Goal: Information Seeking & Learning: Learn about a topic

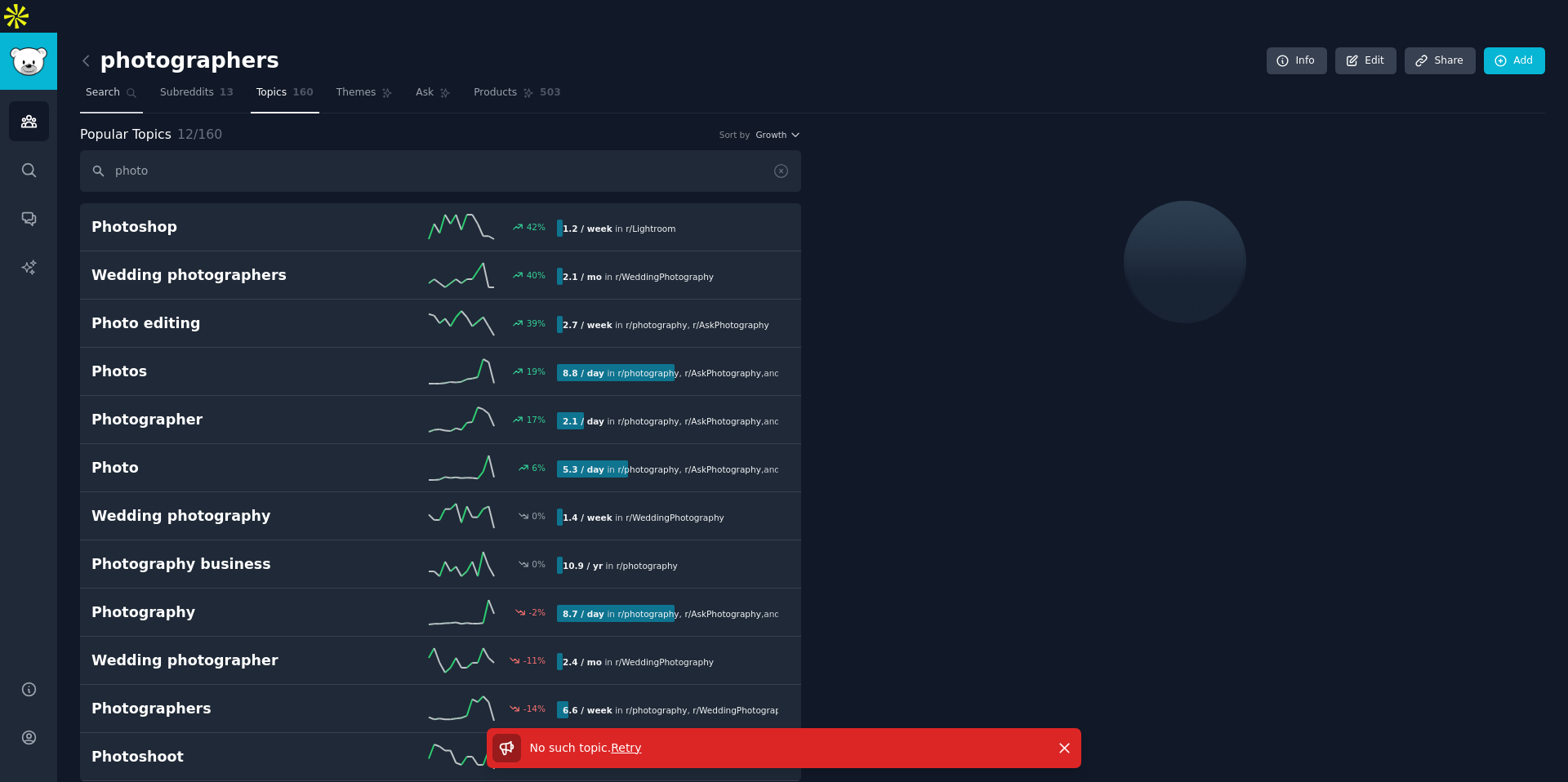
click at [118, 80] on link "Search" at bounding box center [111, 96] width 63 height 34
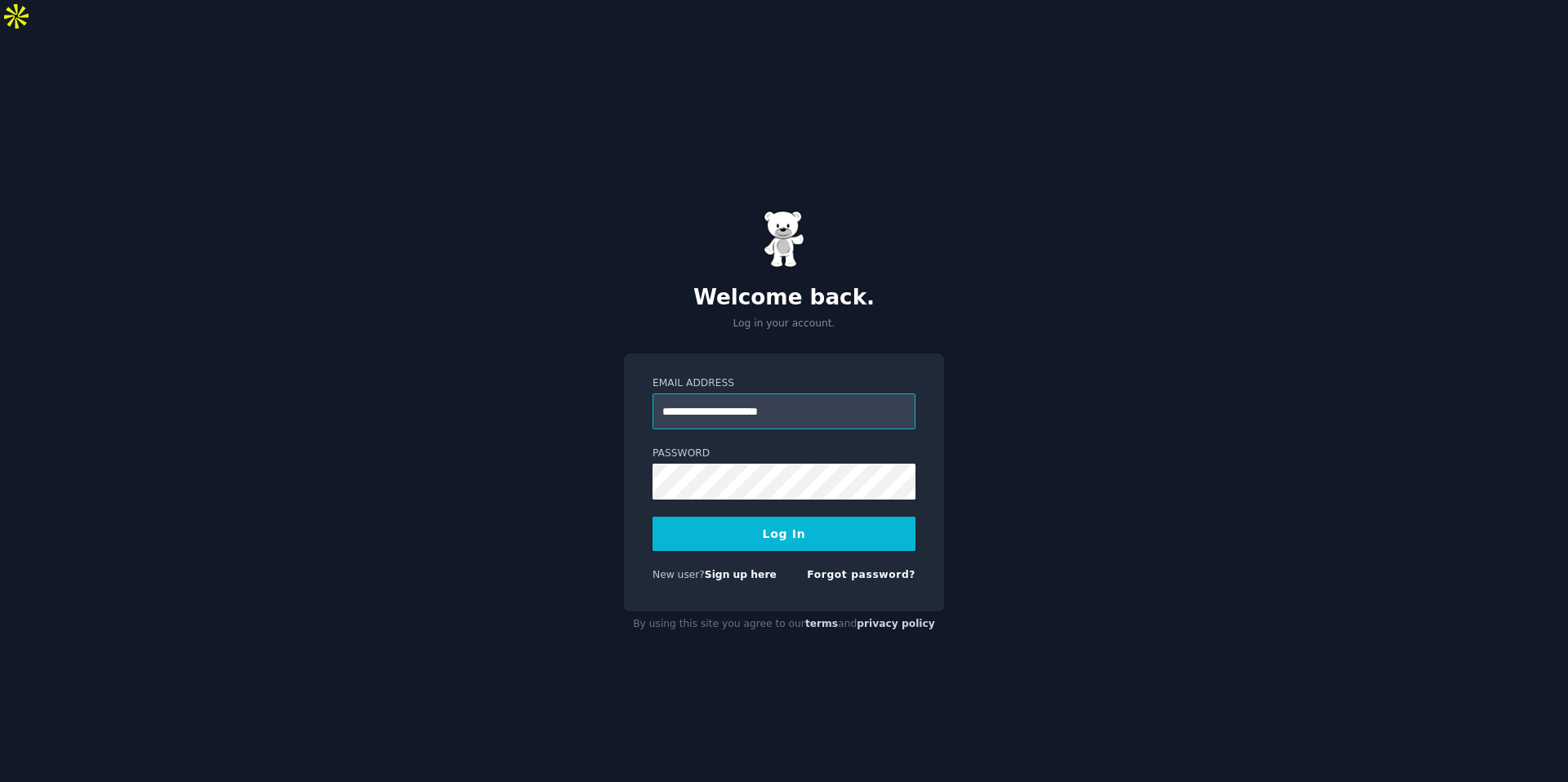
type input "**********"
click at [652, 517] on button "Log In" at bounding box center [784, 534] width 263 height 35
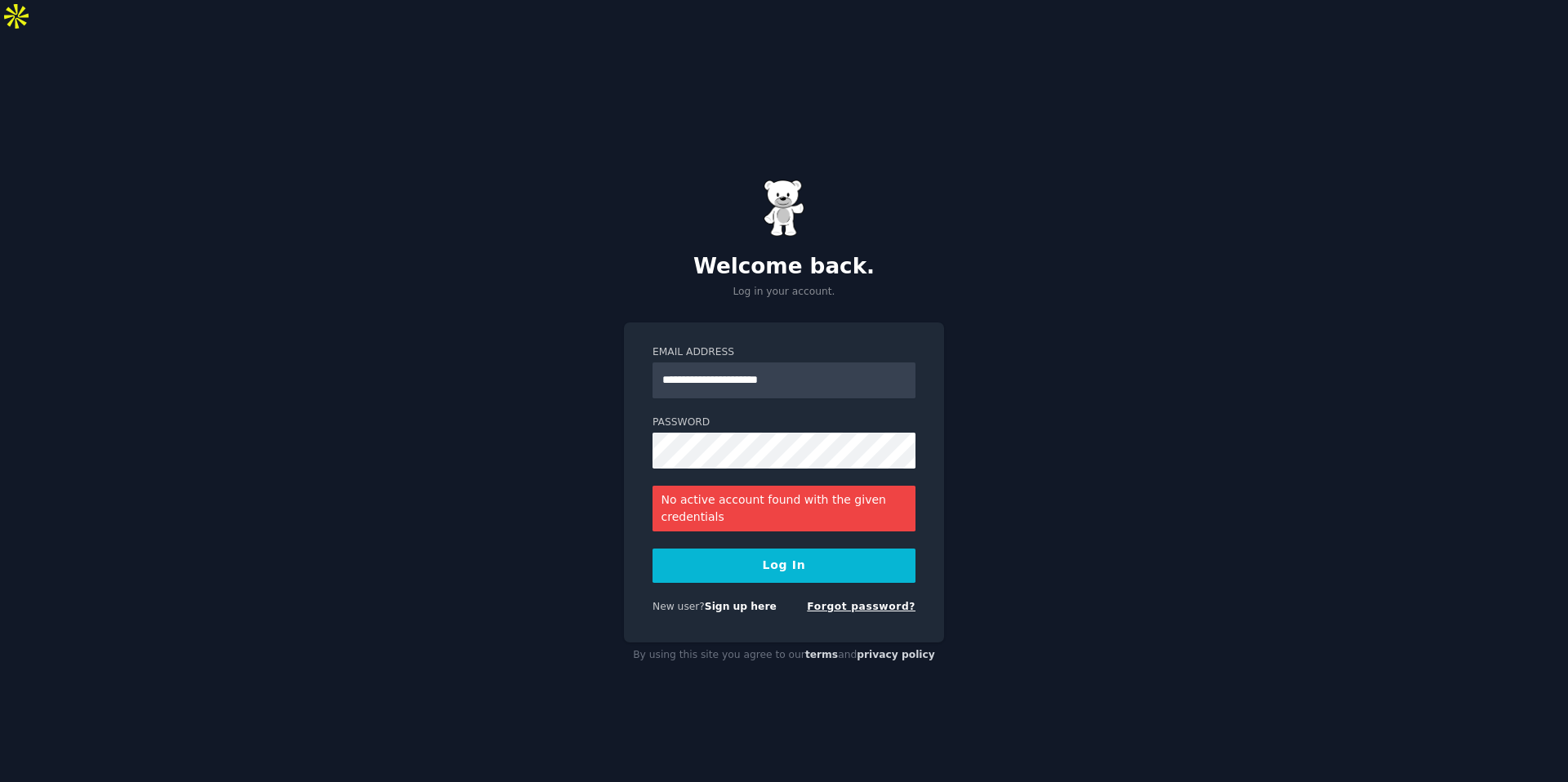
click at [895, 601] on link "Forgot password?" at bounding box center [861, 606] width 108 height 11
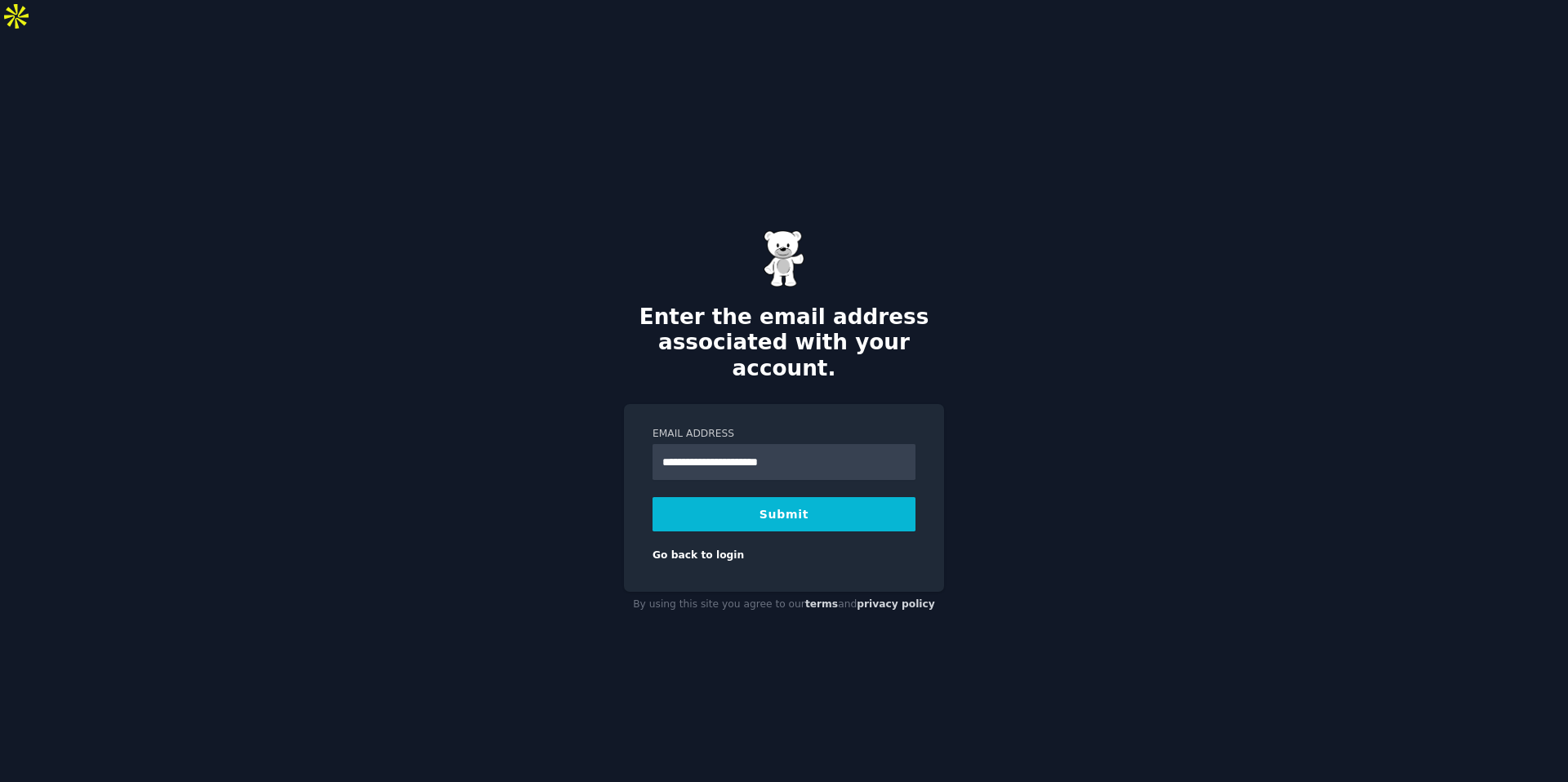
type input "**********"
click at [652, 497] on button "Submit" at bounding box center [784, 514] width 263 height 35
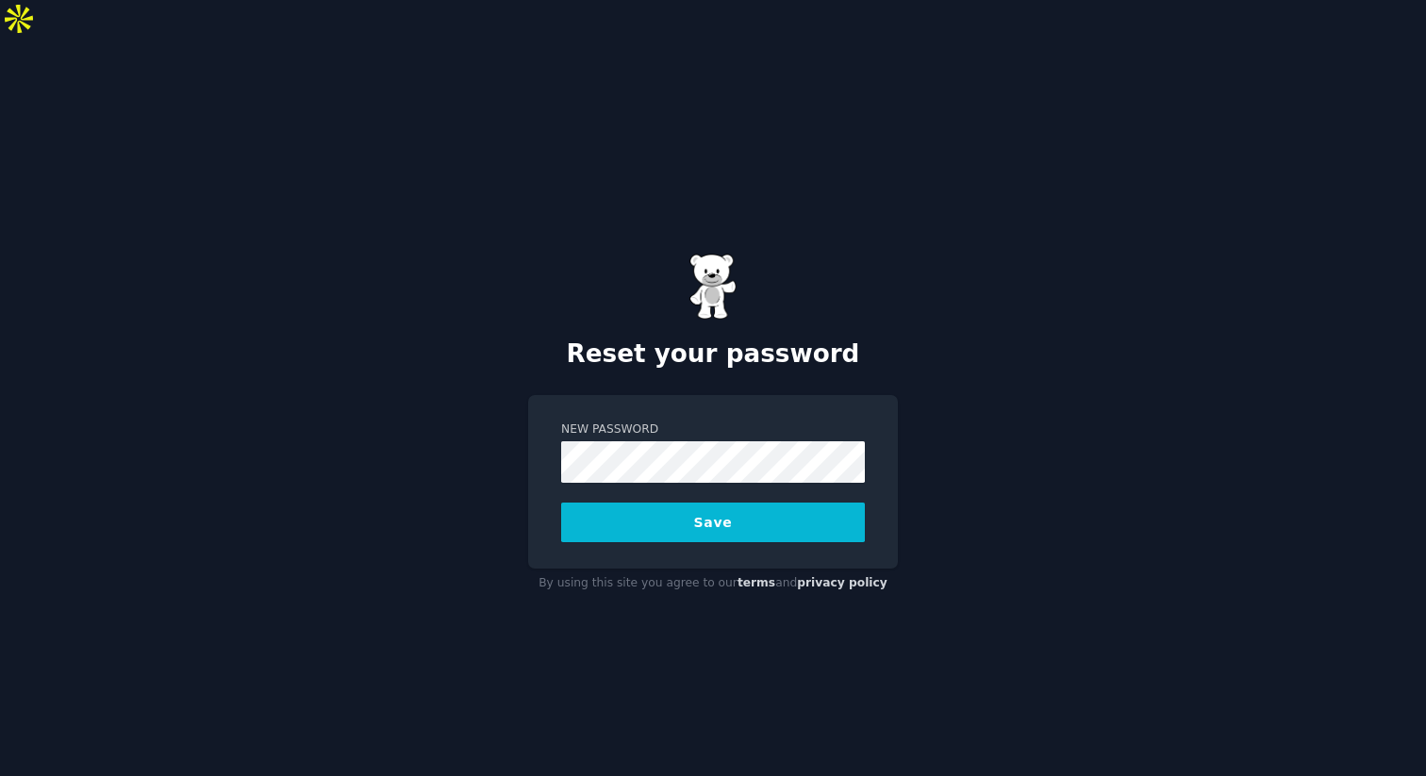
click at [561, 503] on button "Save" at bounding box center [713, 523] width 304 height 40
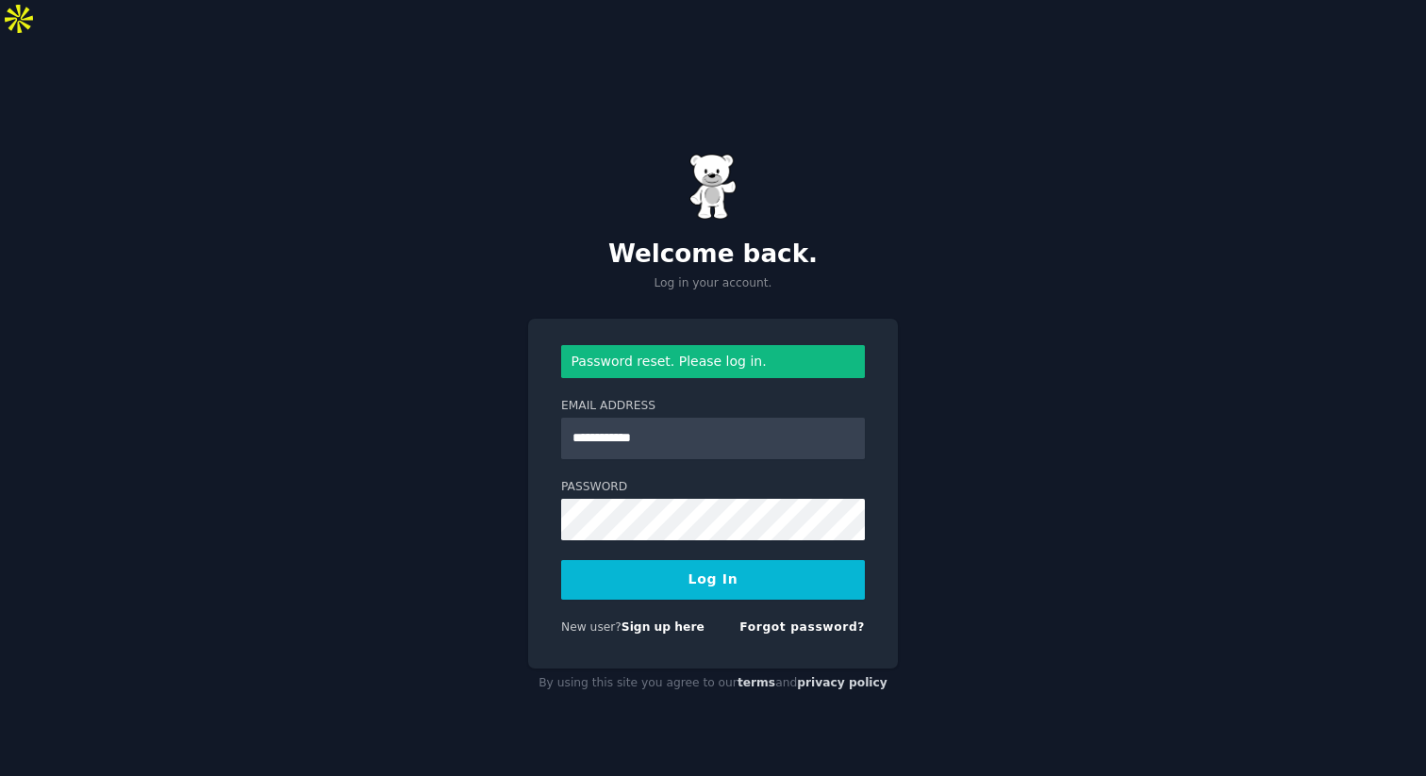
type input "**********"
click at [561, 560] on button "Log In" at bounding box center [713, 580] width 304 height 40
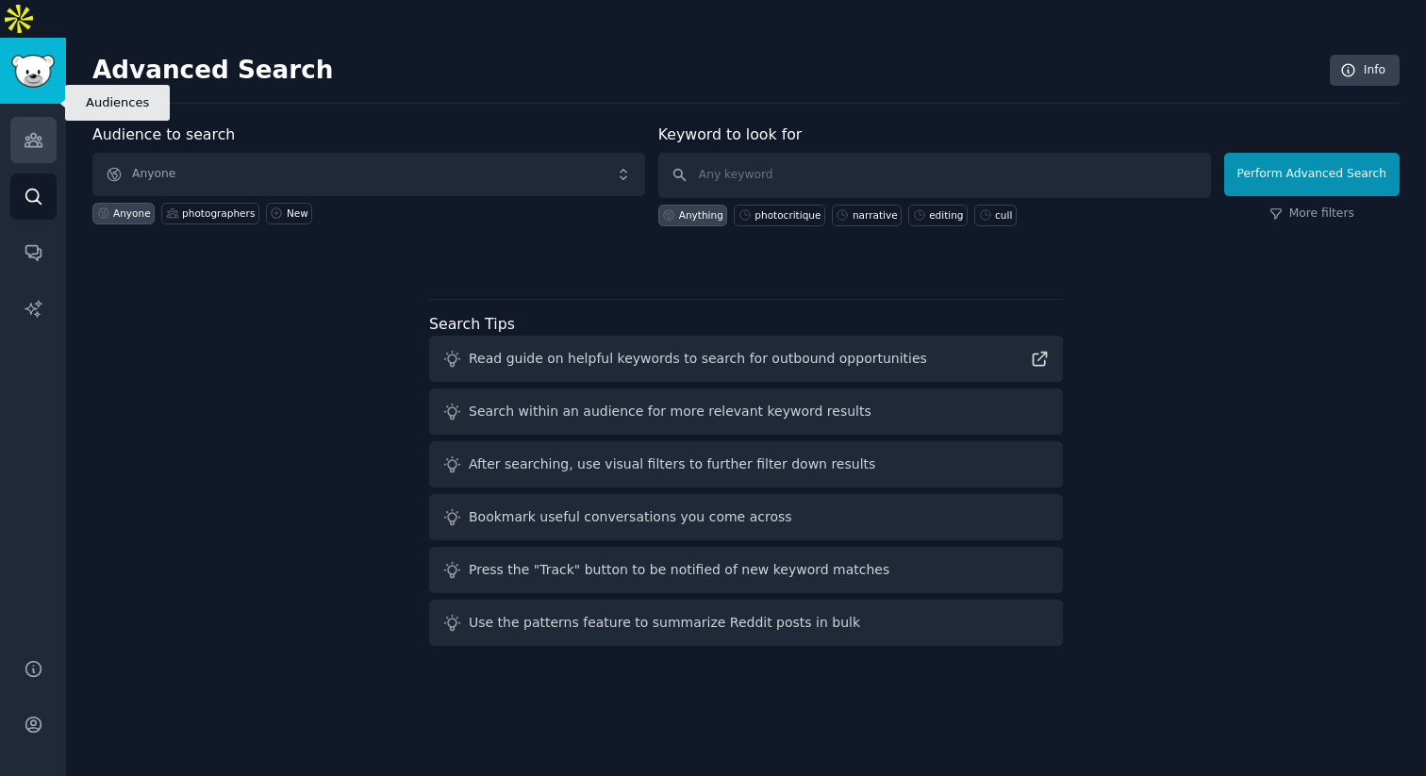
click at [40, 120] on link "Audiences" at bounding box center [33, 140] width 46 height 46
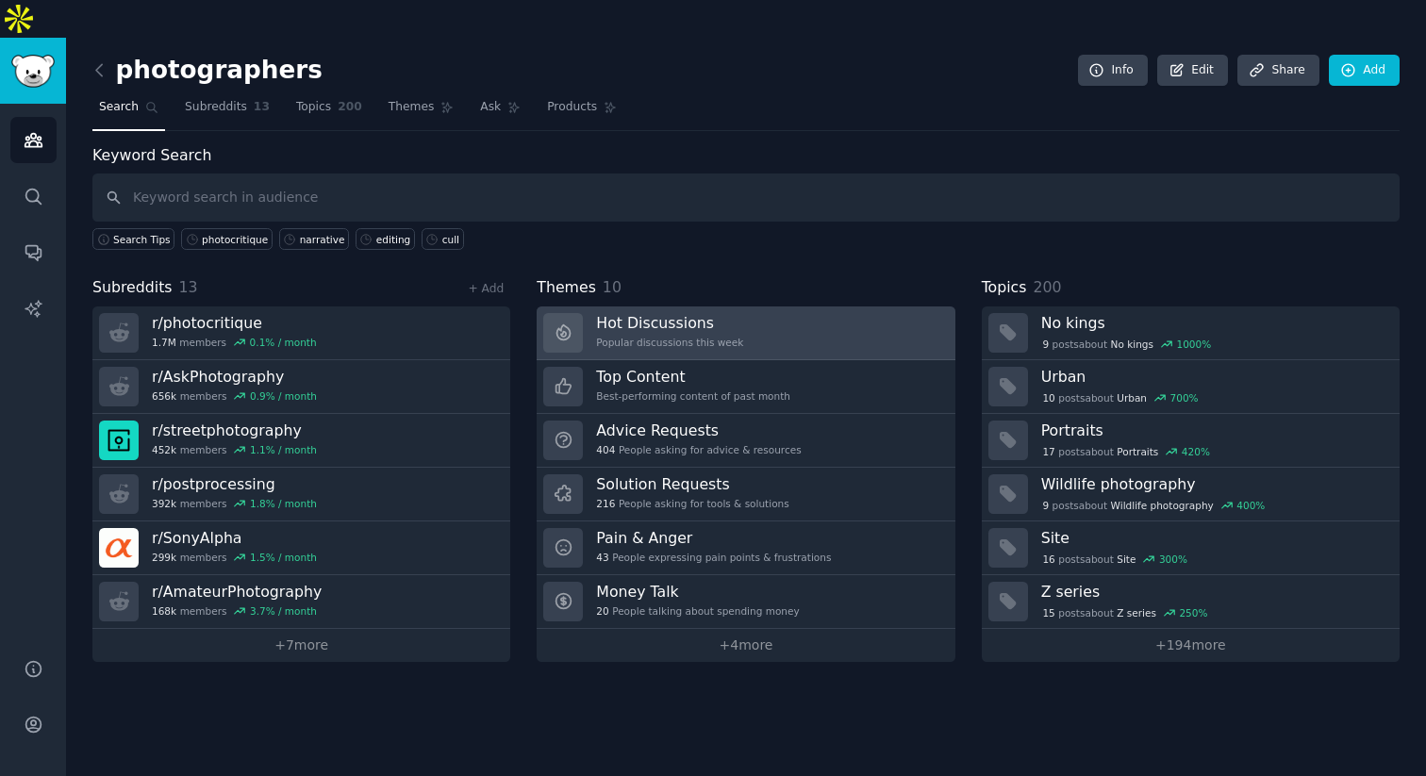
click at [653, 336] on div "Popular discussions this week" at bounding box center [669, 342] width 147 height 13
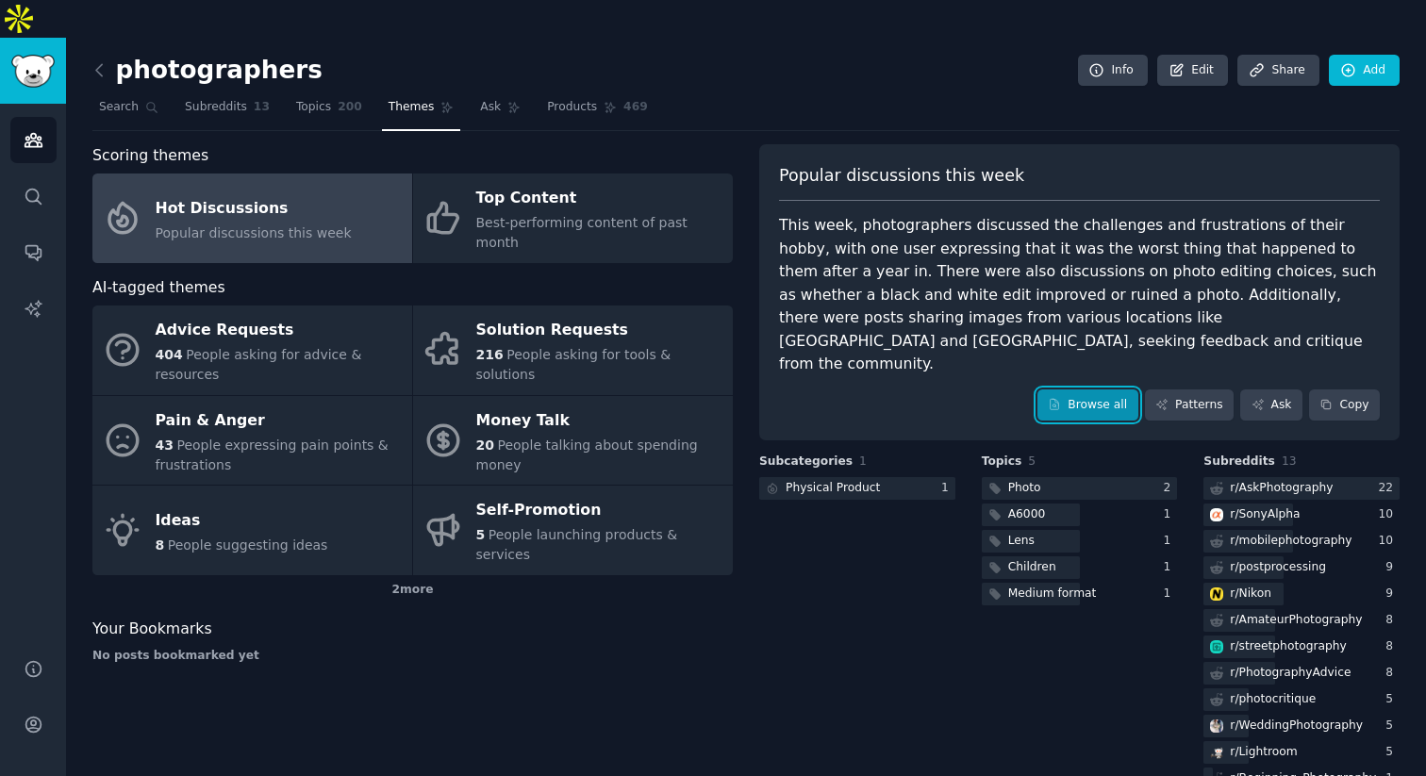
click at [1090, 389] on link "Browse all" at bounding box center [1087, 405] width 101 height 32
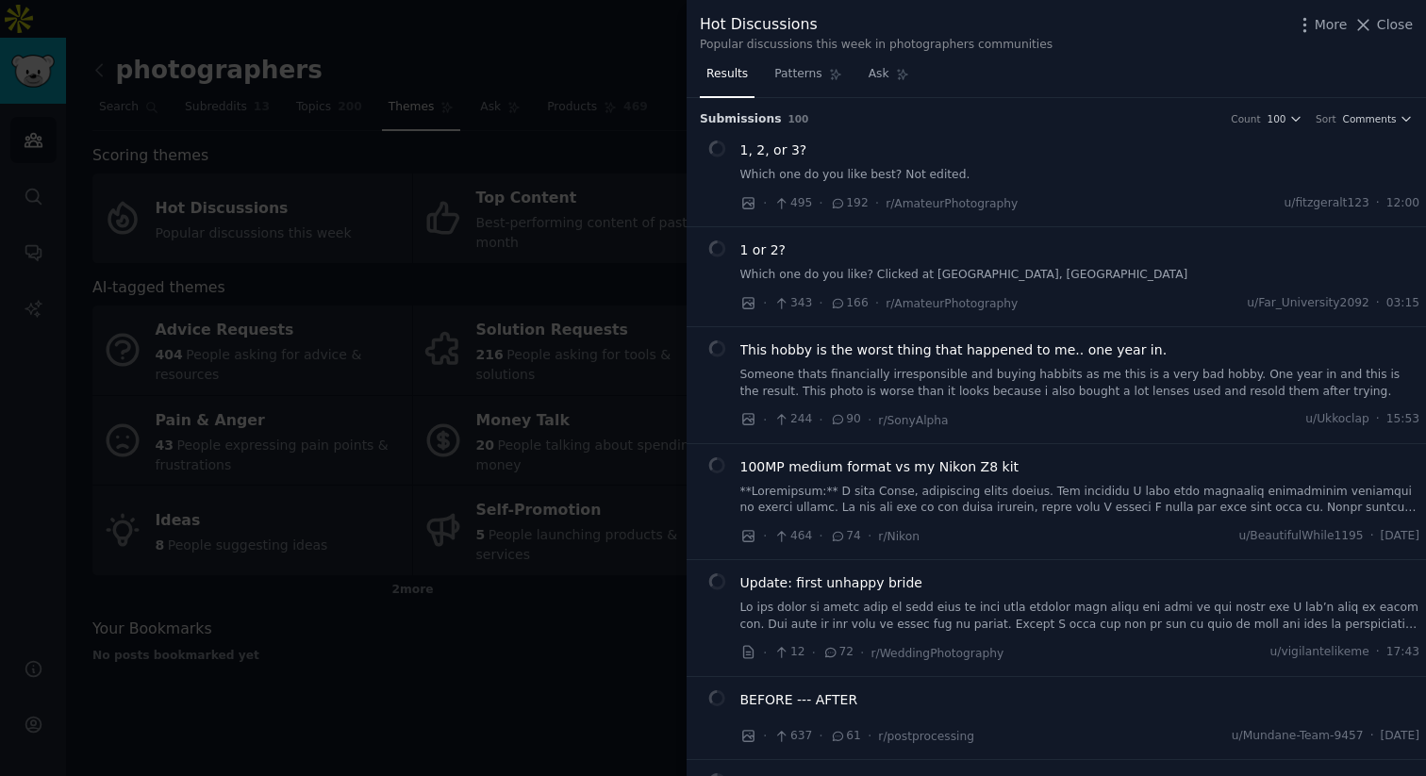
click at [902, 164] on div "1, 2, or 3? Which one do you like best? Not edited." at bounding box center [1080, 162] width 680 height 43
click at [879, 167] on link "Which one do you like best? Not edited." at bounding box center [1080, 175] width 680 height 17
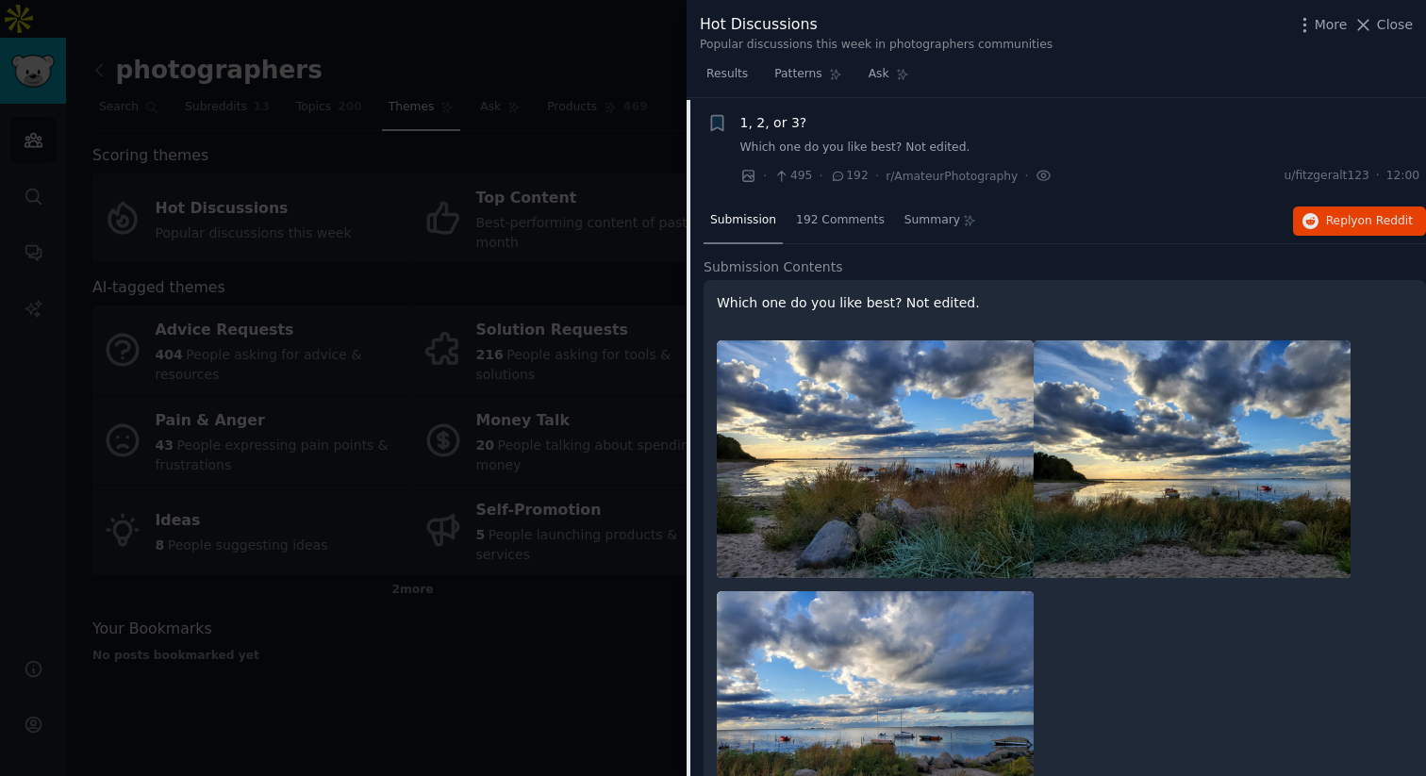
scroll to position [29, 0]
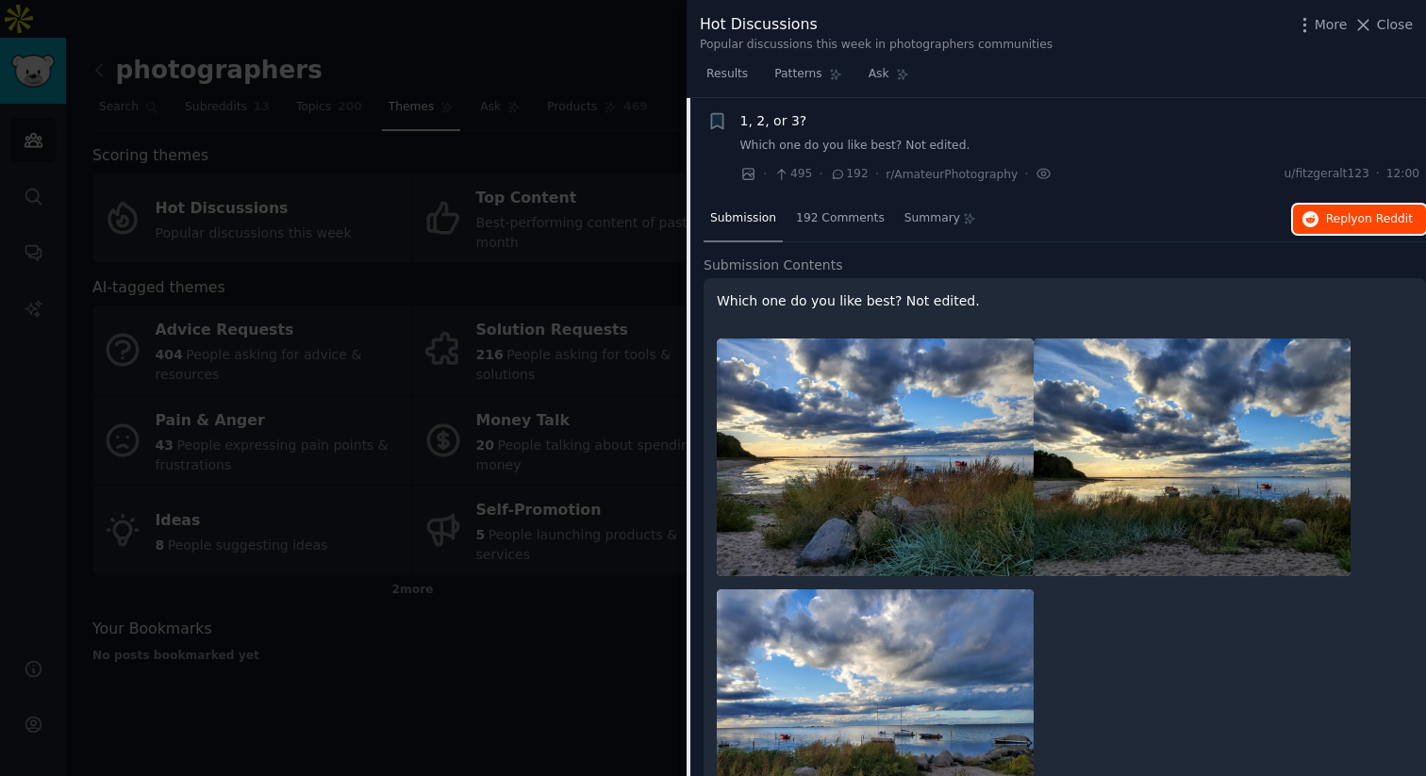
click at [1312, 217] on icon "button" at bounding box center [1310, 219] width 17 height 17
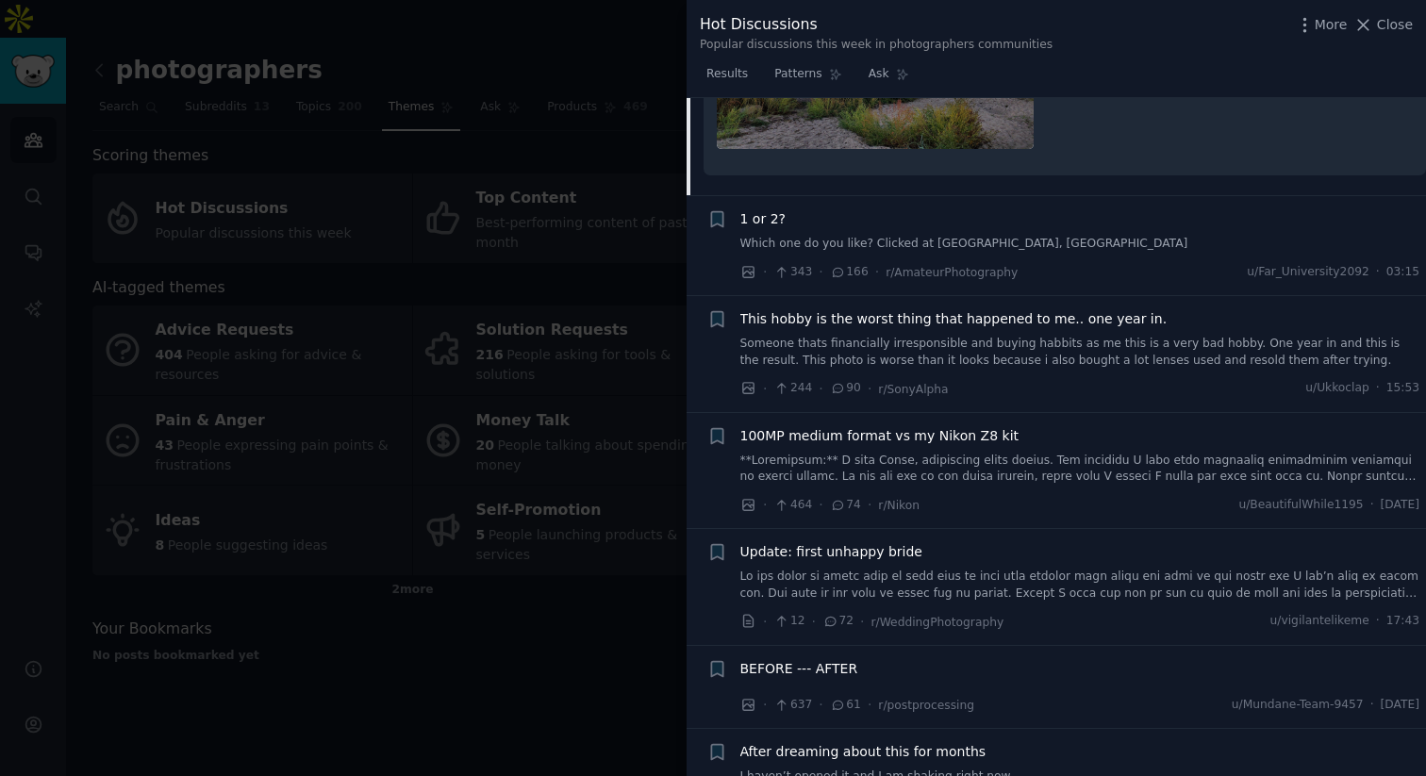
scroll to position [655, 0]
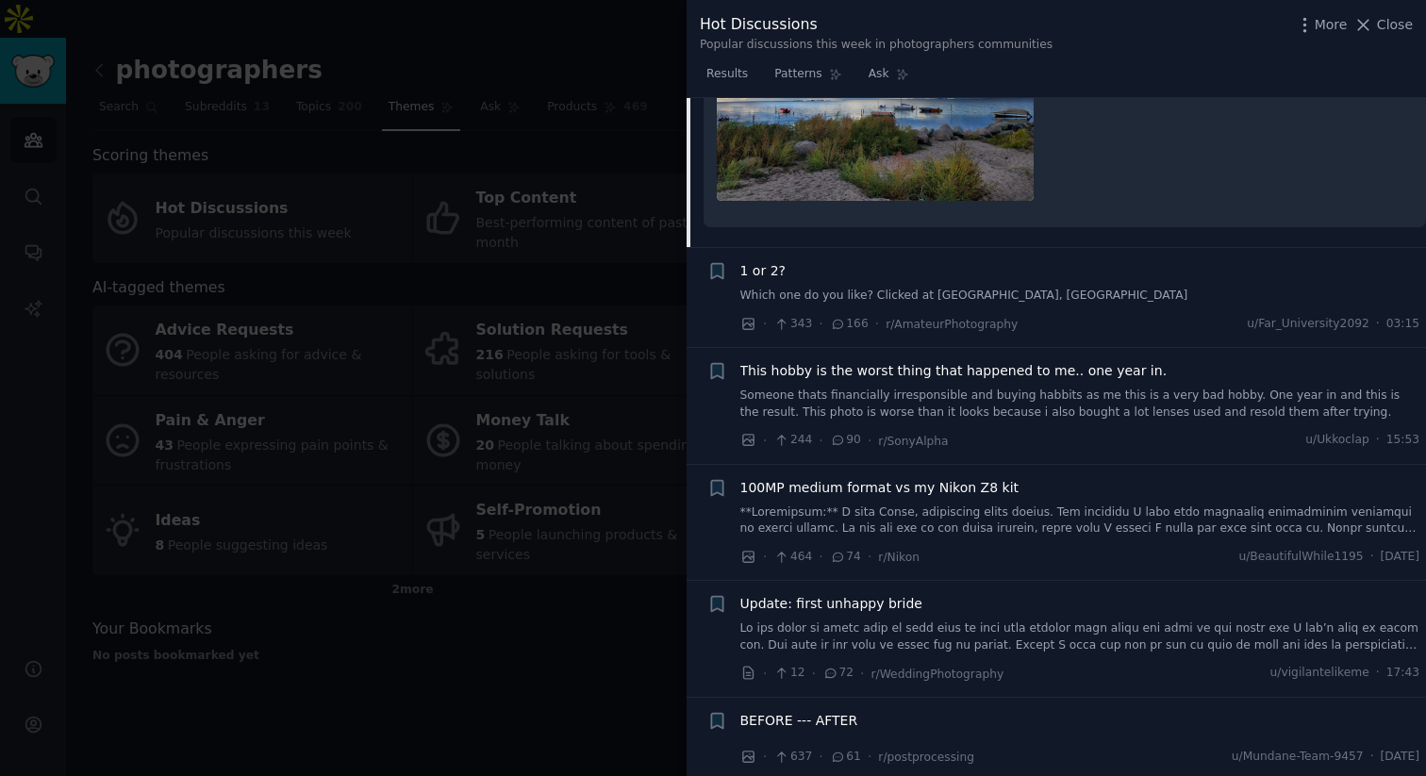
click at [940, 277] on div "1 or 2?" at bounding box center [1080, 271] width 680 height 20
click at [945, 281] on div "1 or 2? Which one do you like? Clicked at Amboseli National park, Kenya" at bounding box center [1080, 282] width 680 height 43
click at [947, 293] on link "Which one do you like? Clicked at Amboseli National park, Kenya" at bounding box center [1080, 296] width 680 height 17
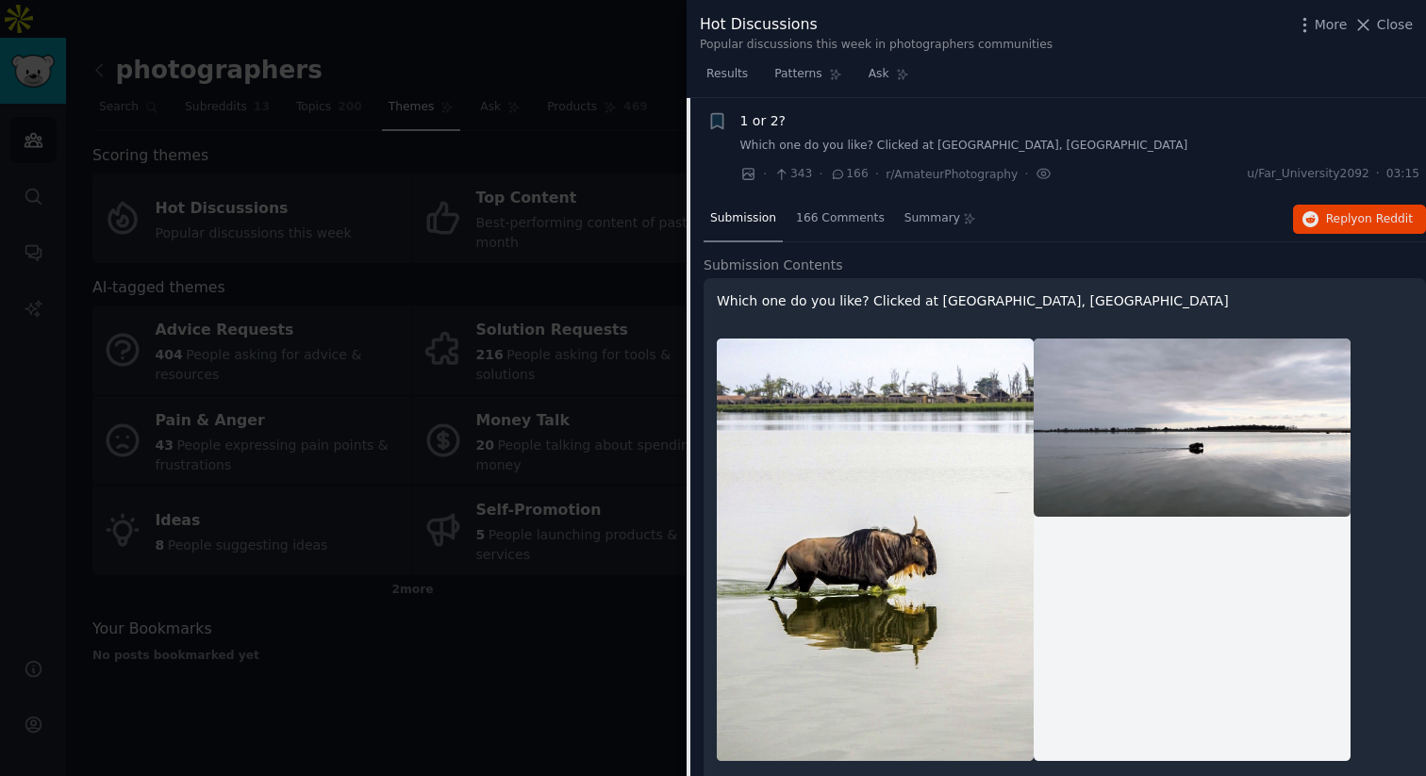
scroll to position [160, 0]
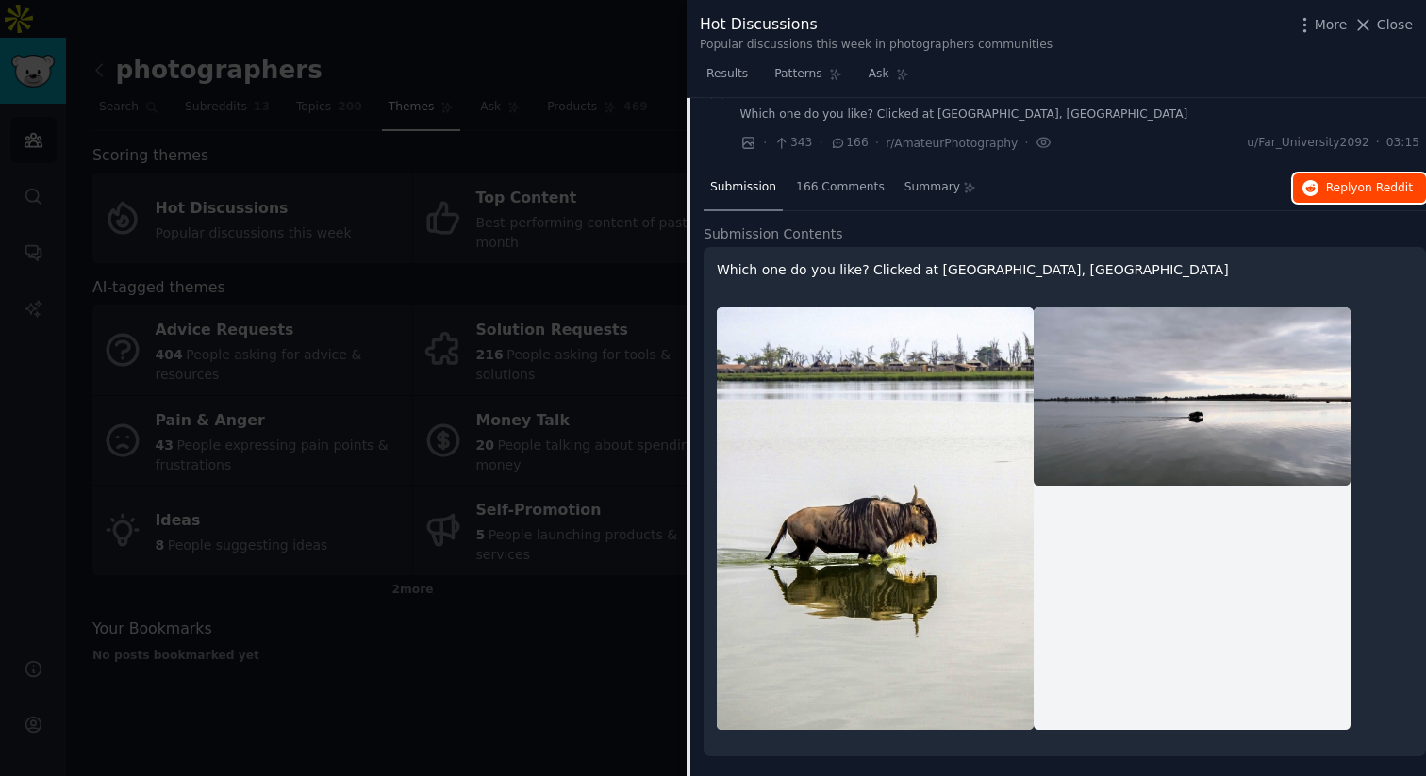
click at [1367, 189] on span "on Reddit" at bounding box center [1385, 187] width 55 height 13
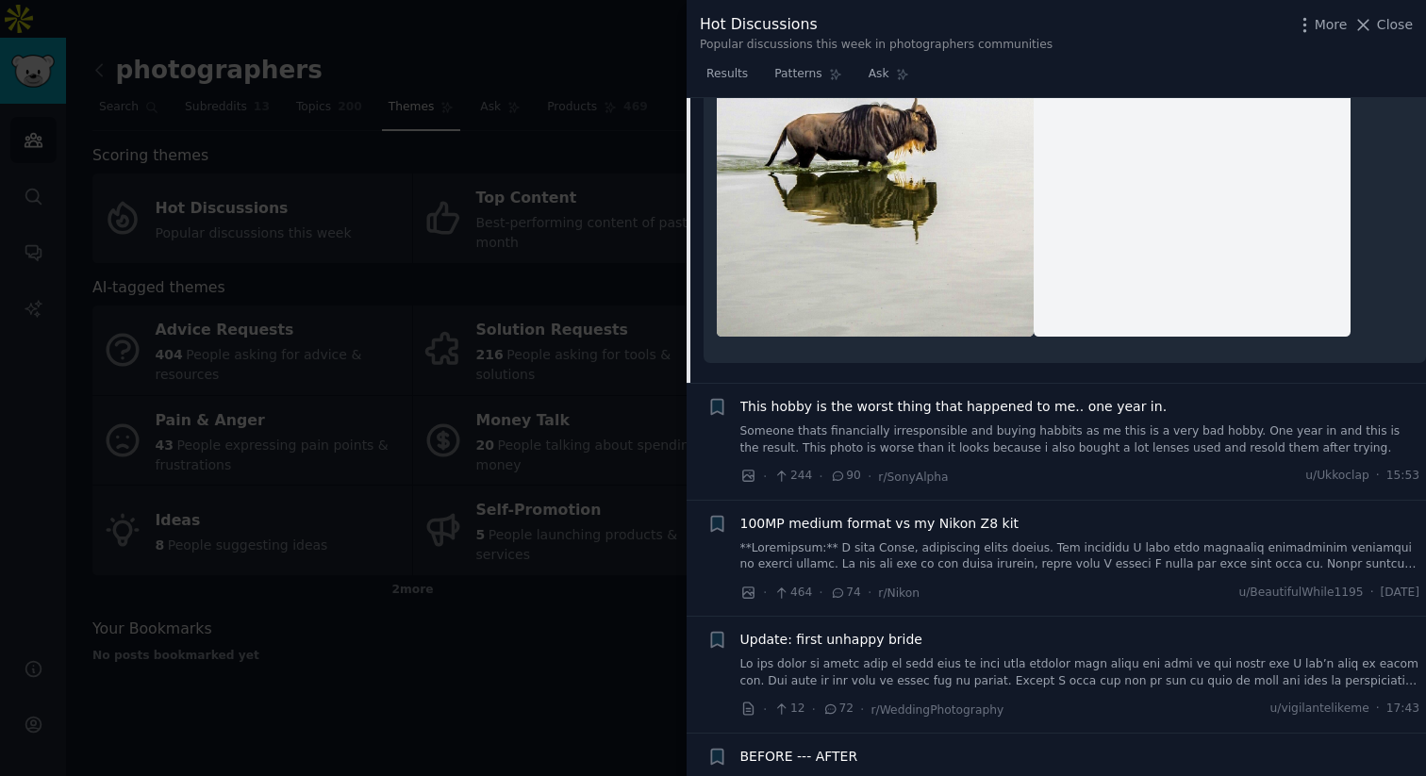
scroll to position [573, 0]
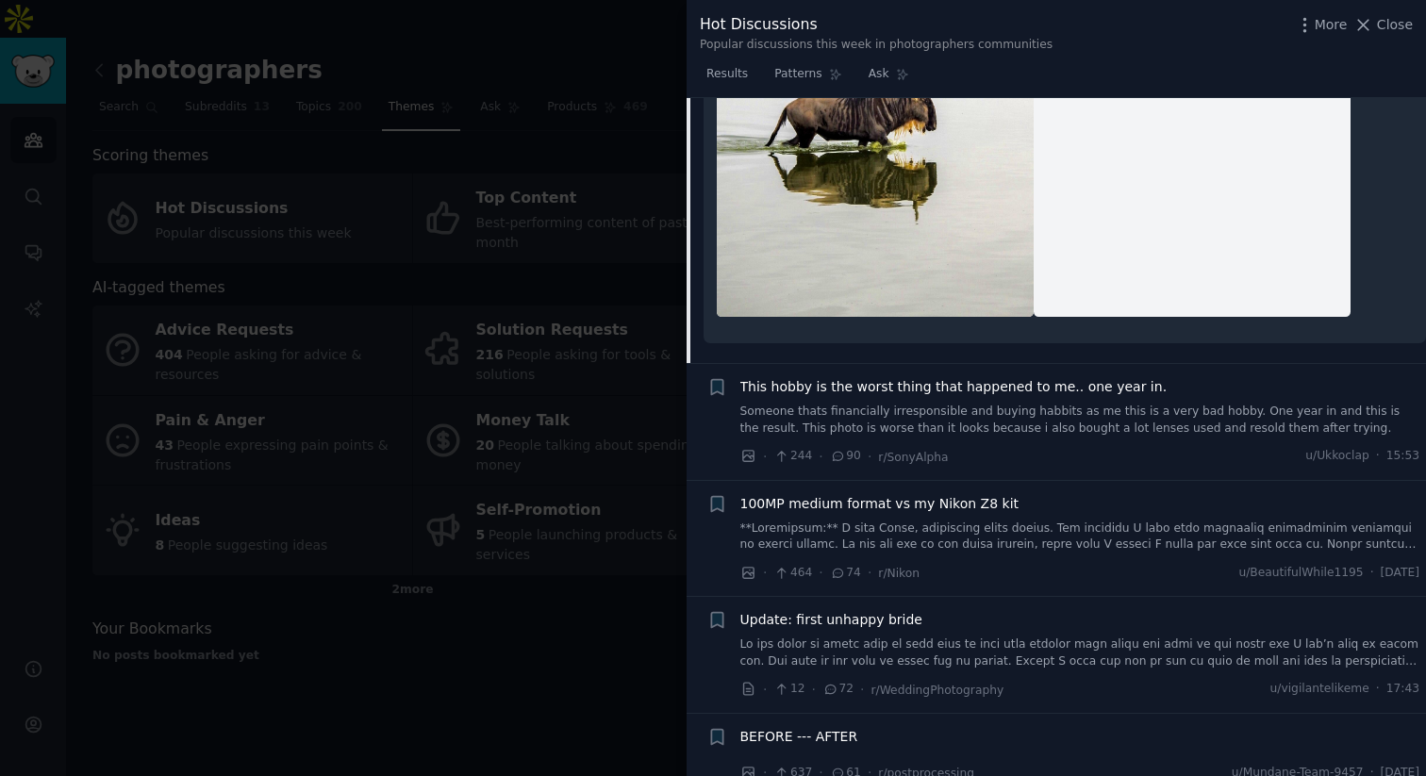
click at [885, 417] on link "Someone thats financially irresponsible and buying habbits as me this is a very…" at bounding box center [1080, 420] width 680 height 33
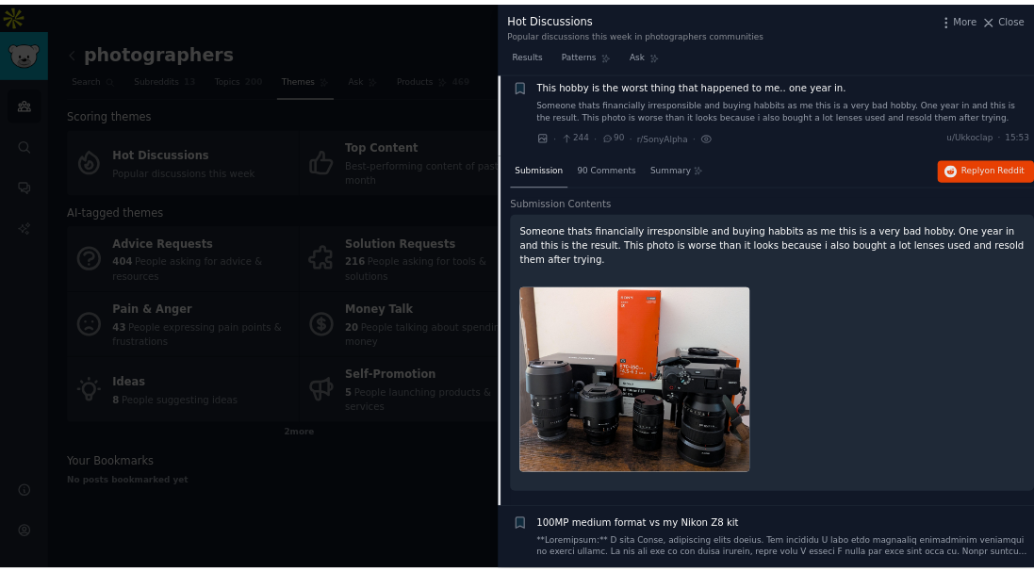
scroll to position [229, 0]
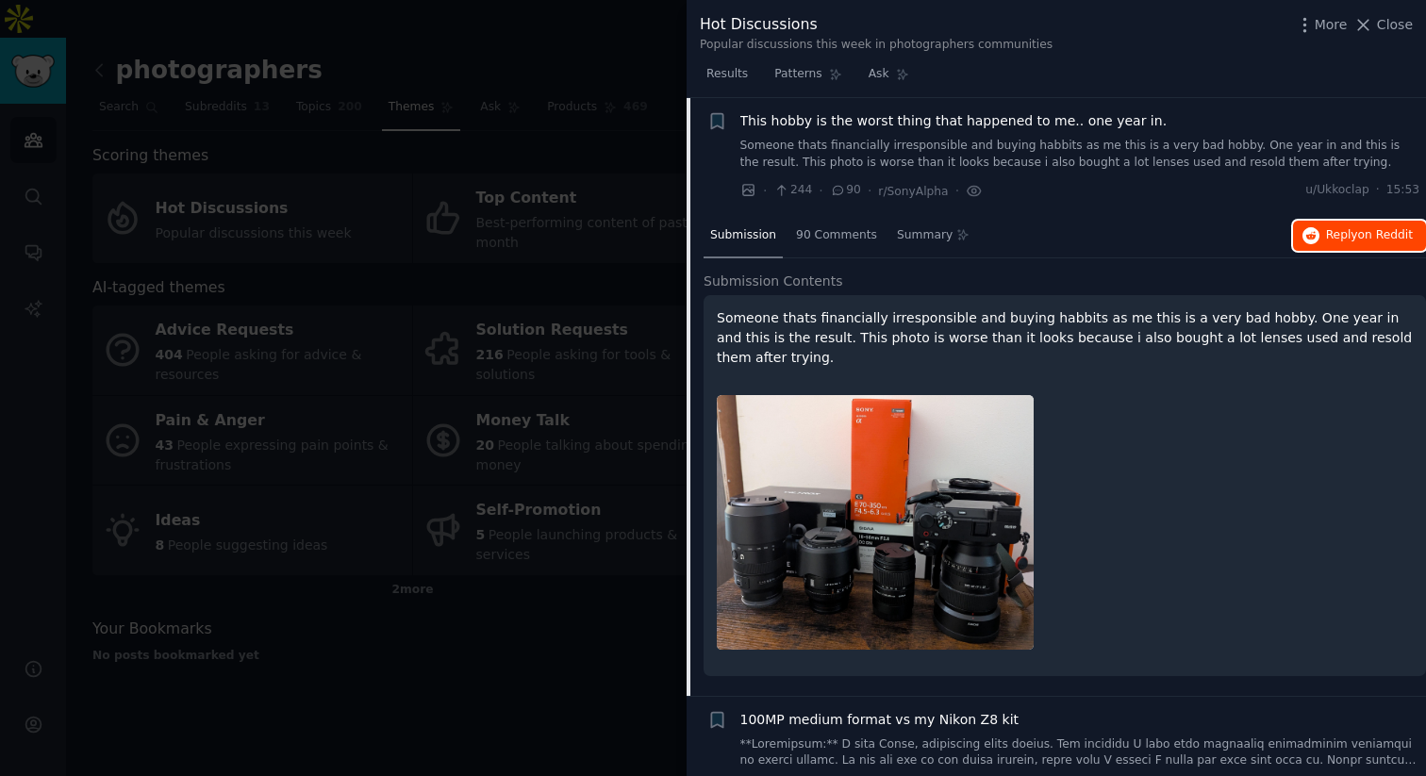
click at [1312, 228] on icon "button" at bounding box center [1310, 235] width 17 height 17
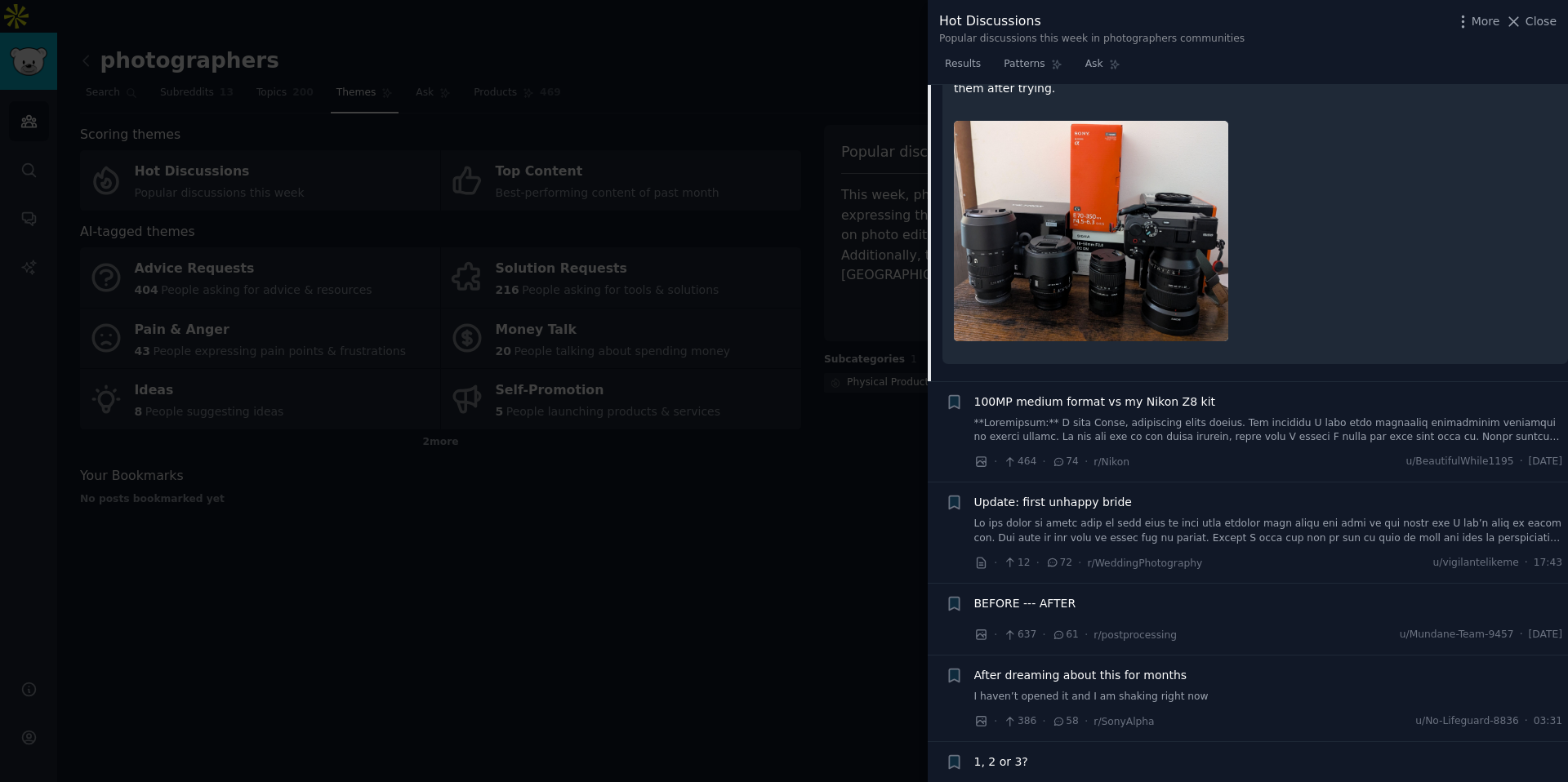
scroll to position [423, 0]
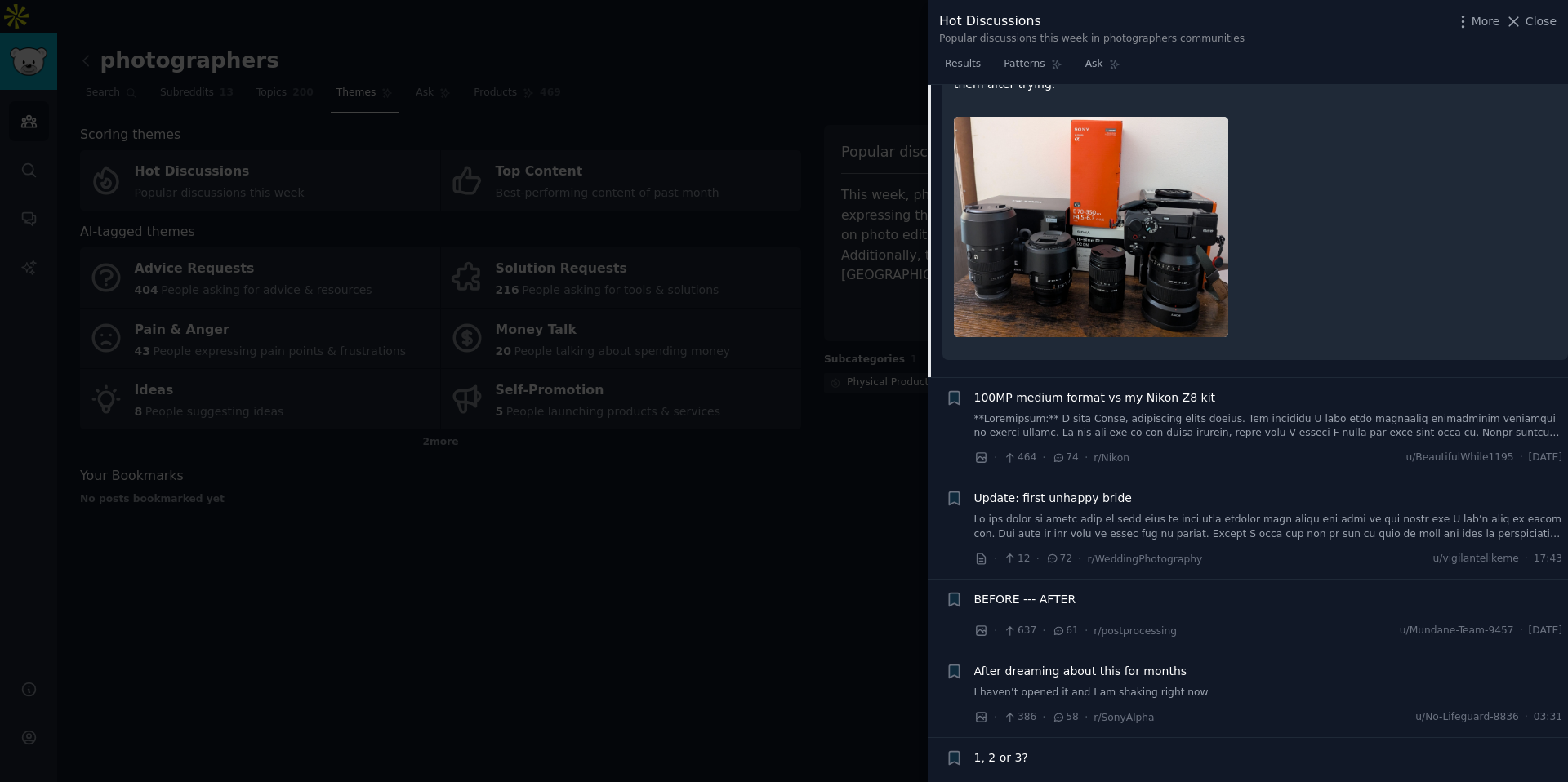
click at [1234, 591] on div "BEFORE --- AFTER" at bounding box center [1268, 603] width 589 height 23
click at [1234, 599] on div "BEFORE --- AFTER · 637 · 61 · r/postprocessing u/Mundane-Team-9457 · Wed 27/08/…" at bounding box center [1268, 616] width 589 height 49
click at [1087, 591] on div "BEFORE --- AFTER" at bounding box center [1268, 600] width 589 height 17
click at [1030, 593] on div "BEFORE --- AFTER" at bounding box center [1268, 603] width 589 height 23
click at [1050, 591] on span "BEFORE --- AFTER" at bounding box center [1025, 600] width 102 height 17
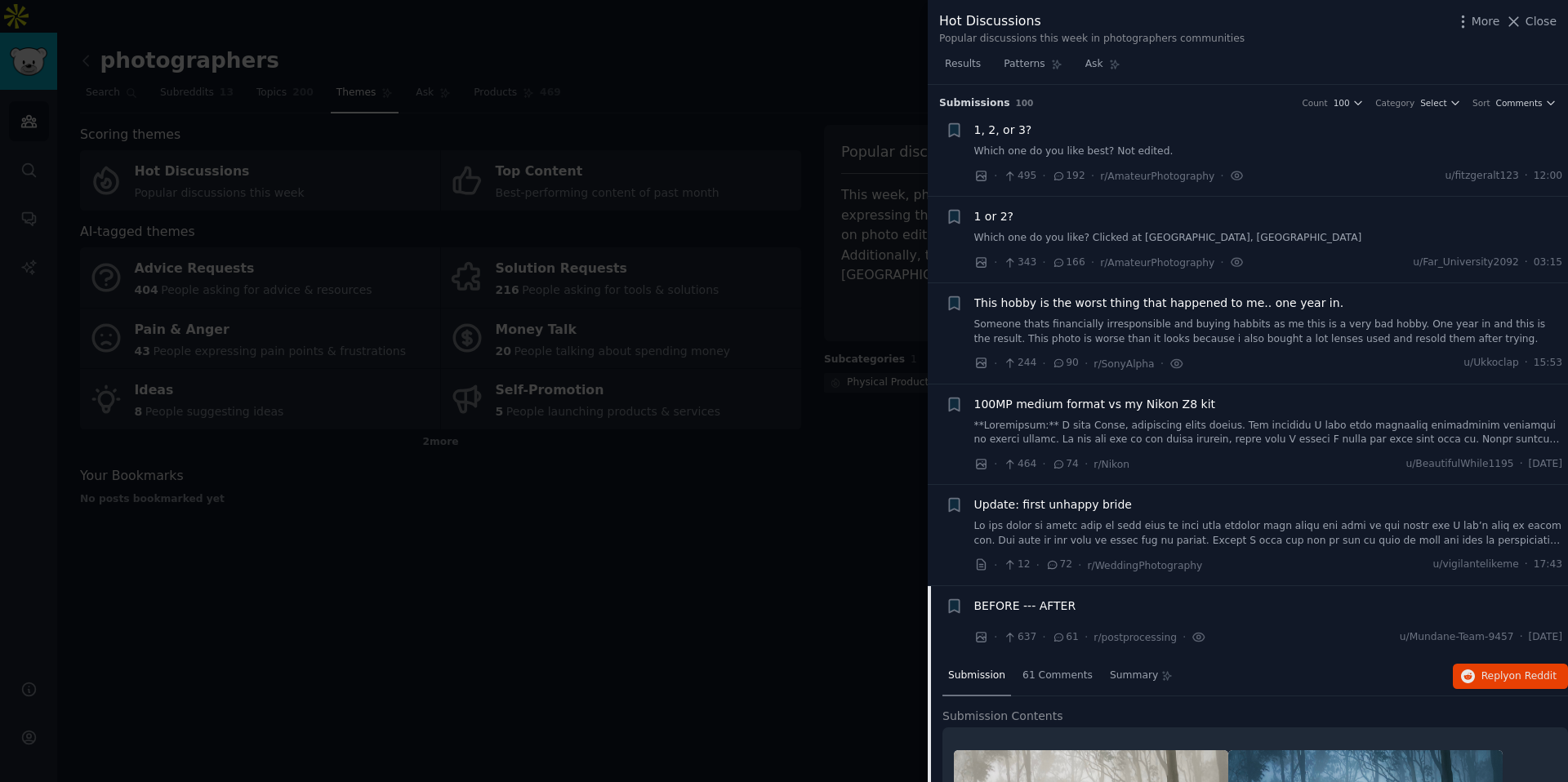
scroll to position [2, 0]
click at [1234, 412] on div "100MP medium format vs my Nikon Z8 kit" at bounding box center [1268, 419] width 589 height 51
click at [1203, 432] on link at bounding box center [1268, 431] width 589 height 29
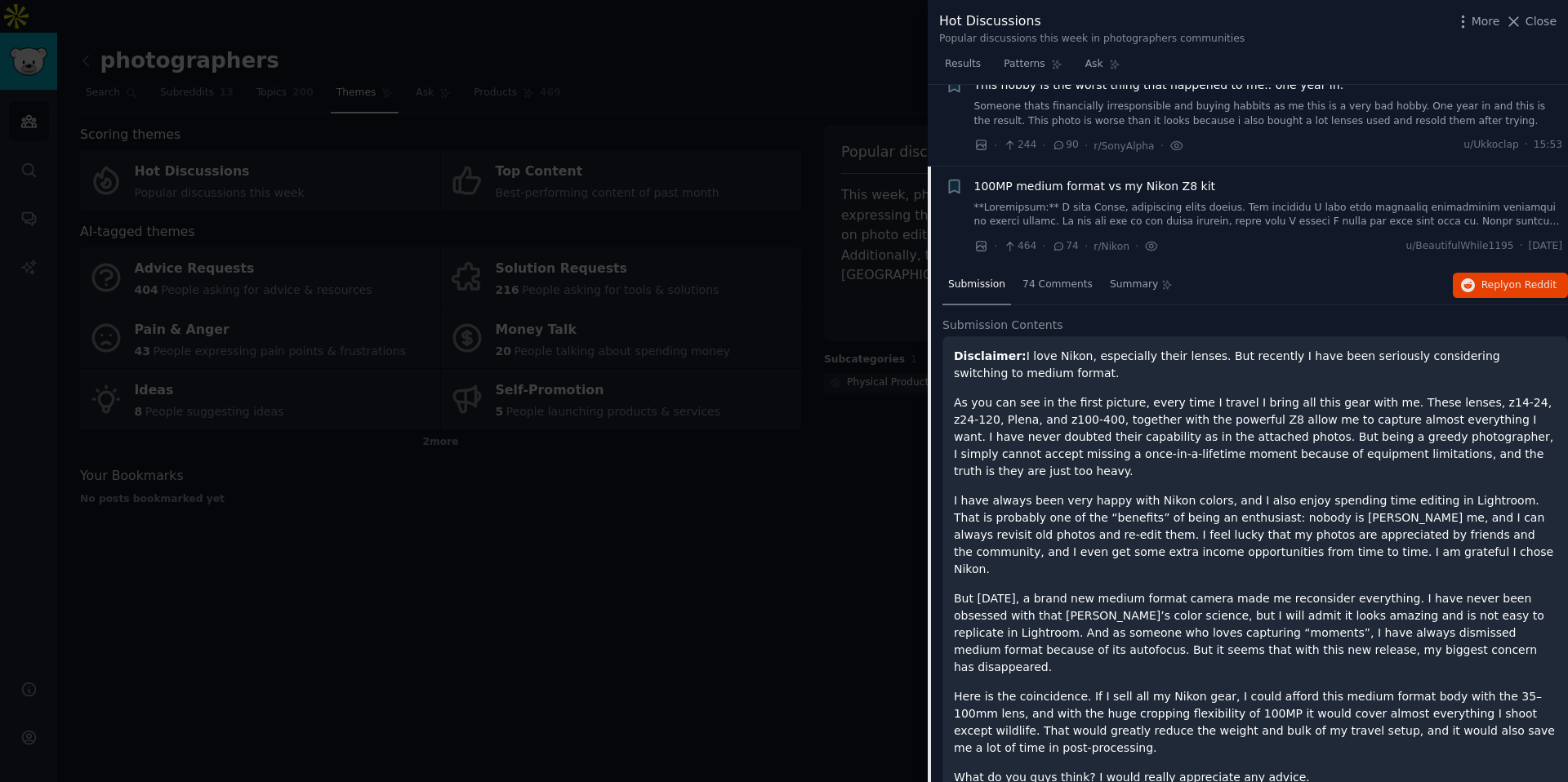
scroll to position [109, 0]
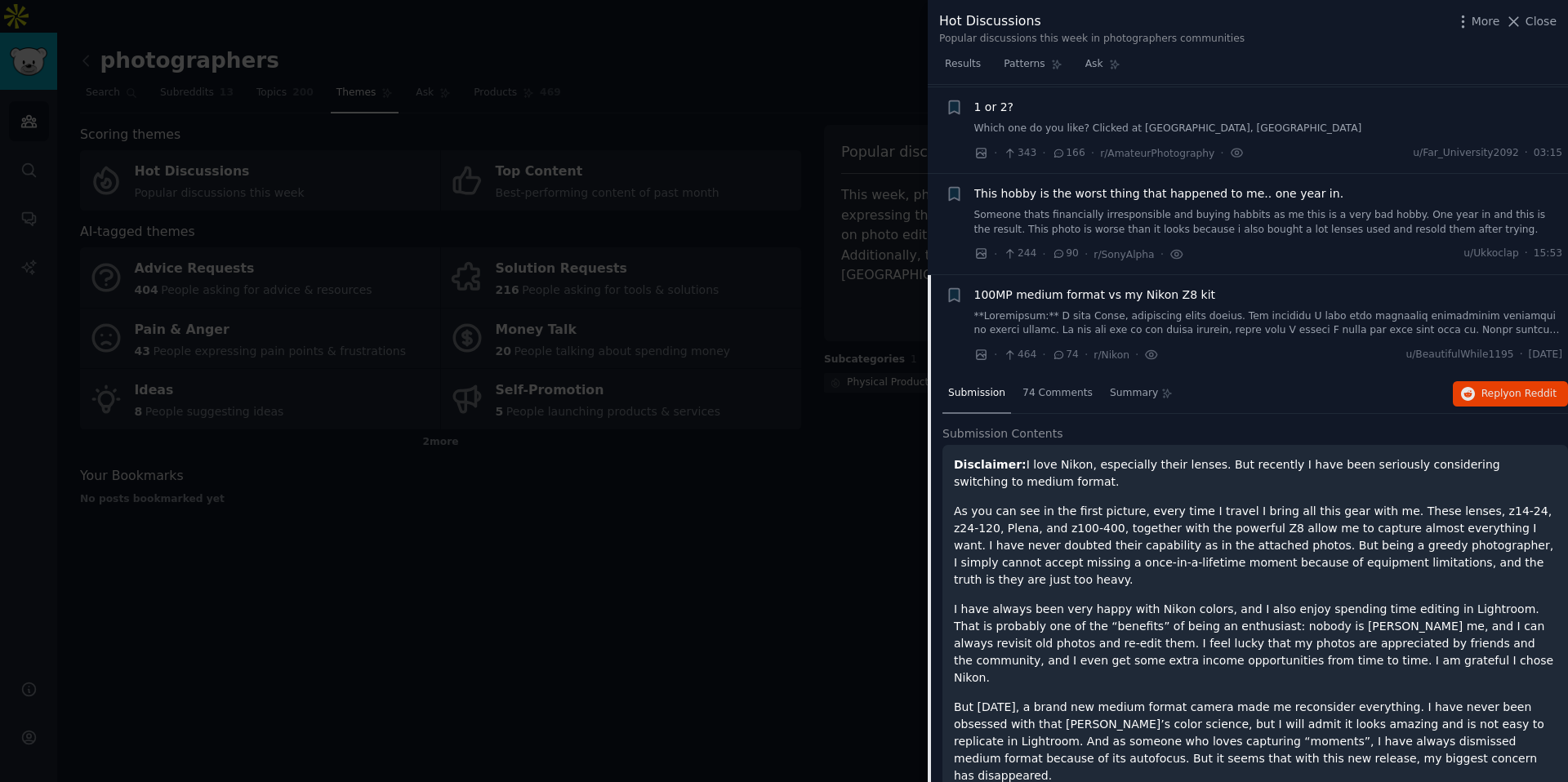
click at [1135, 301] on span "100MP medium format vs my Nikon Z8 kit" at bounding box center [1094, 295] width 242 height 17
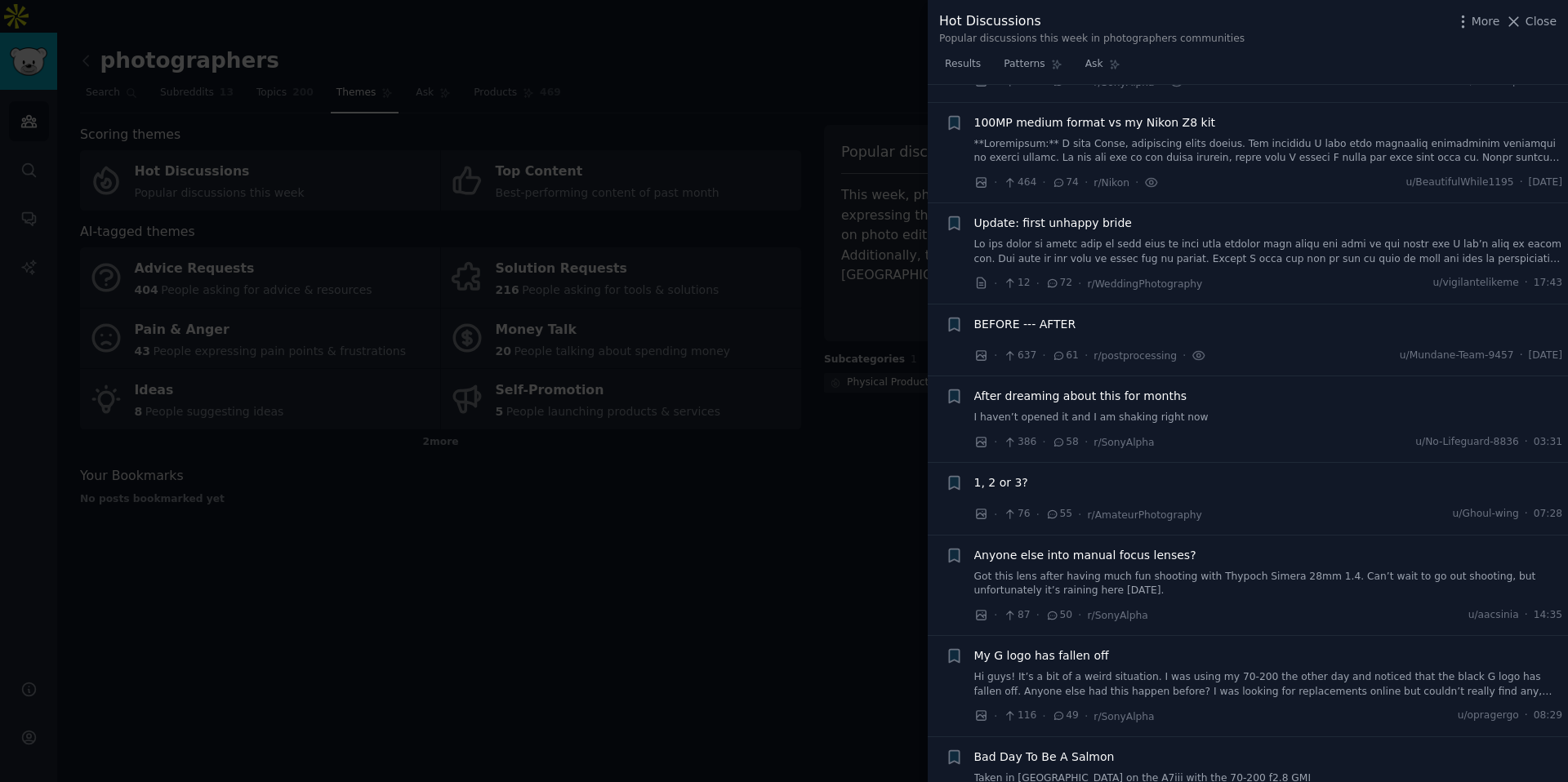
scroll to position [300, 0]
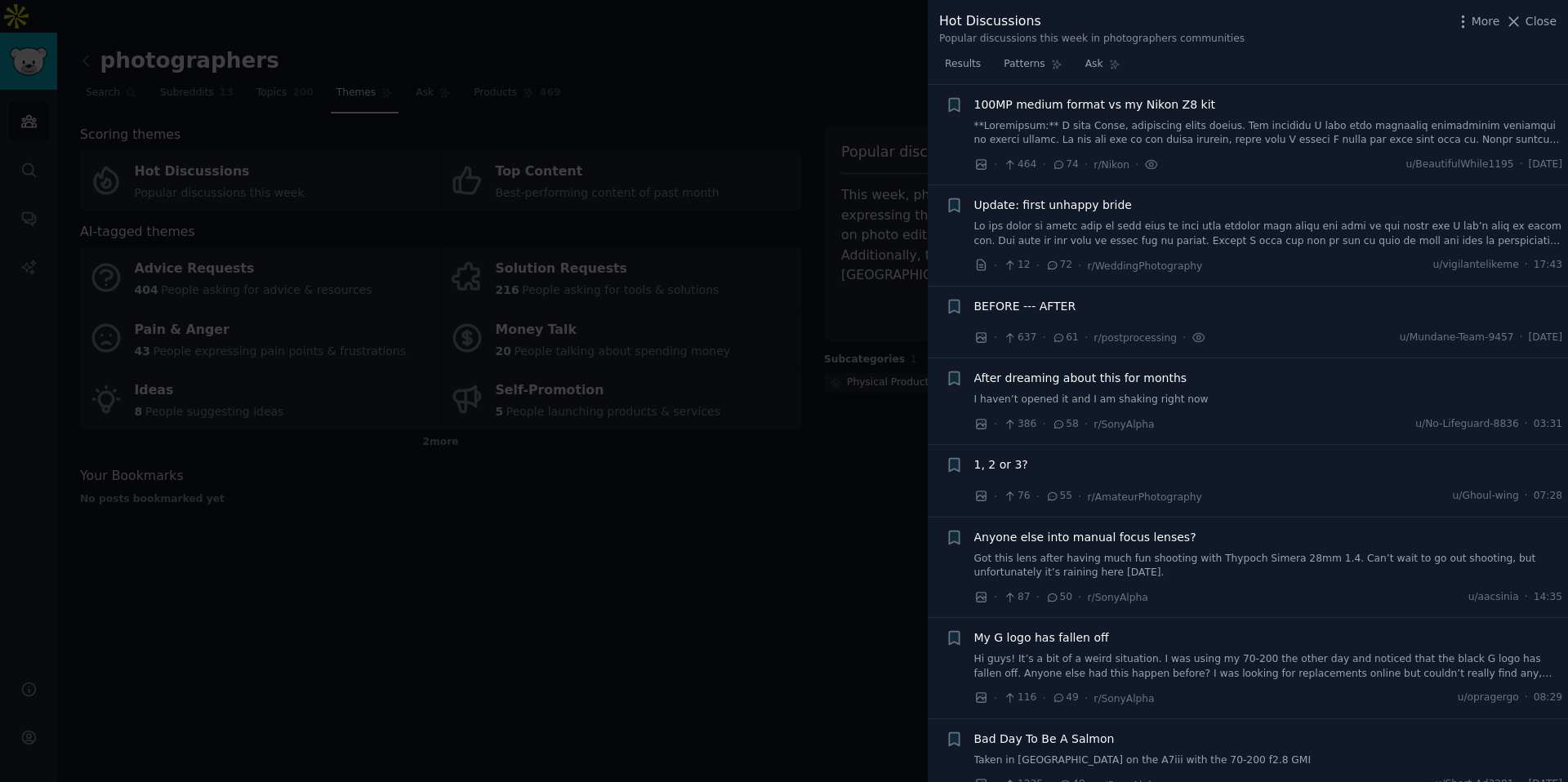
click at [1128, 227] on link at bounding box center [1268, 234] width 589 height 29
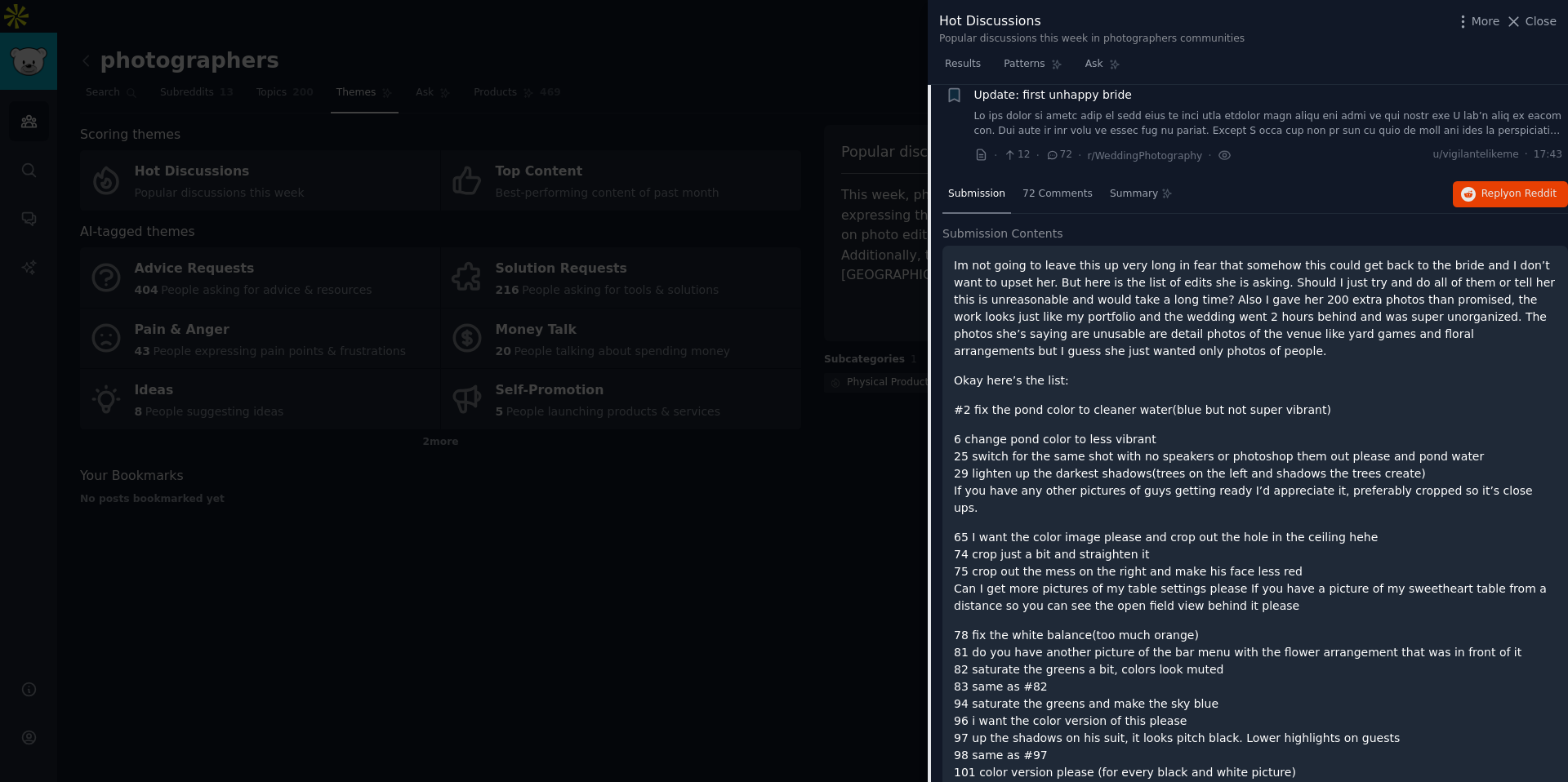
scroll to position [359, 0]
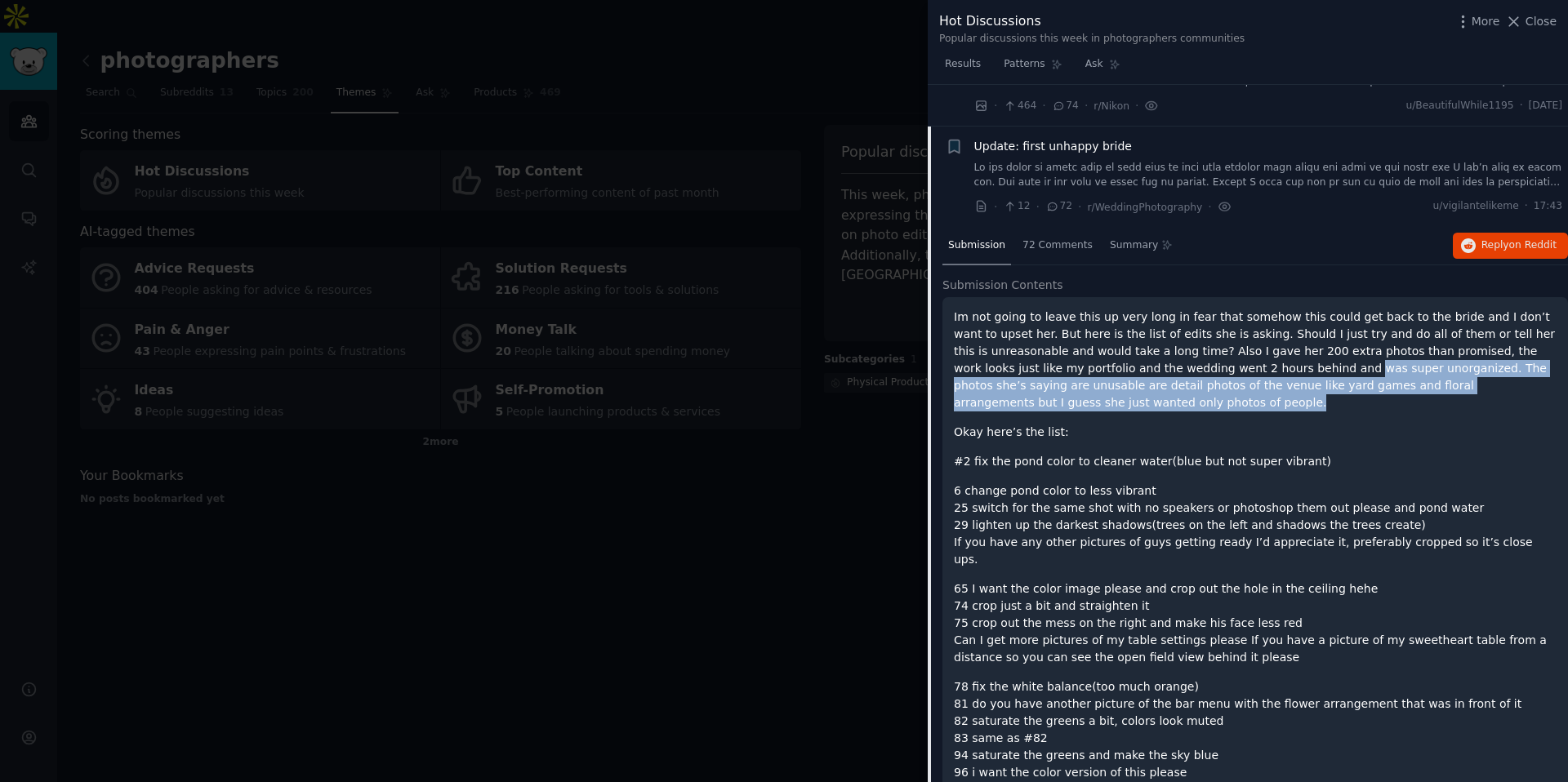
drag, startPoint x: 1267, startPoint y: 372, endPoint x: 1332, endPoint y: 396, distance: 69.3
click at [1234, 396] on p "Im not going to leave this up very long in fear that somehow this could get bac…" at bounding box center [1255, 359] width 603 height 103
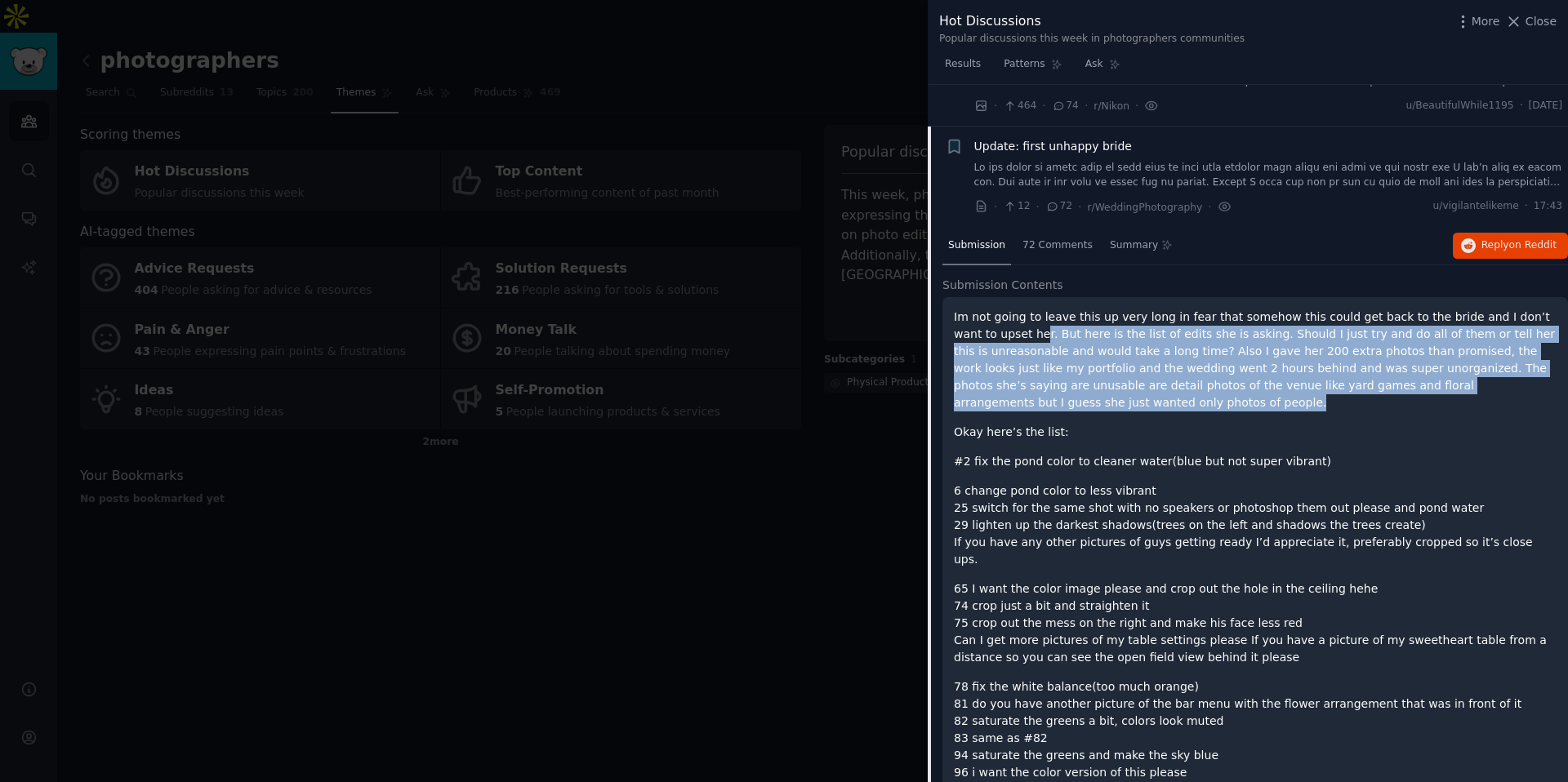
drag, startPoint x: 1058, startPoint y: 408, endPoint x: 999, endPoint y: 339, distance: 90.8
click at [999, 339] on p "Im not going to leave this up very long in fear that somehow this could get bac…" at bounding box center [1255, 359] width 603 height 103
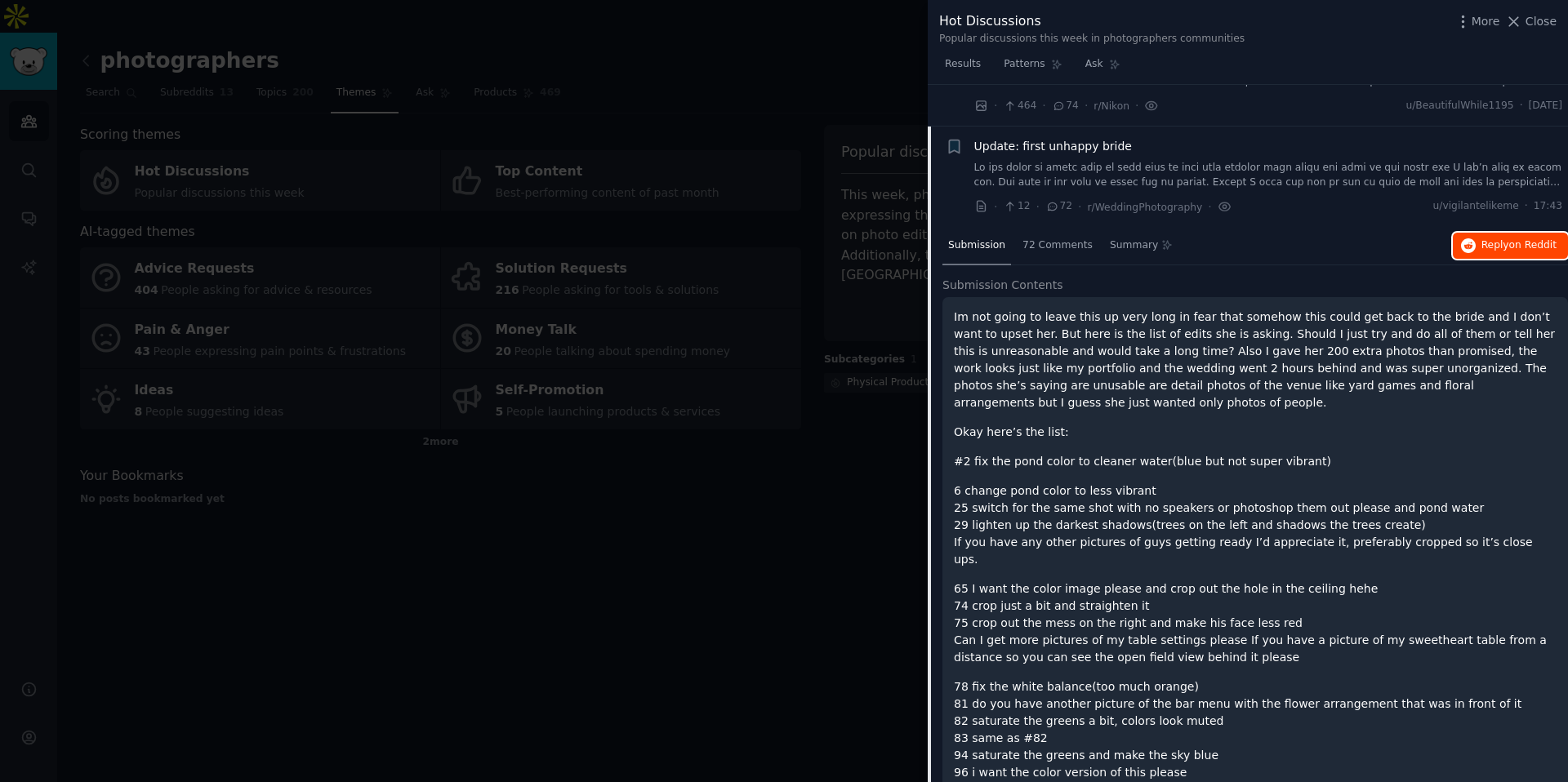
click at [1234, 249] on button "Reply on Reddit" at bounding box center [1510, 246] width 115 height 26
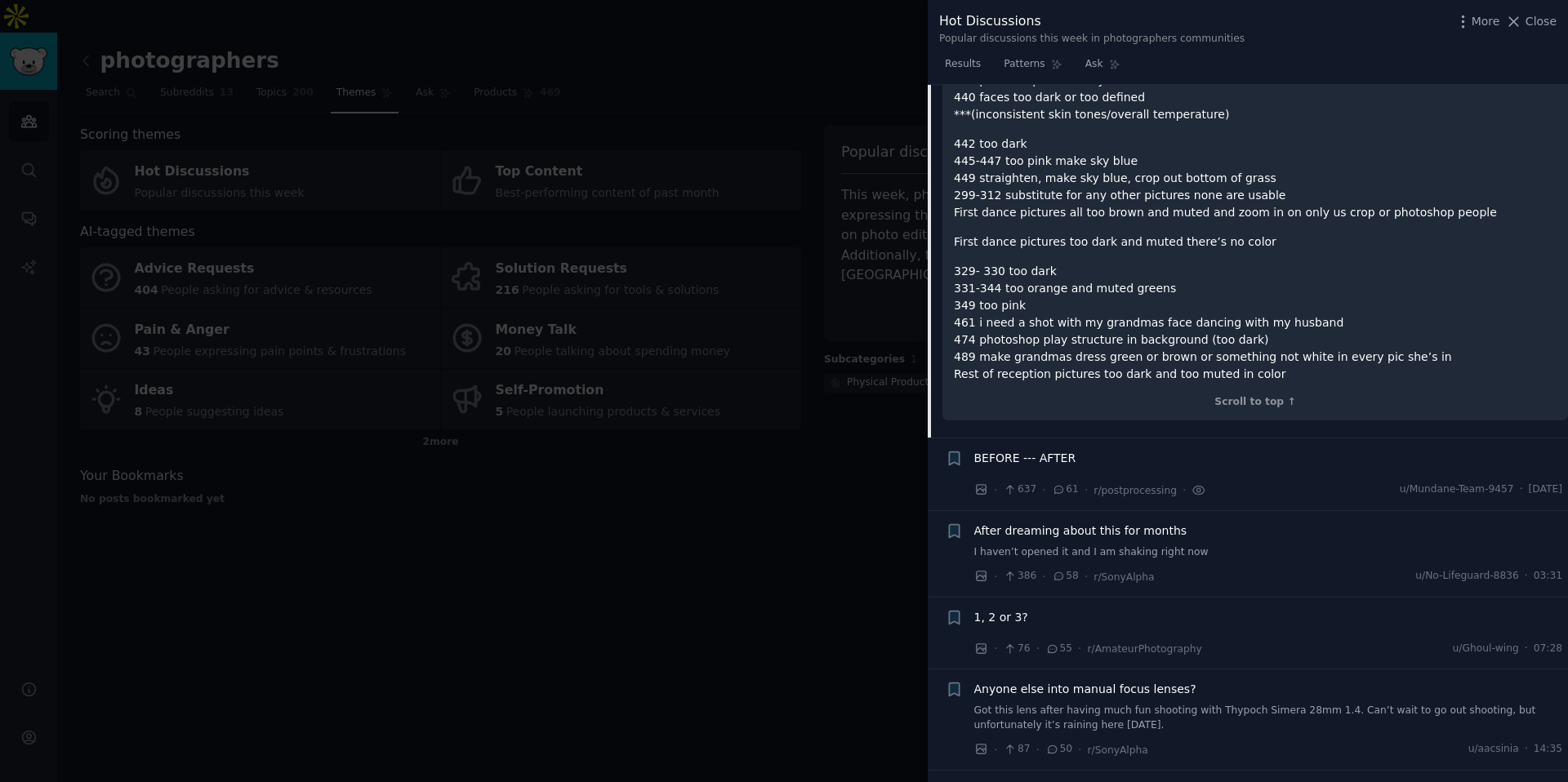
scroll to position [2536, 0]
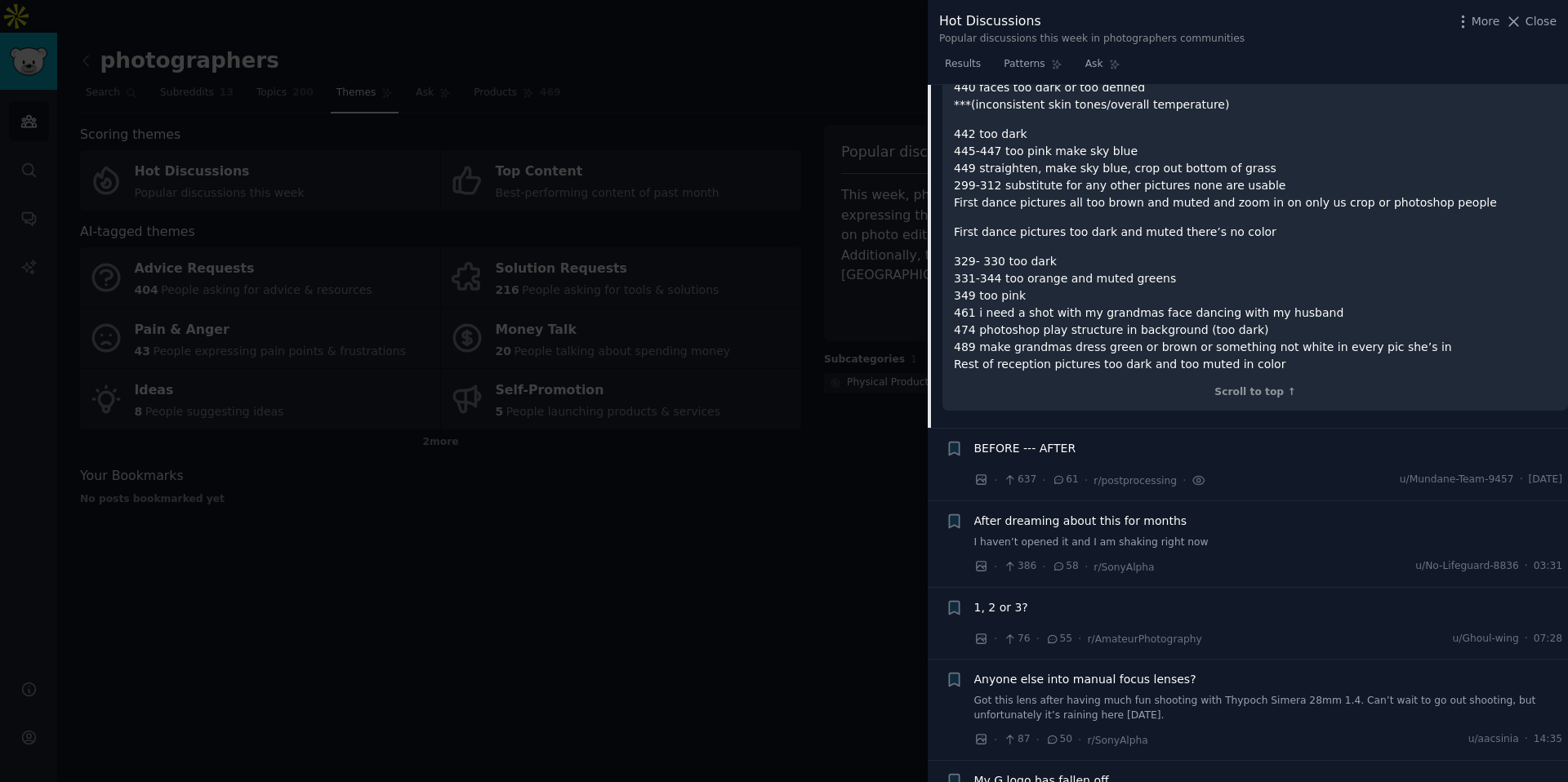
click at [1158, 440] on div "BEFORE --- AFTER" at bounding box center [1268, 449] width 589 height 17
click at [1063, 440] on span "BEFORE --- AFTER" at bounding box center [1025, 449] width 102 height 17
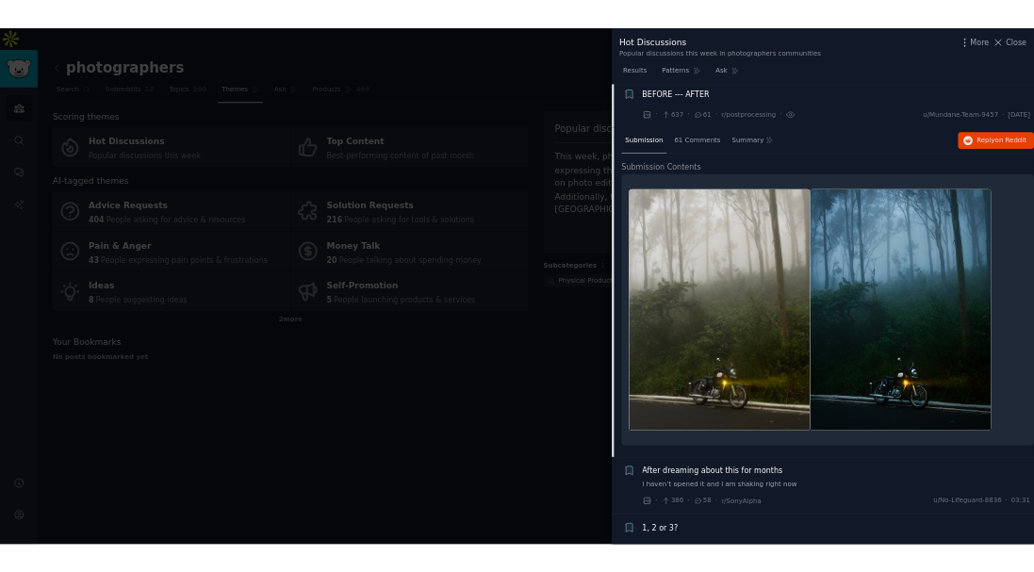
scroll to position [524, 0]
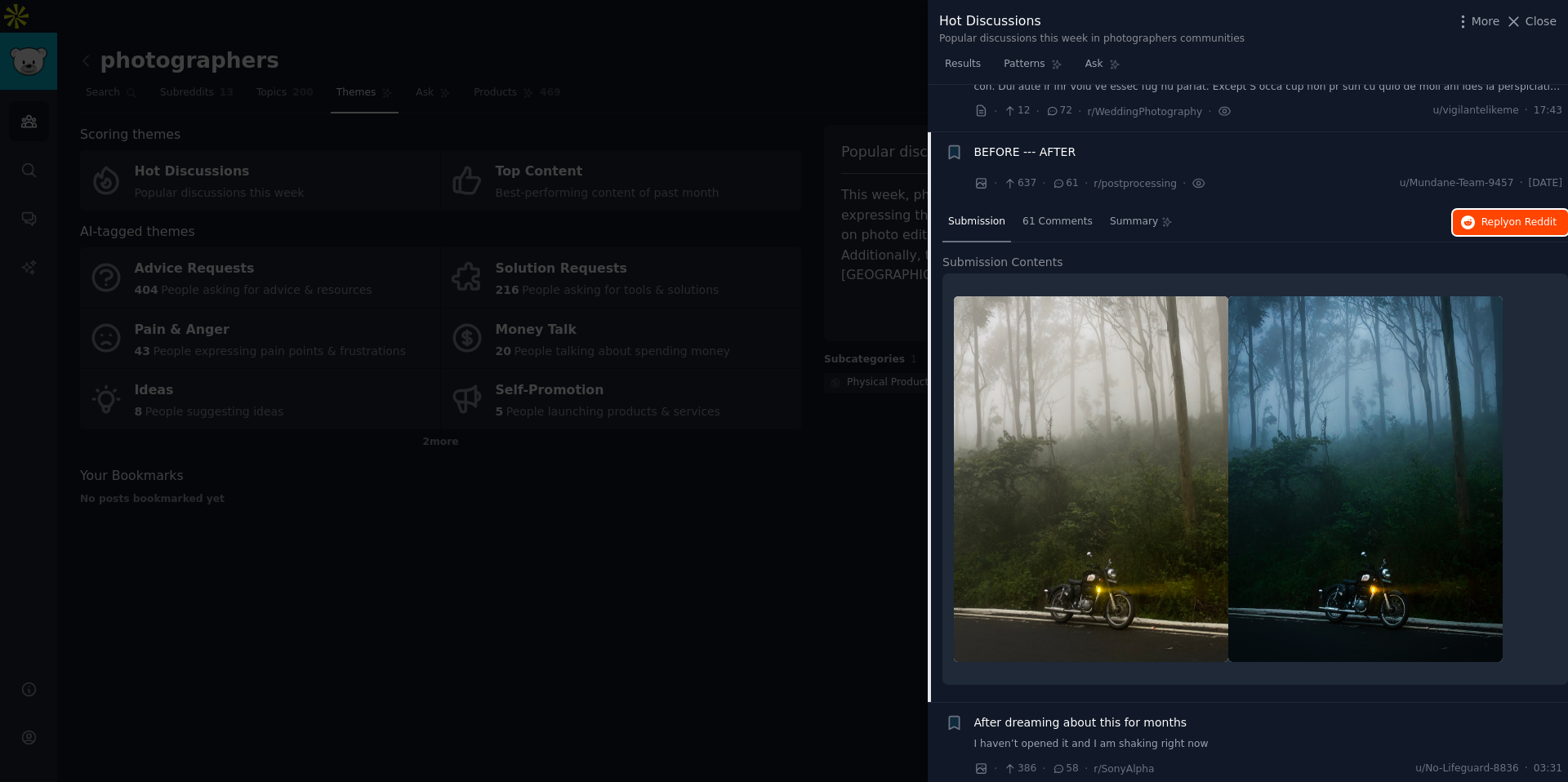
click at [1234, 219] on span "Reply on Reddit" at bounding box center [1519, 223] width 75 height 15
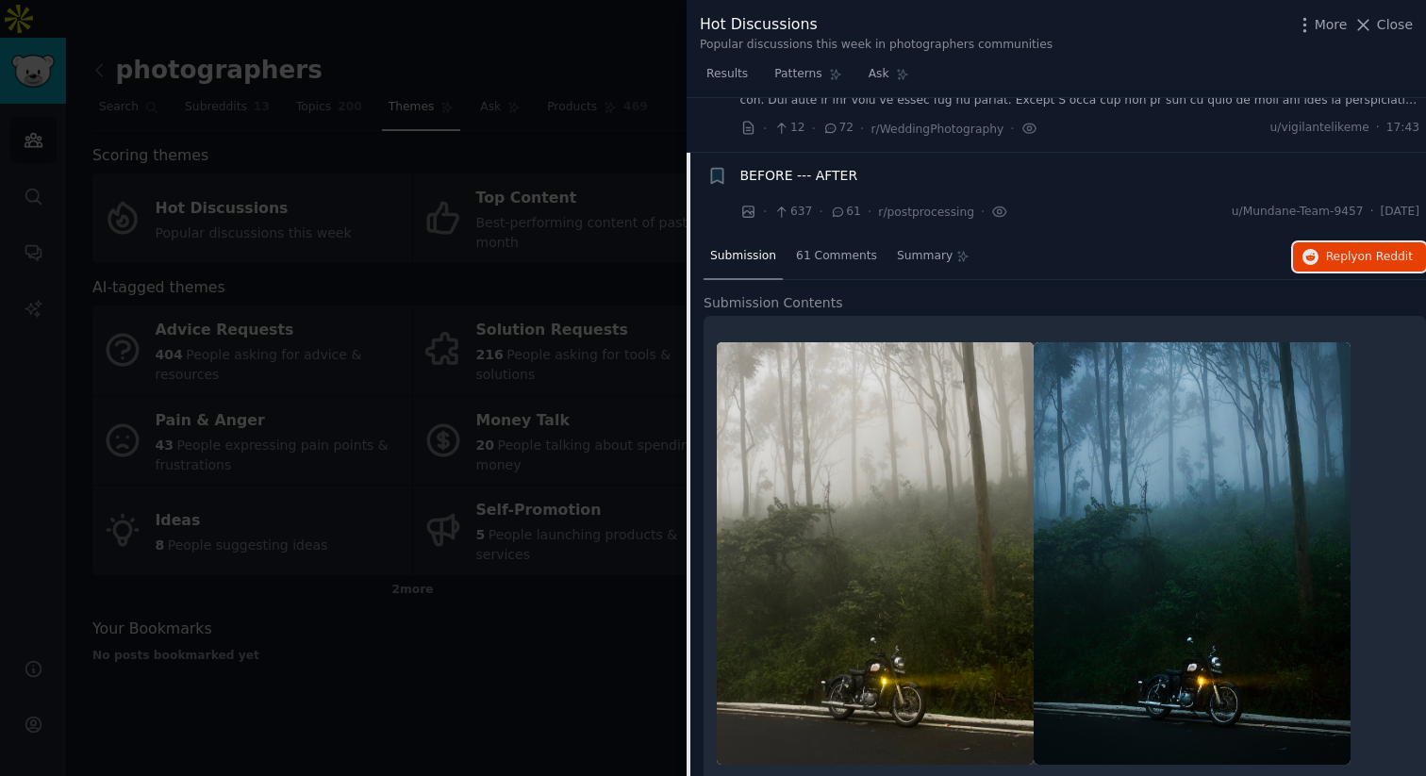
scroll to position [525, 0]
click at [1019, 199] on div "BEFORE --- AFTER · 637 · 61 · r/postprocessing · u/Mundane-Team-9457 · Wed 27/0…" at bounding box center [1080, 193] width 680 height 57
click at [1026, 184] on div "BEFORE --- AFTER" at bounding box center [1080, 175] width 680 height 20
click at [867, 170] on div "BEFORE --- AFTER" at bounding box center [1080, 175] width 680 height 20
click at [852, 174] on span "BEFORE --- AFTER" at bounding box center [799, 175] width 118 height 20
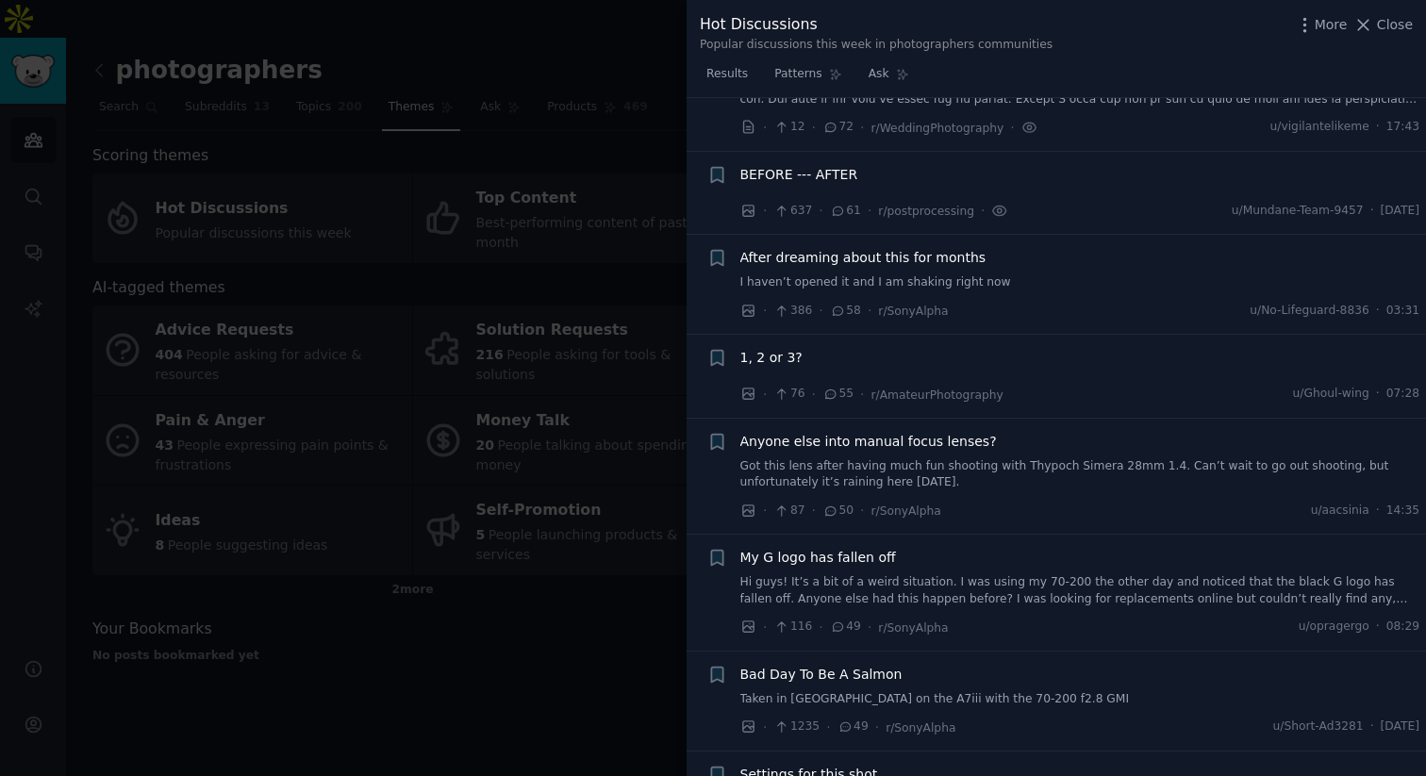
scroll to position [579, 0]
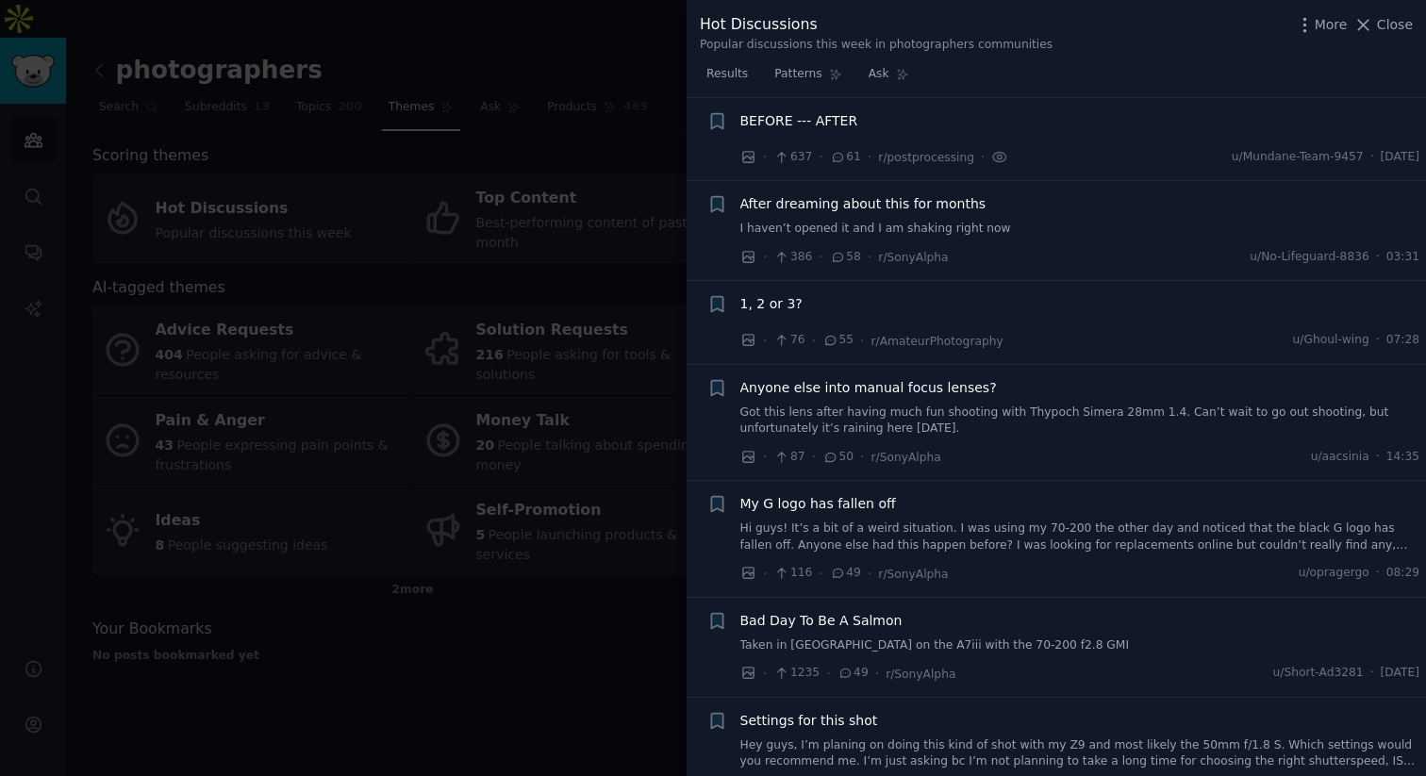
click at [894, 207] on span "After dreaming about this for months" at bounding box center [863, 204] width 246 height 20
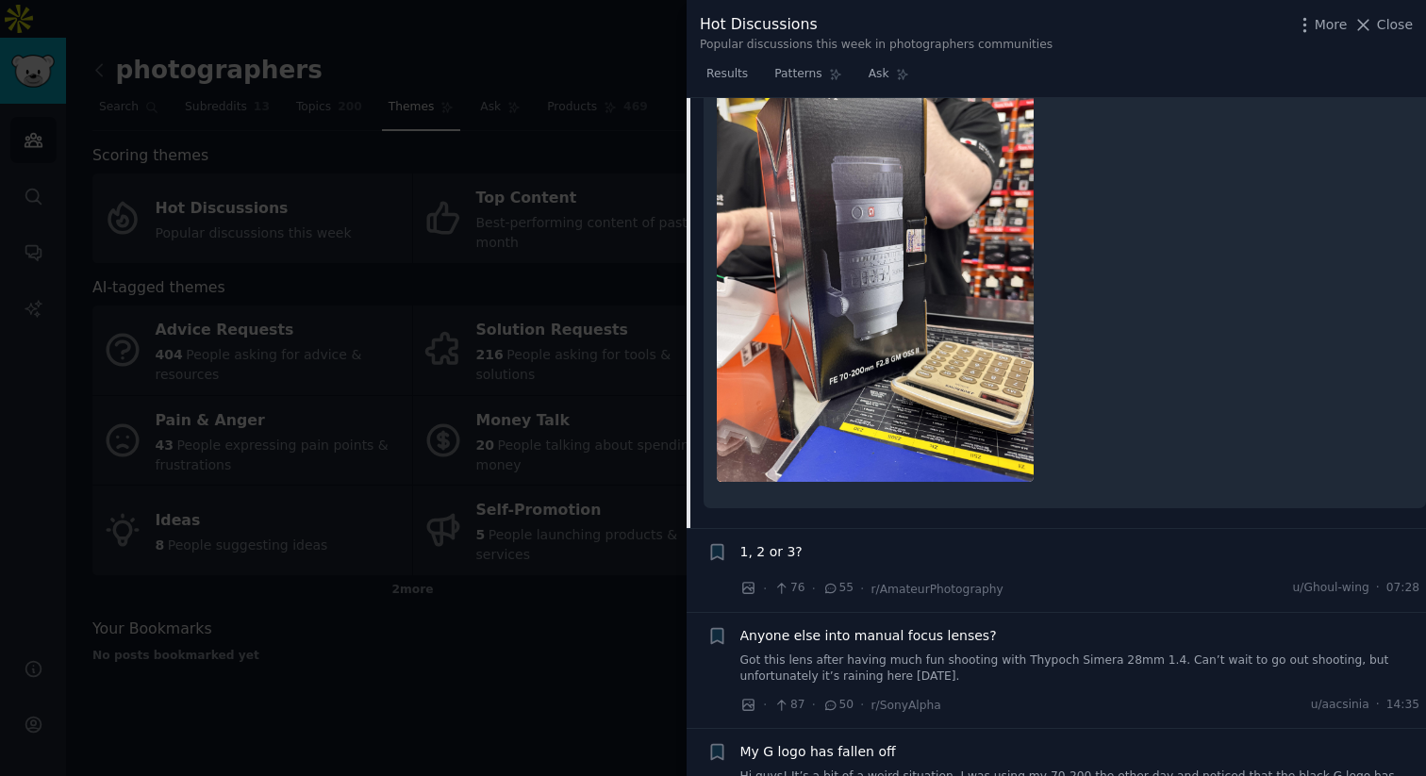
scroll to position [940, 0]
click at [901, 546] on div "1, 2 or 3?" at bounding box center [1080, 553] width 680 height 20
click at [843, 548] on div "1, 2 or 3?" at bounding box center [1080, 553] width 680 height 20
drag, startPoint x: 821, startPoint y: 554, endPoint x: 760, endPoint y: 554, distance: 61.3
click at [819, 554] on div "1, 2 or 3?" at bounding box center [1080, 553] width 680 height 20
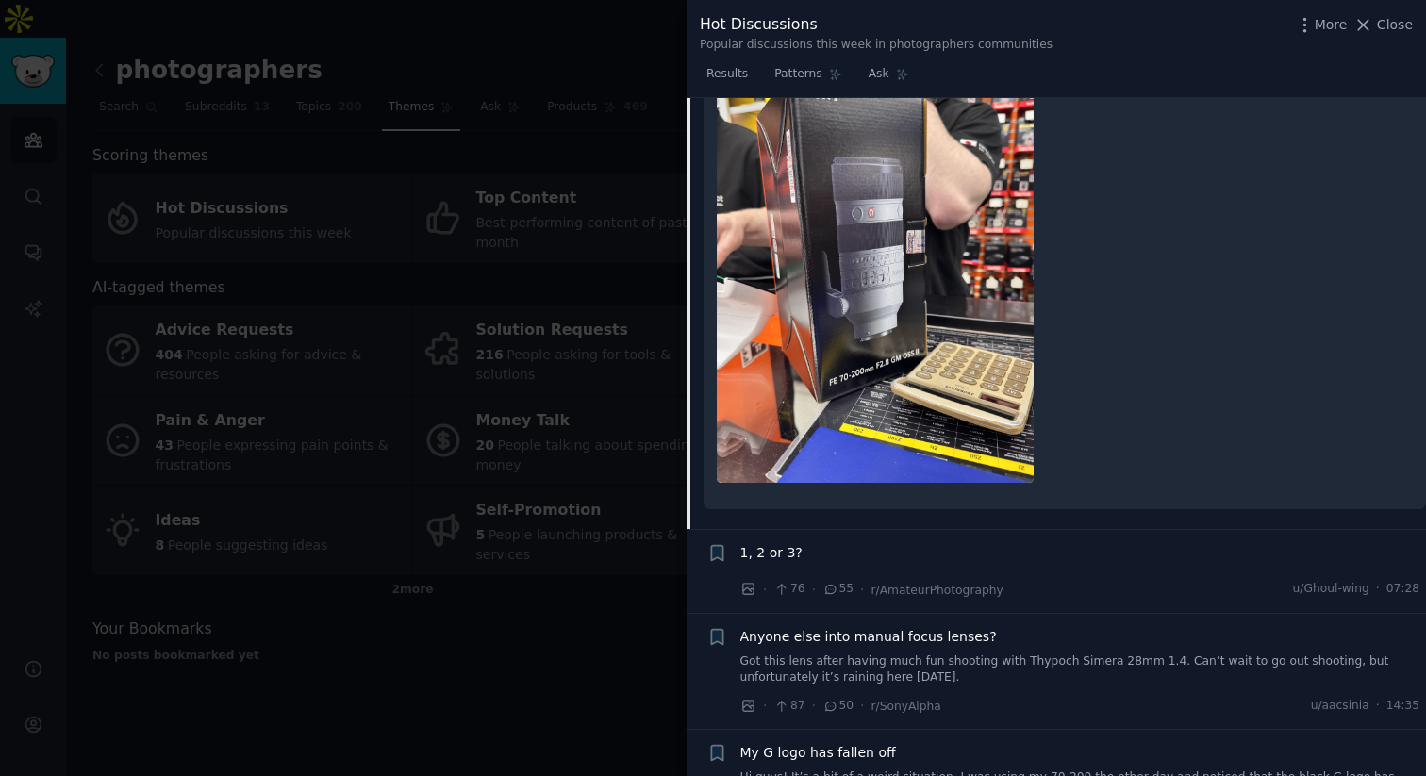
click at [760, 554] on span "1, 2 or 3?" at bounding box center [771, 553] width 62 height 20
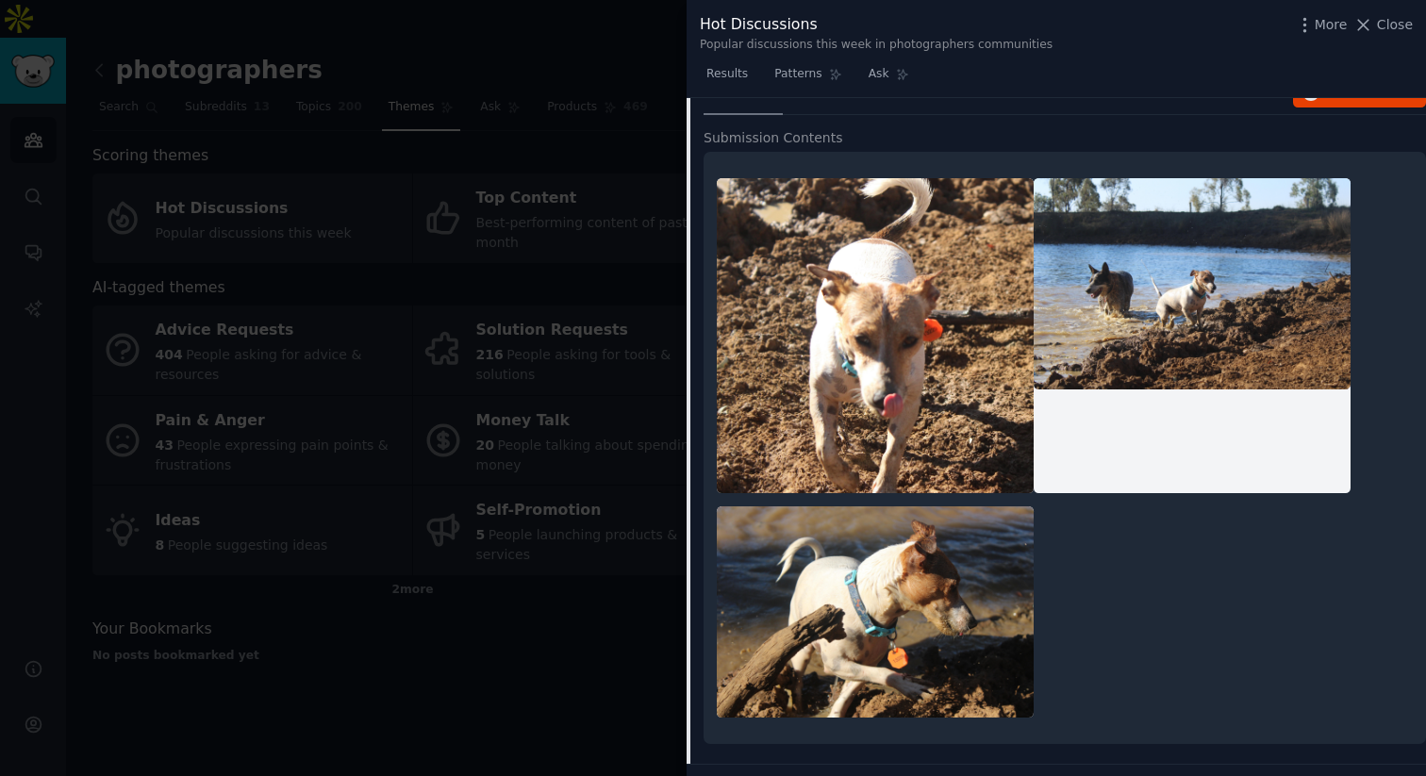
scroll to position [818, 0]
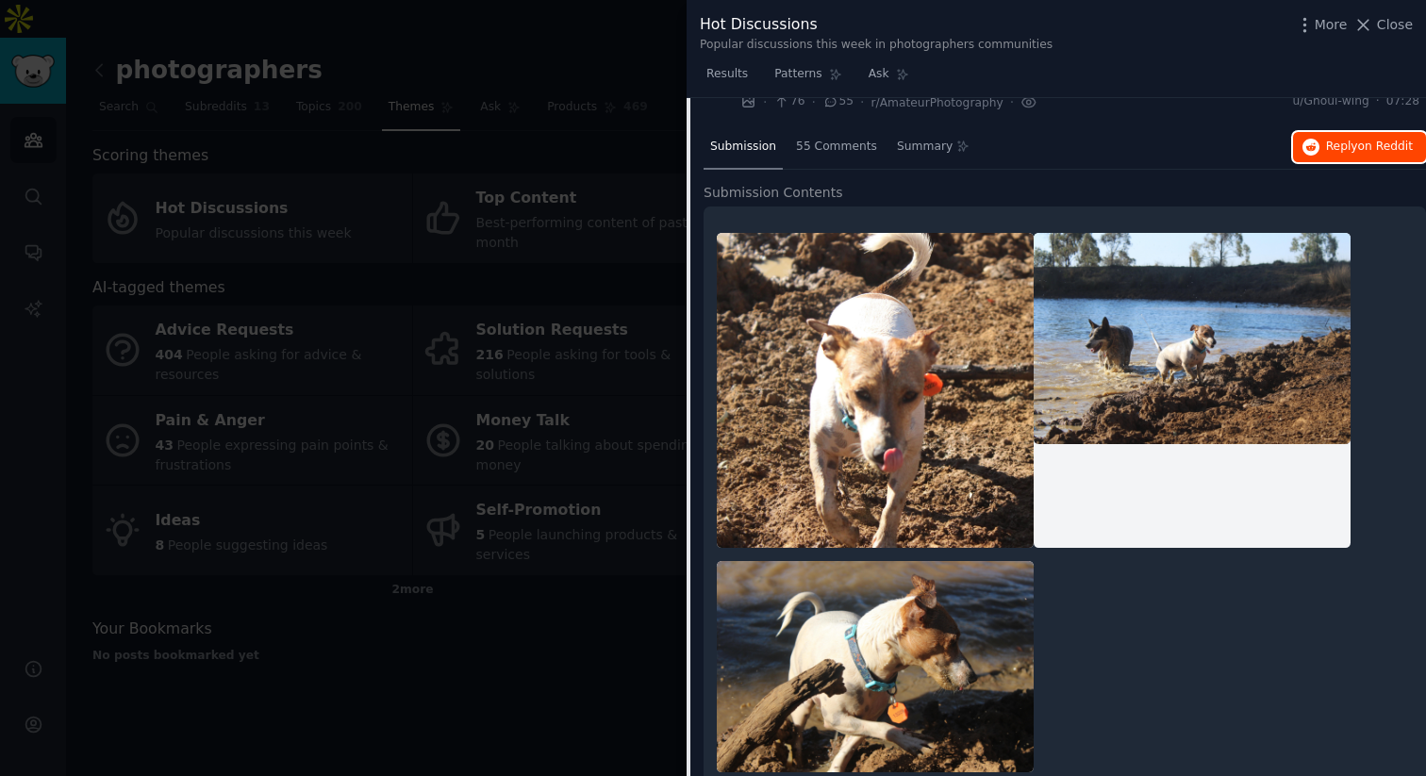
click at [1333, 149] on span "Reply on Reddit" at bounding box center [1369, 147] width 87 height 17
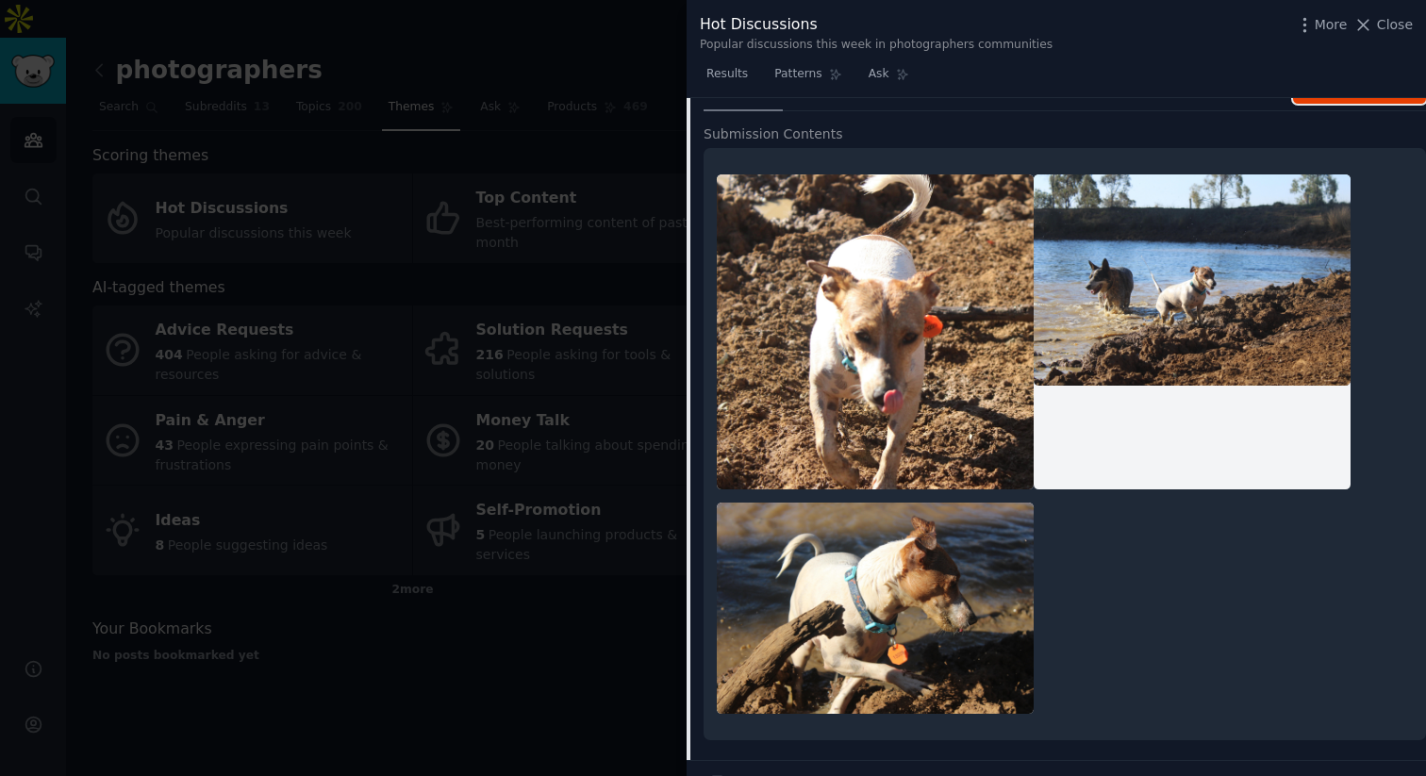
scroll to position [684, 0]
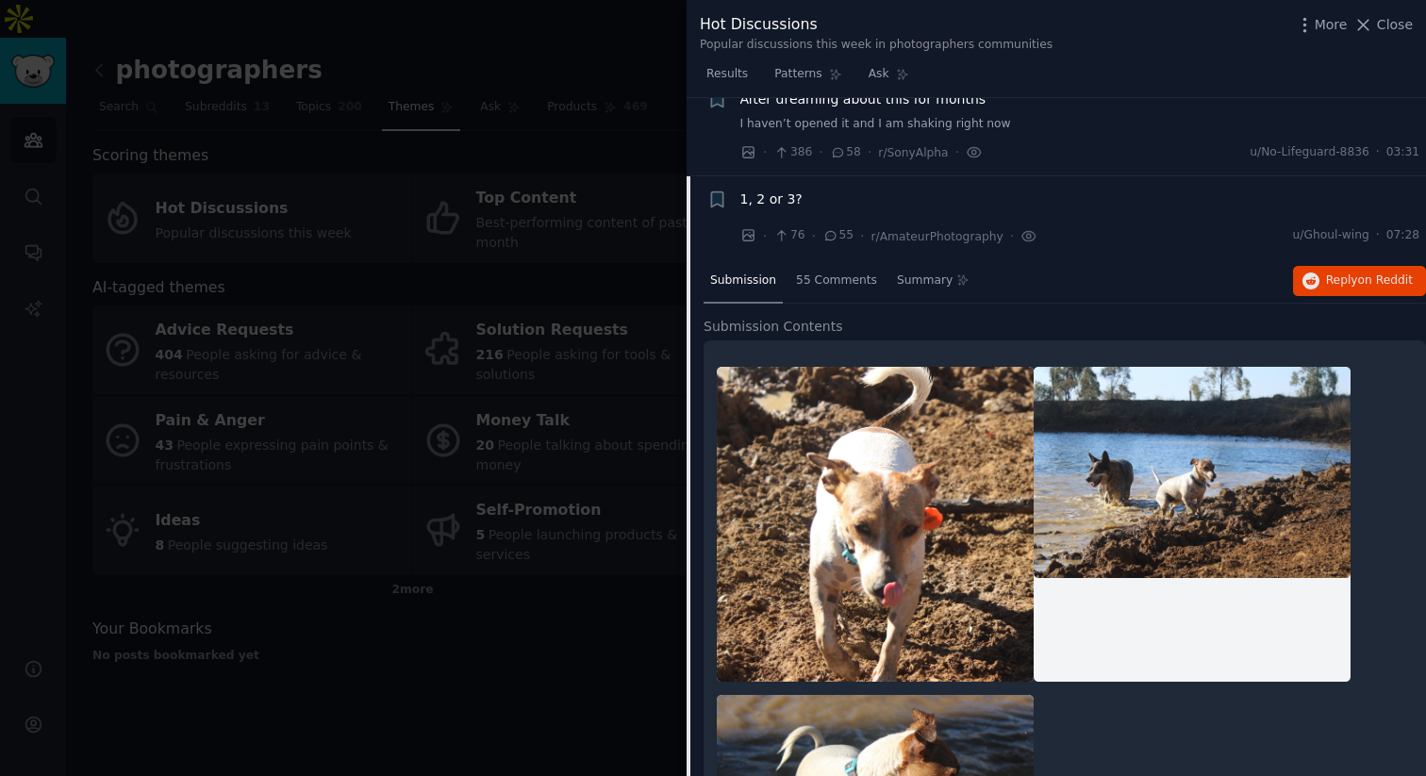
click at [770, 197] on span "1, 2 or 3?" at bounding box center [771, 200] width 62 height 20
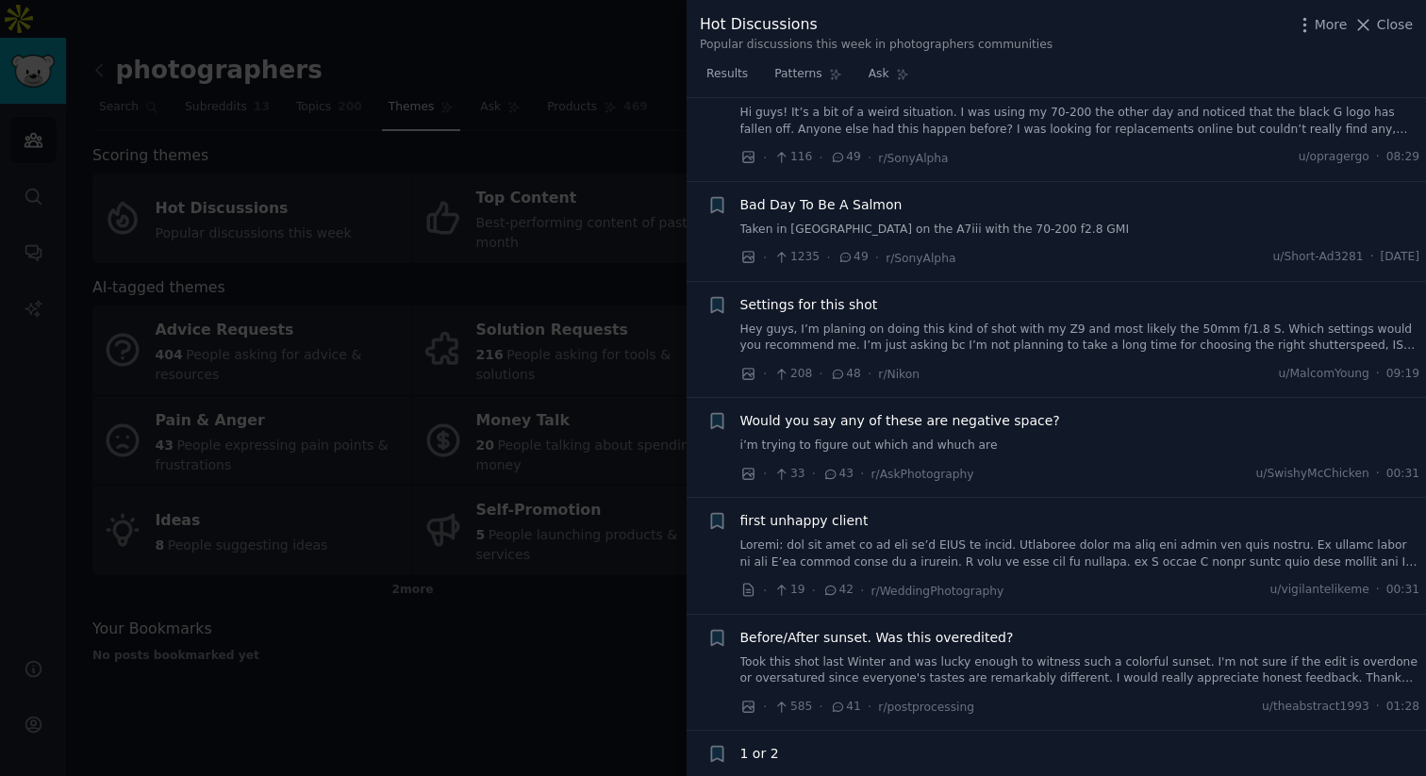
scroll to position [999, 0]
click at [845, 423] on span "Would you say any of these are negative space?" at bounding box center [900, 417] width 320 height 20
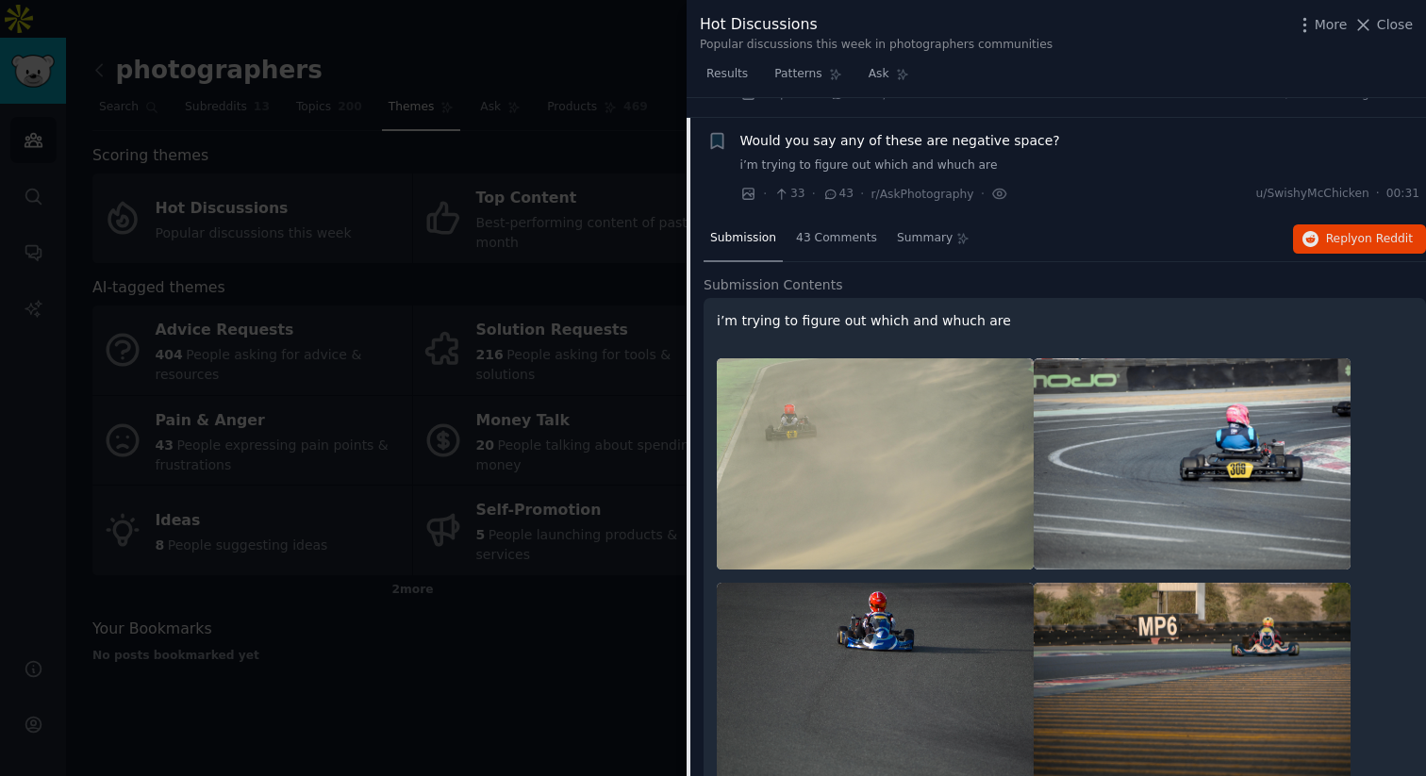
scroll to position [1295, 0]
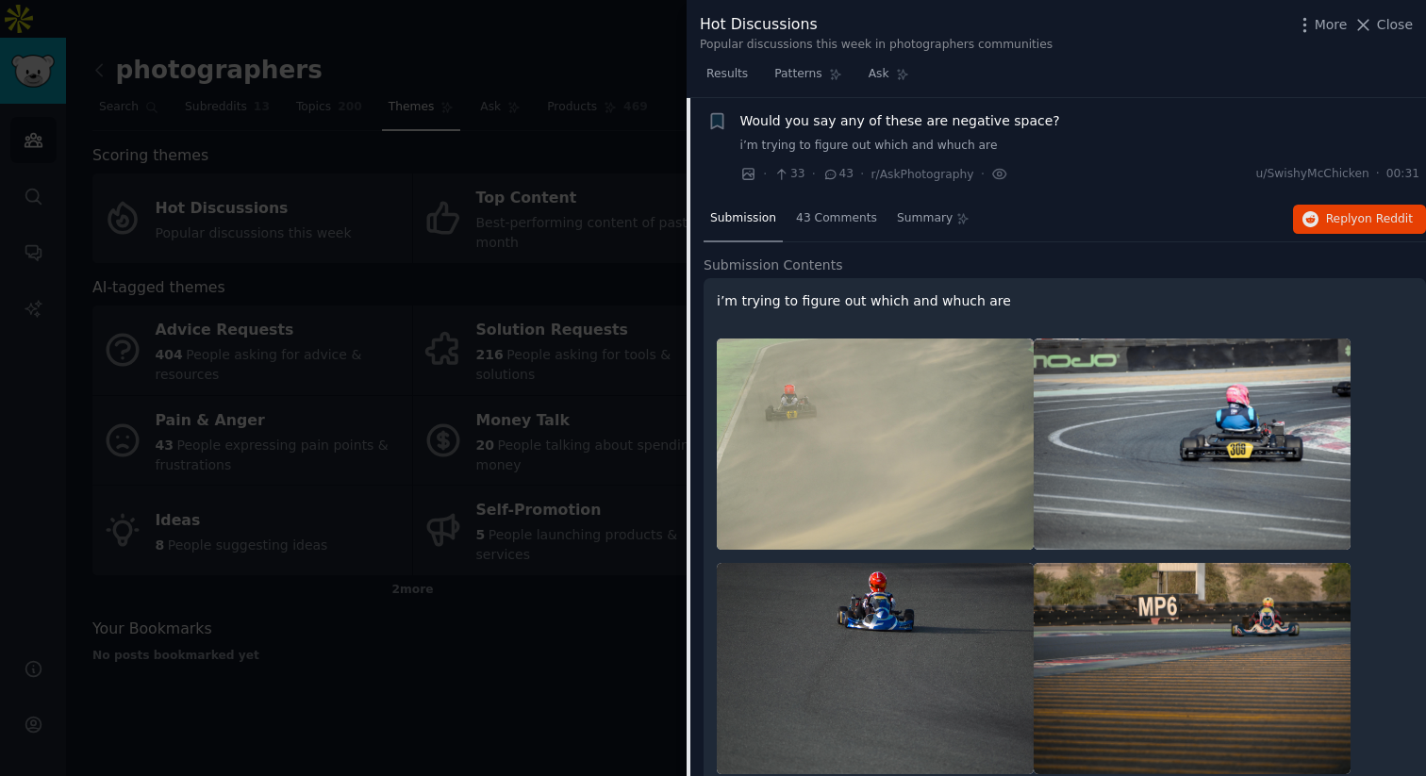
click at [868, 127] on span "Would you say any of these are negative space?" at bounding box center [900, 121] width 320 height 20
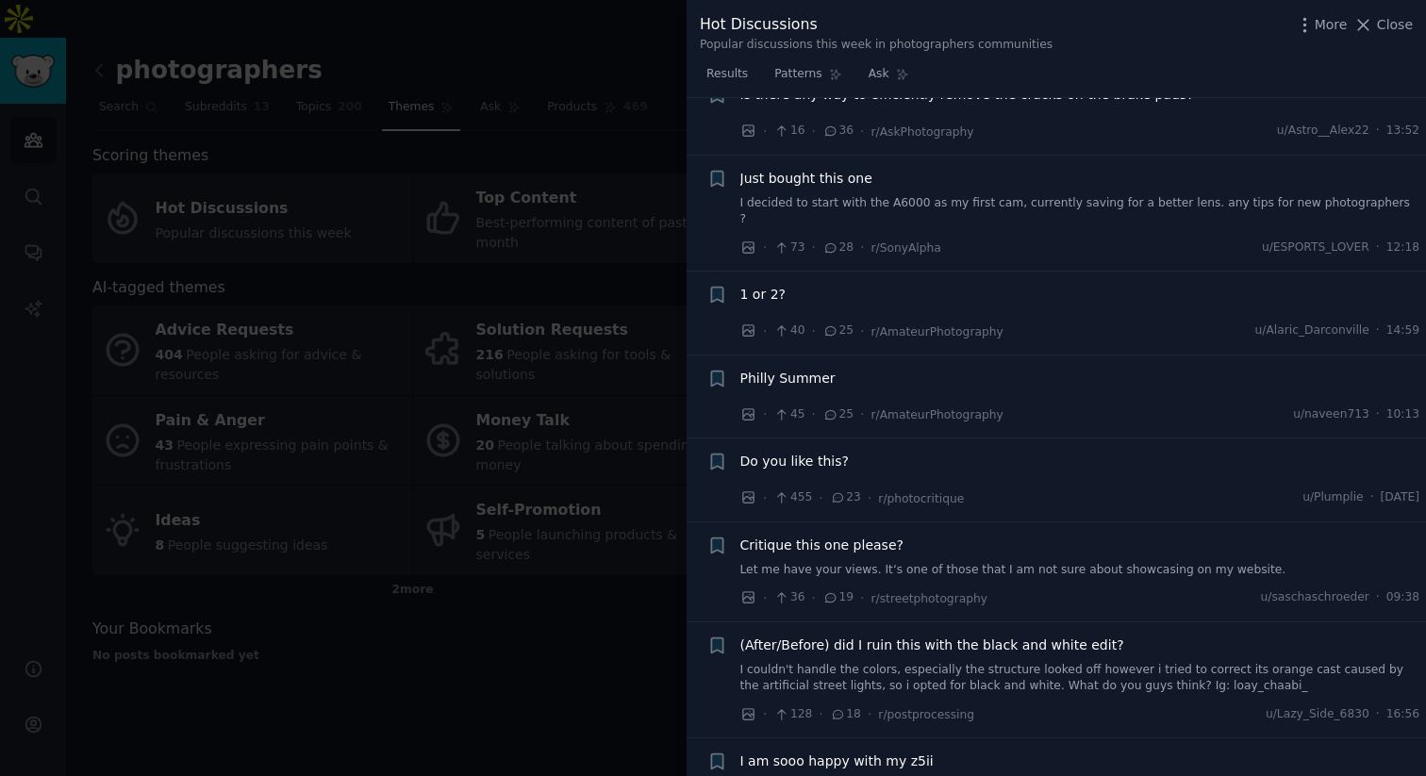
scroll to position [1829, 0]
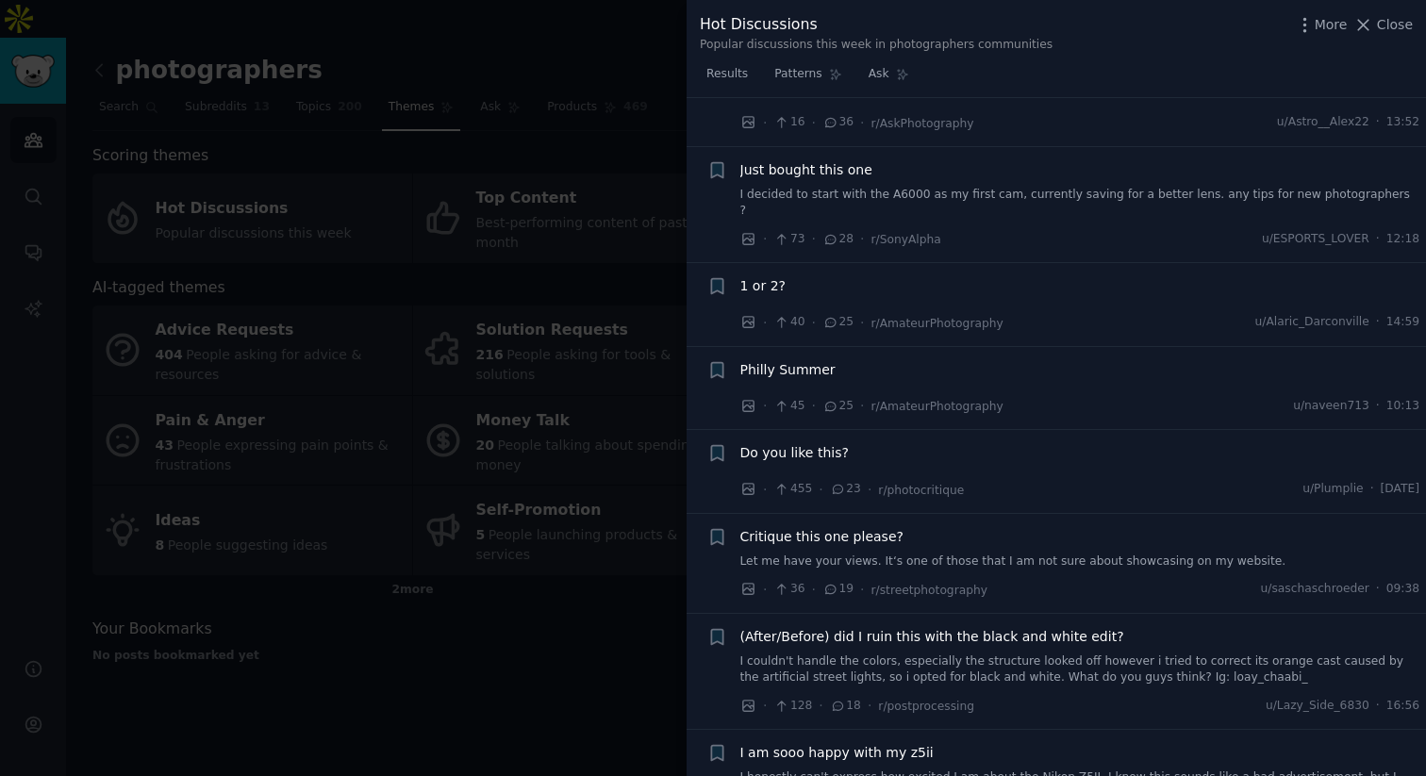
click at [869, 527] on span "Critique this one please?" at bounding box center [821, 537] width 163 height 20
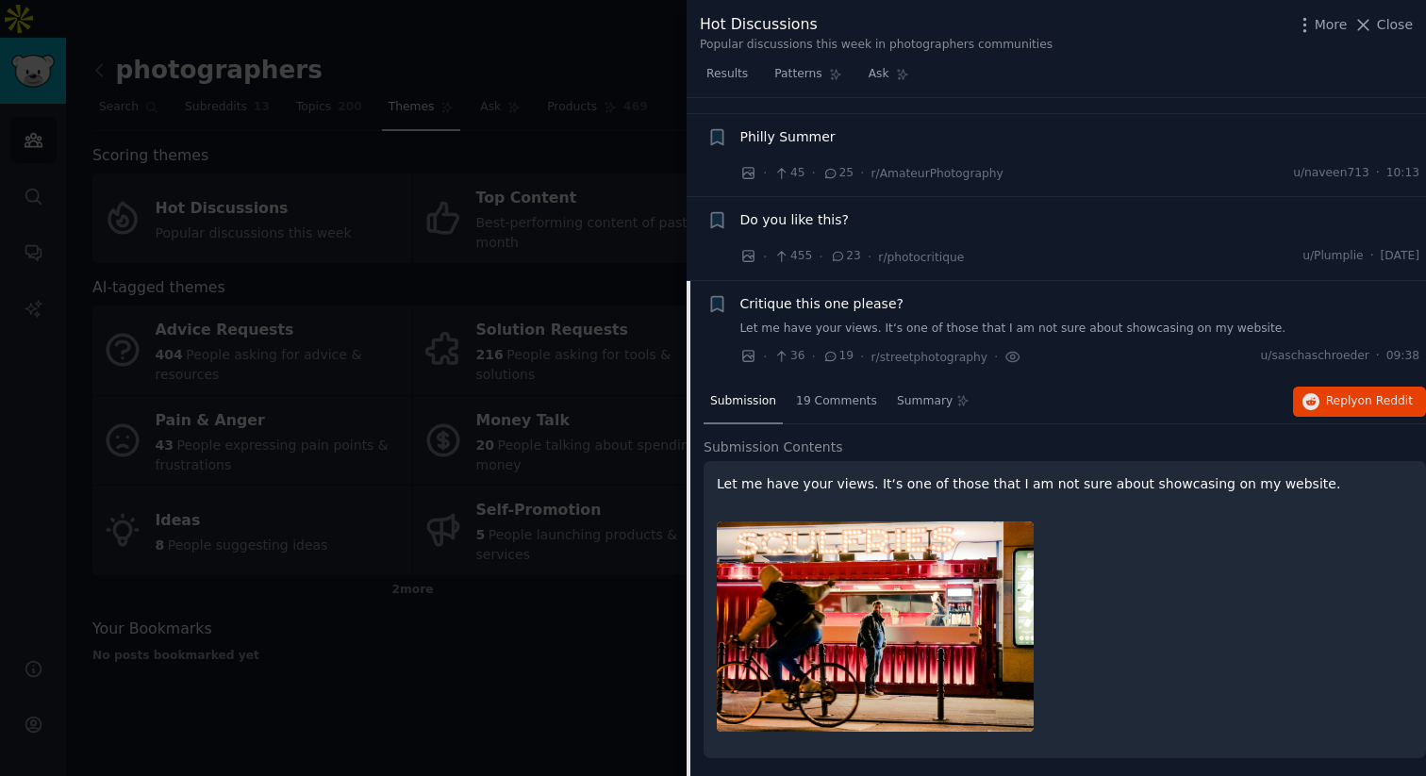
click at [869, 523] on div "Submission 19 Comments Summary Reply on Reddit Submission Contents Let me have …" at bounding box center [1064, 579] width 722 height 399
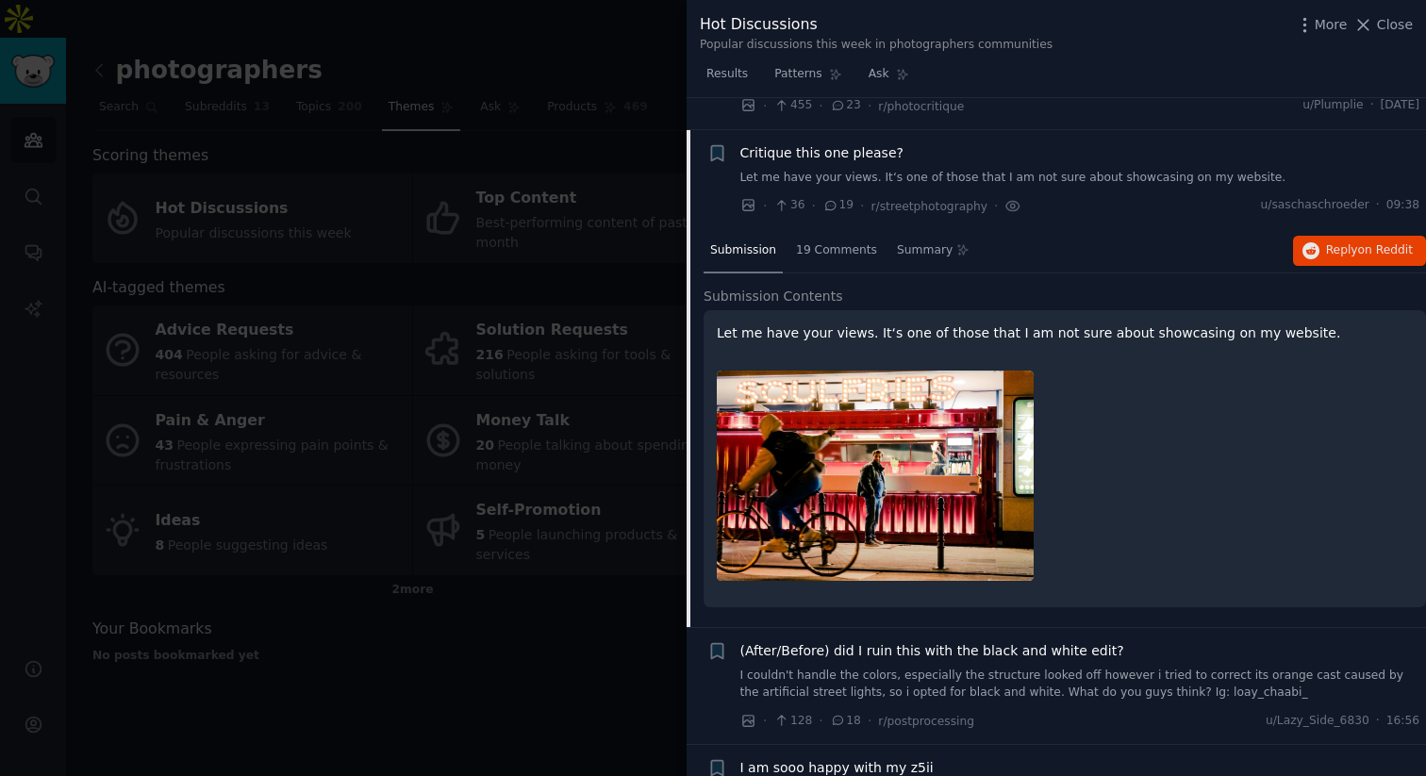
scroll to position [2228, 0]
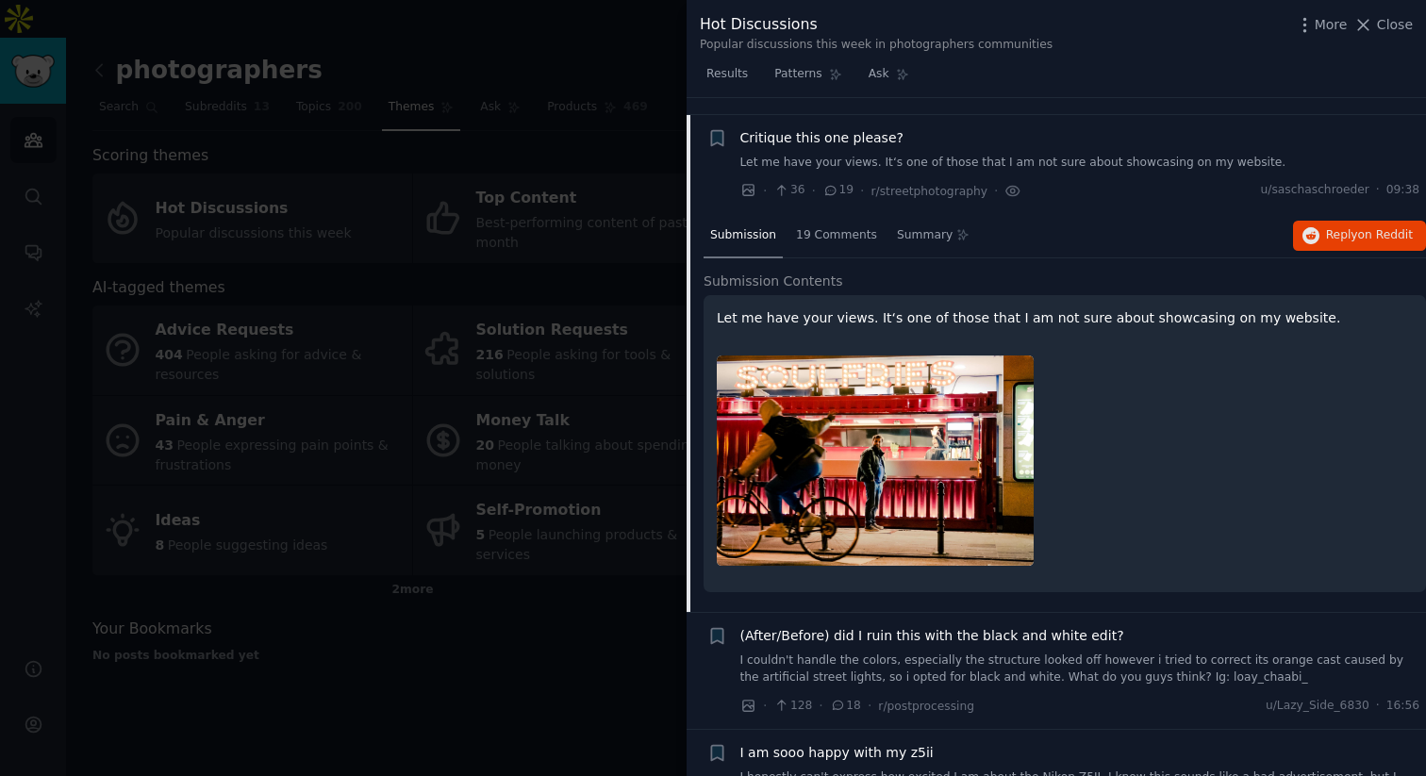
click at [840, 128] on span "Critique this one please?" at bounding box center [821, 138] width 163 height 20
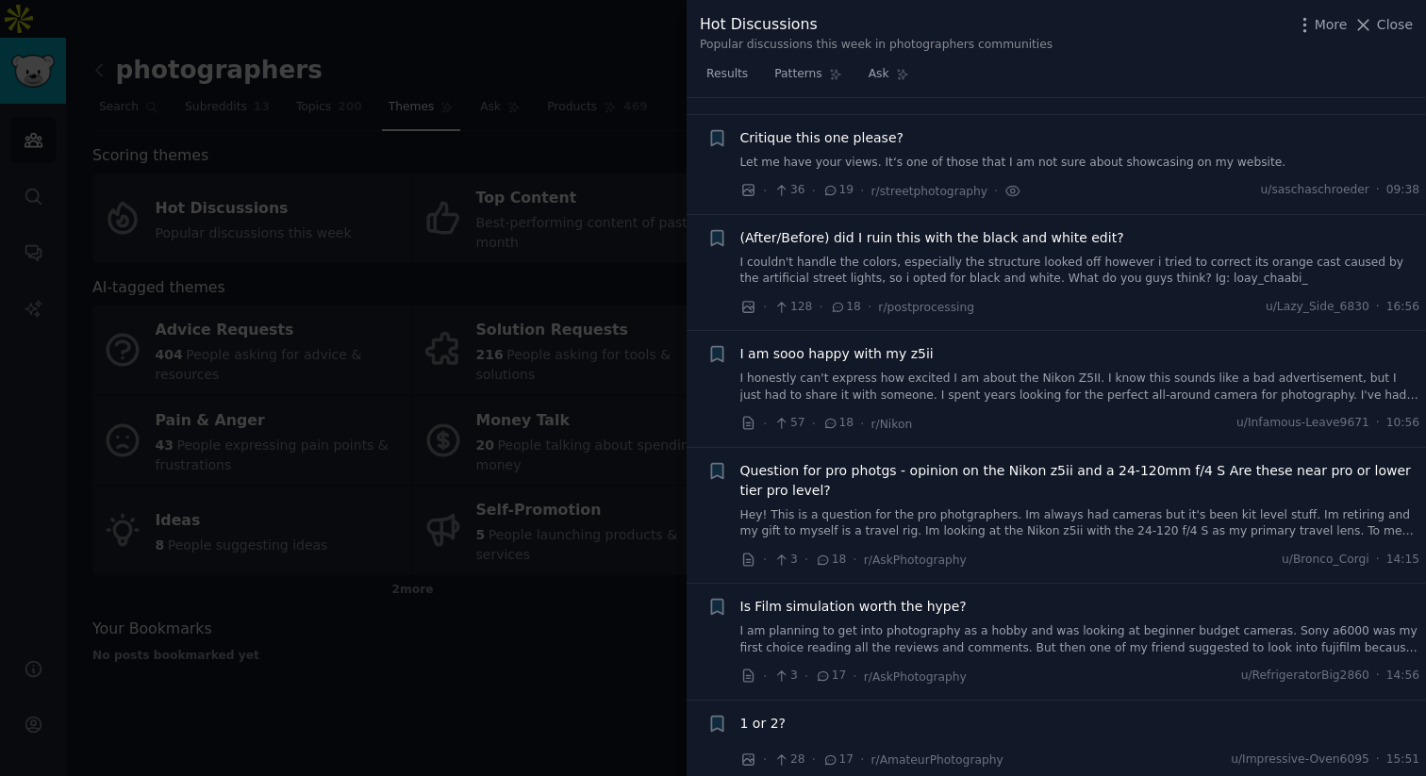
scroll to position [2268, 0]
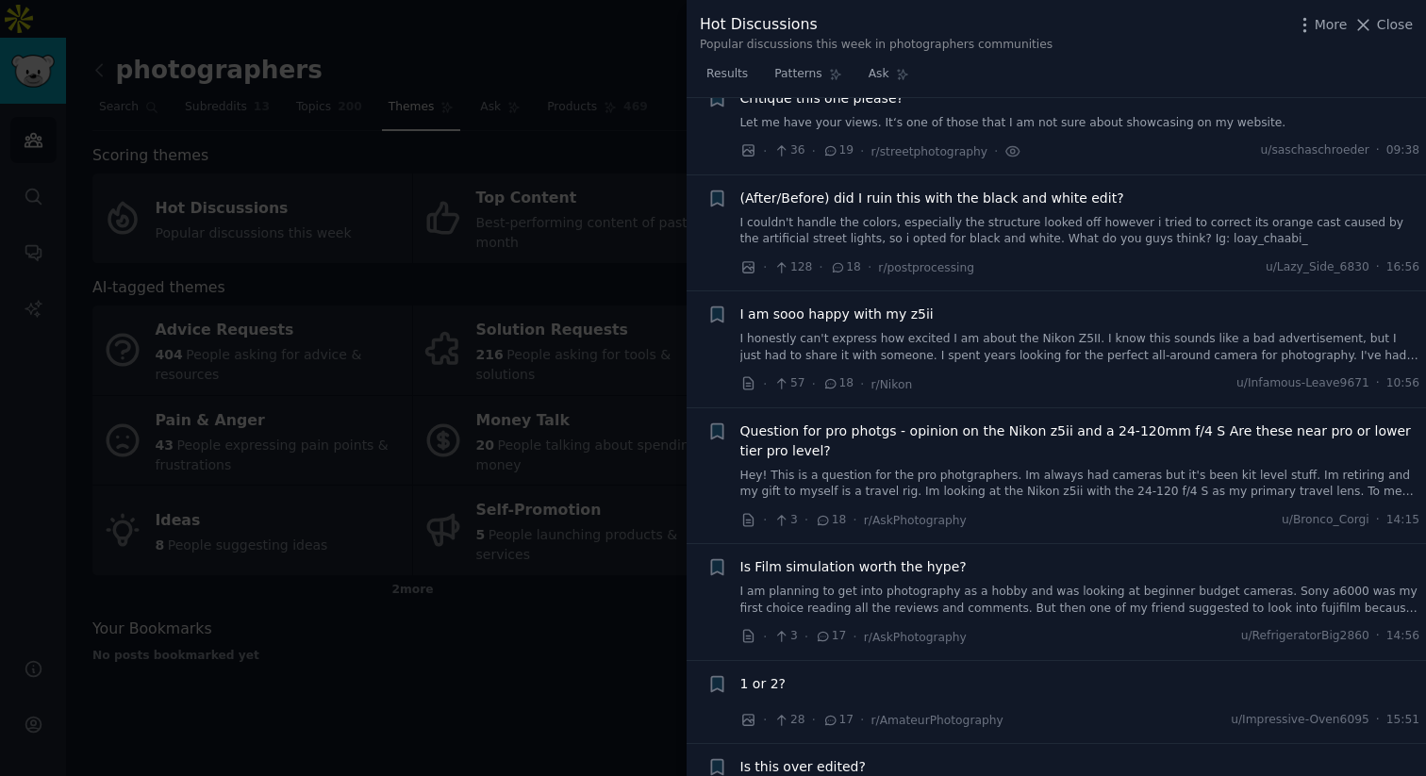
click at [862, 305] on span "I am sooo happy with my z5ii" at bounding box center [836, 315] width 193 height 20
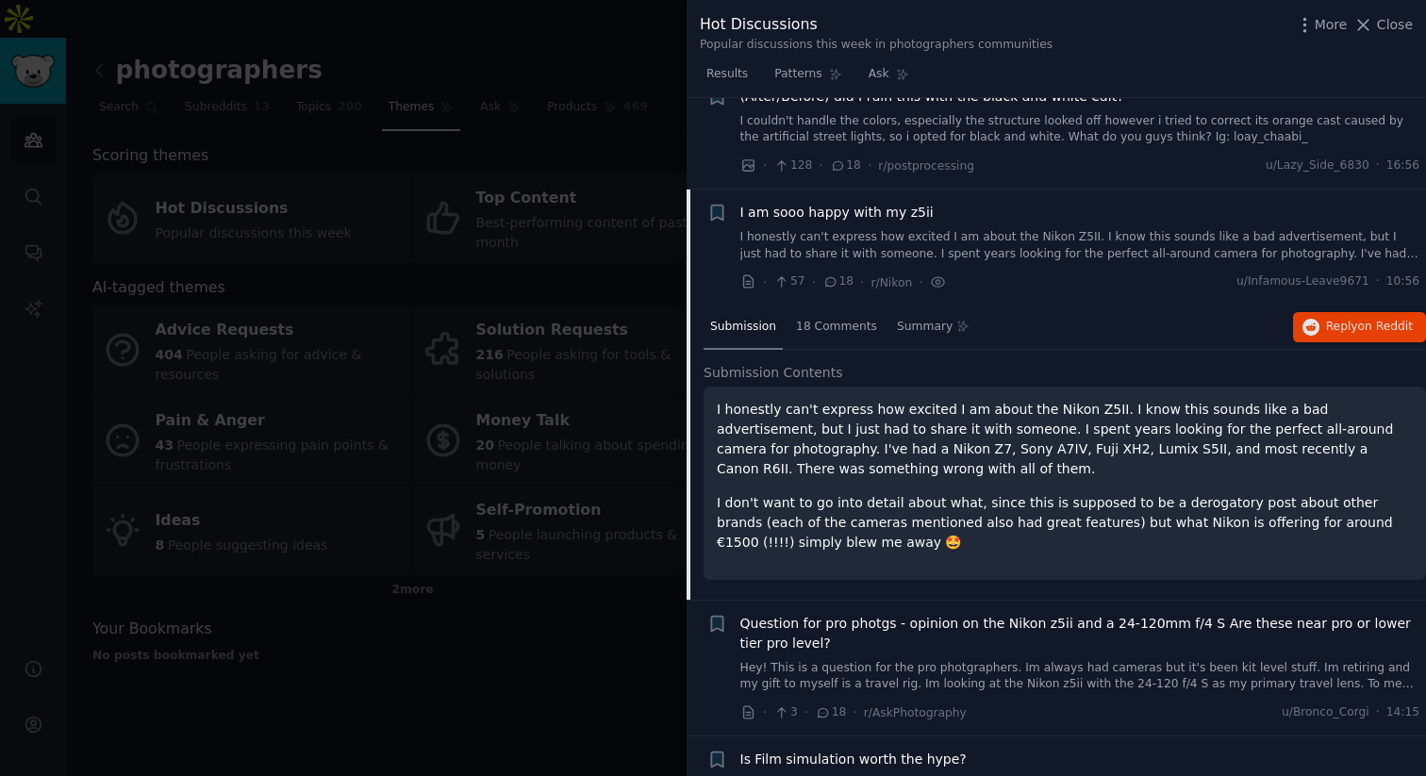
scroll to position [2445, 0]
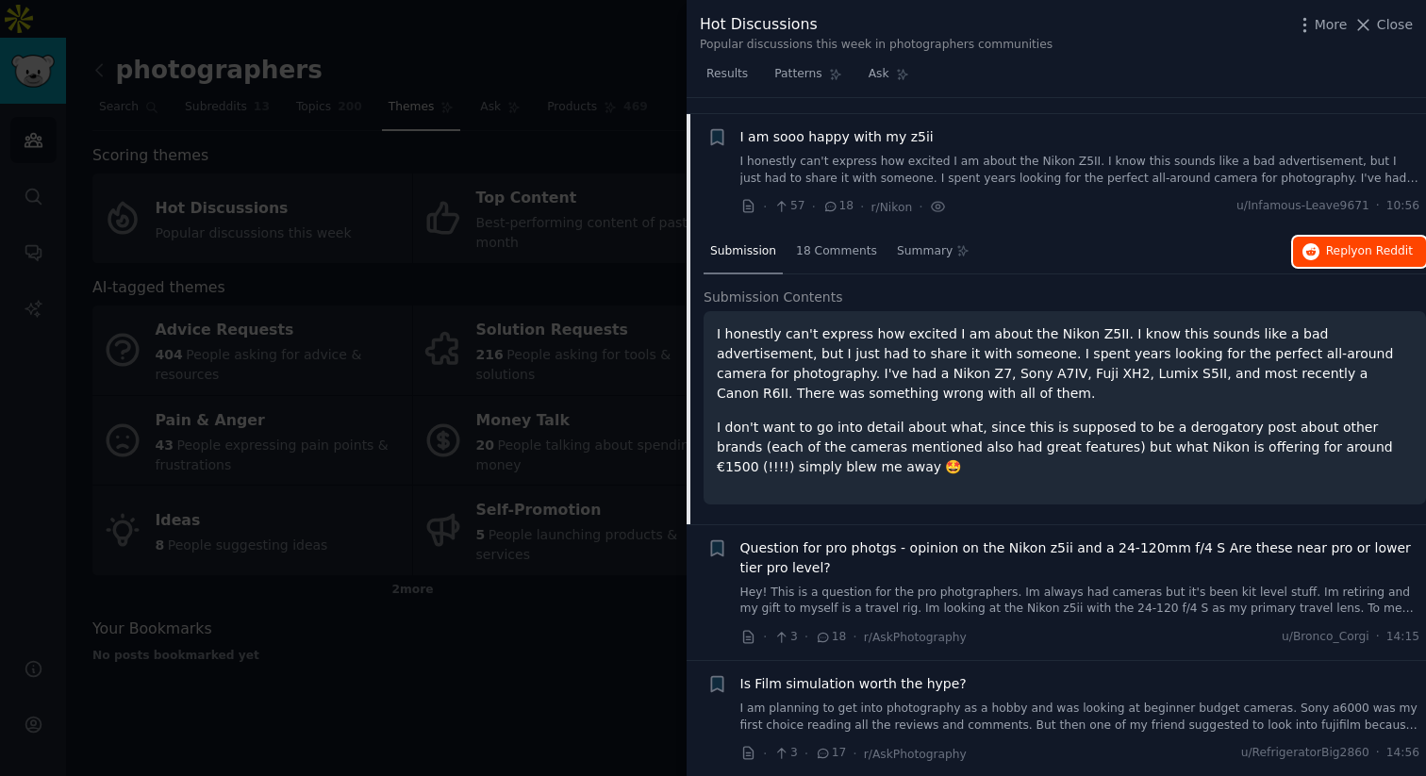
click at [1308, 246] on button "Reply on Reddit" at bounding box center [1359, 252] width 133 height 30
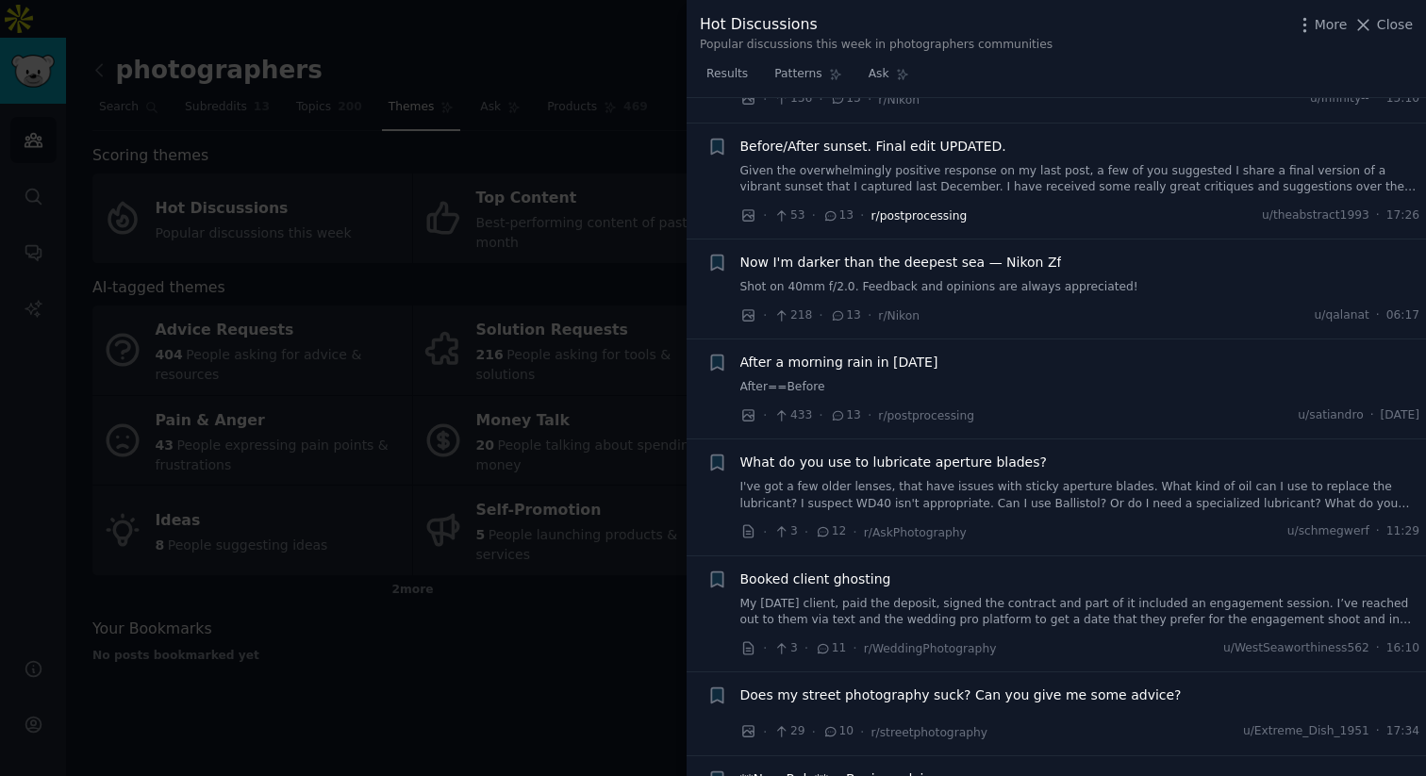
scroll to position [3379, 0]
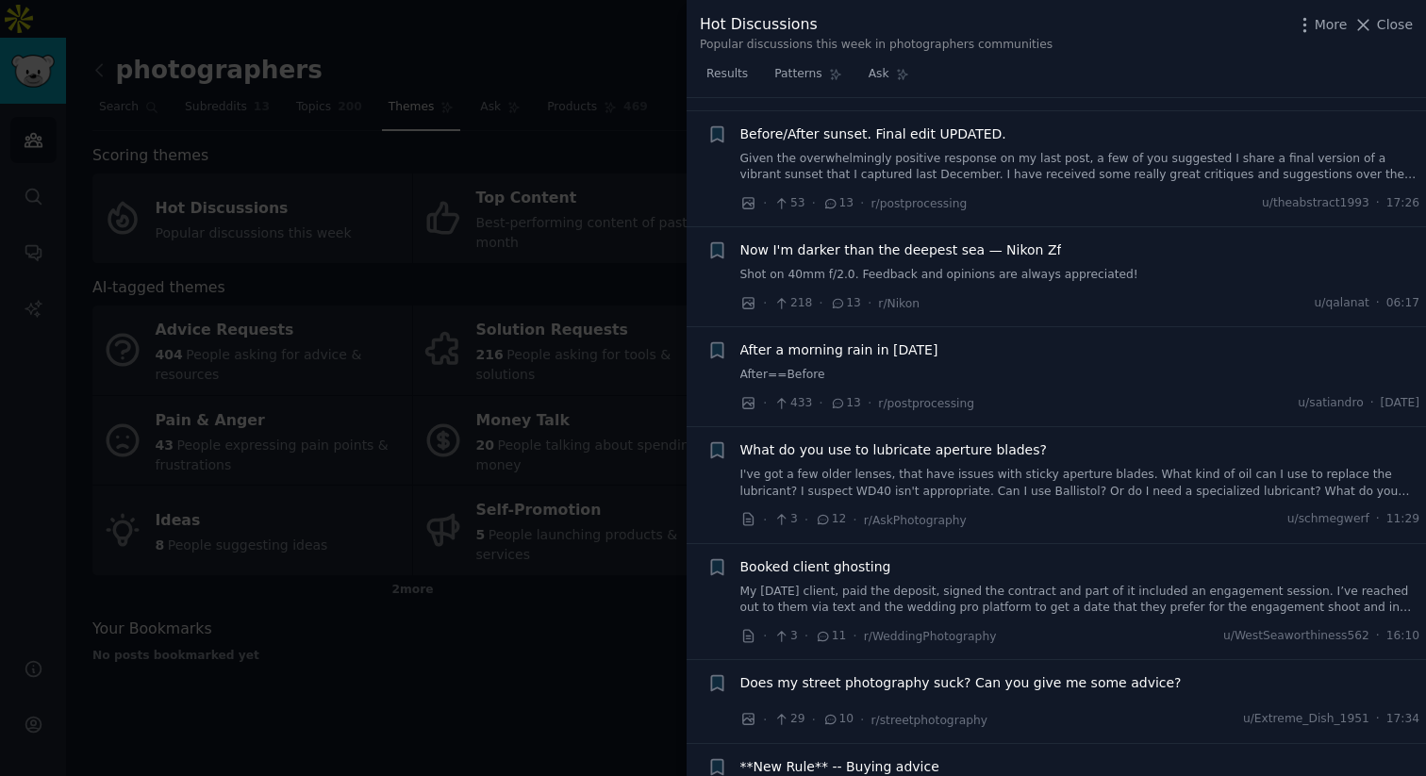
click at [903, 440] on span "What do you use to lubricate aperture blades?" at bounding box center [893, 450] width 306 height 20
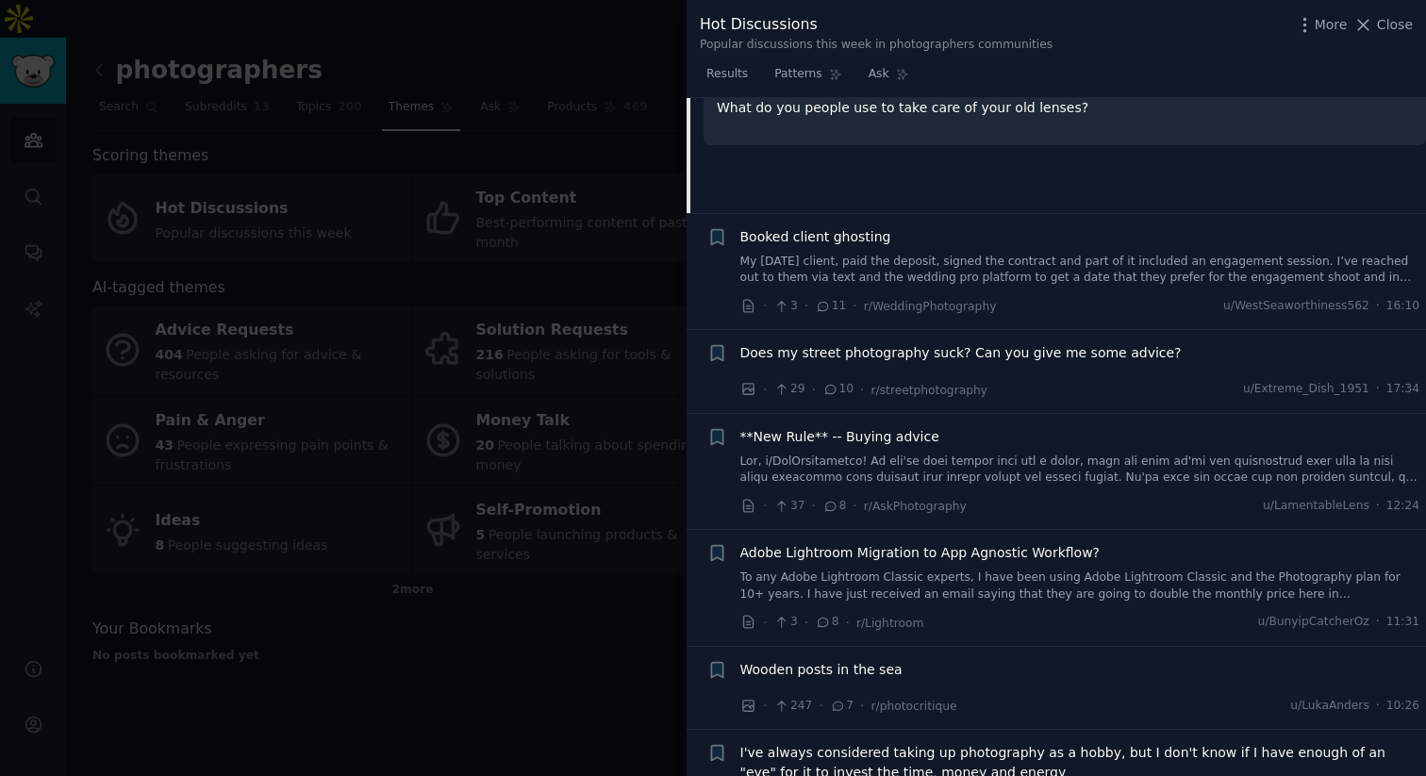
scroll to position [3717, 0]
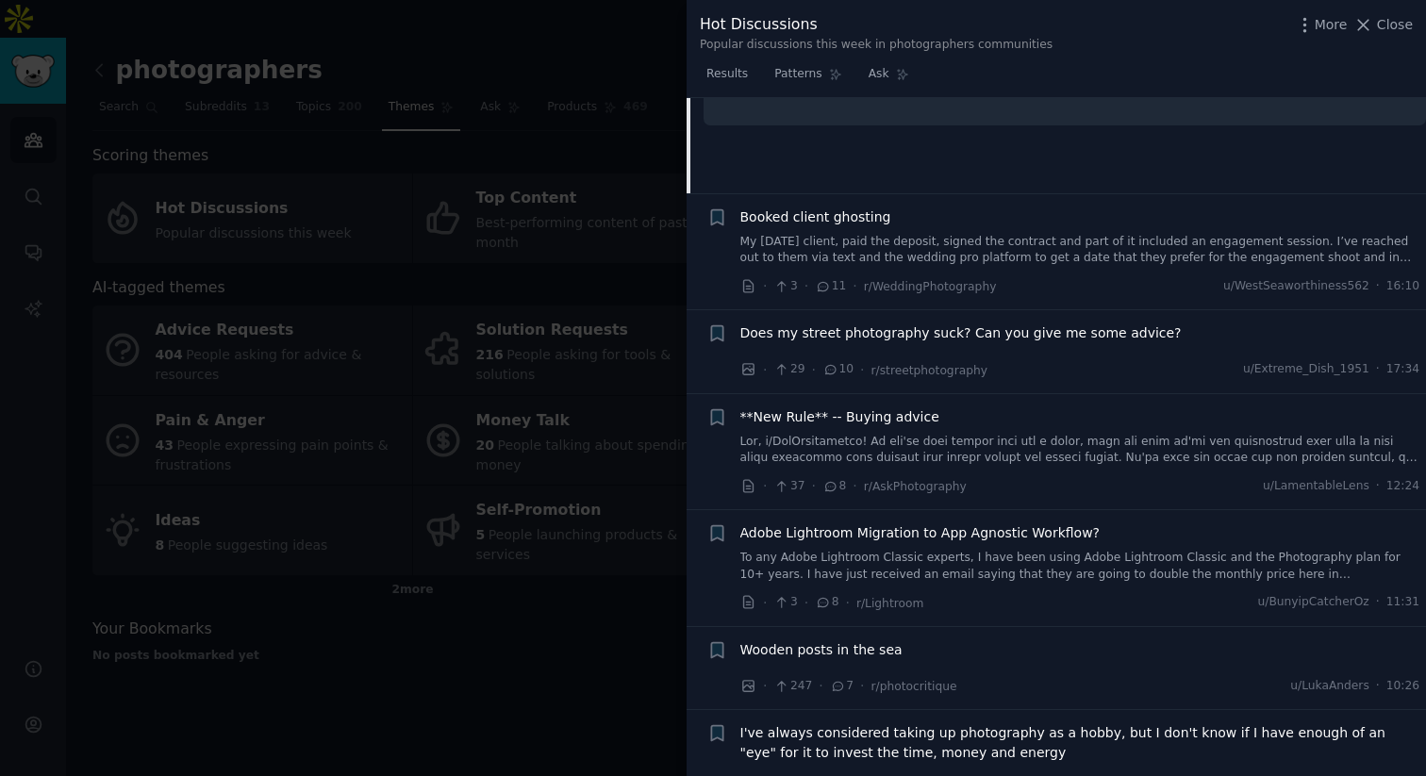
click at [999, 434] on link at bounding box center [1080, 450] width 680 height 33
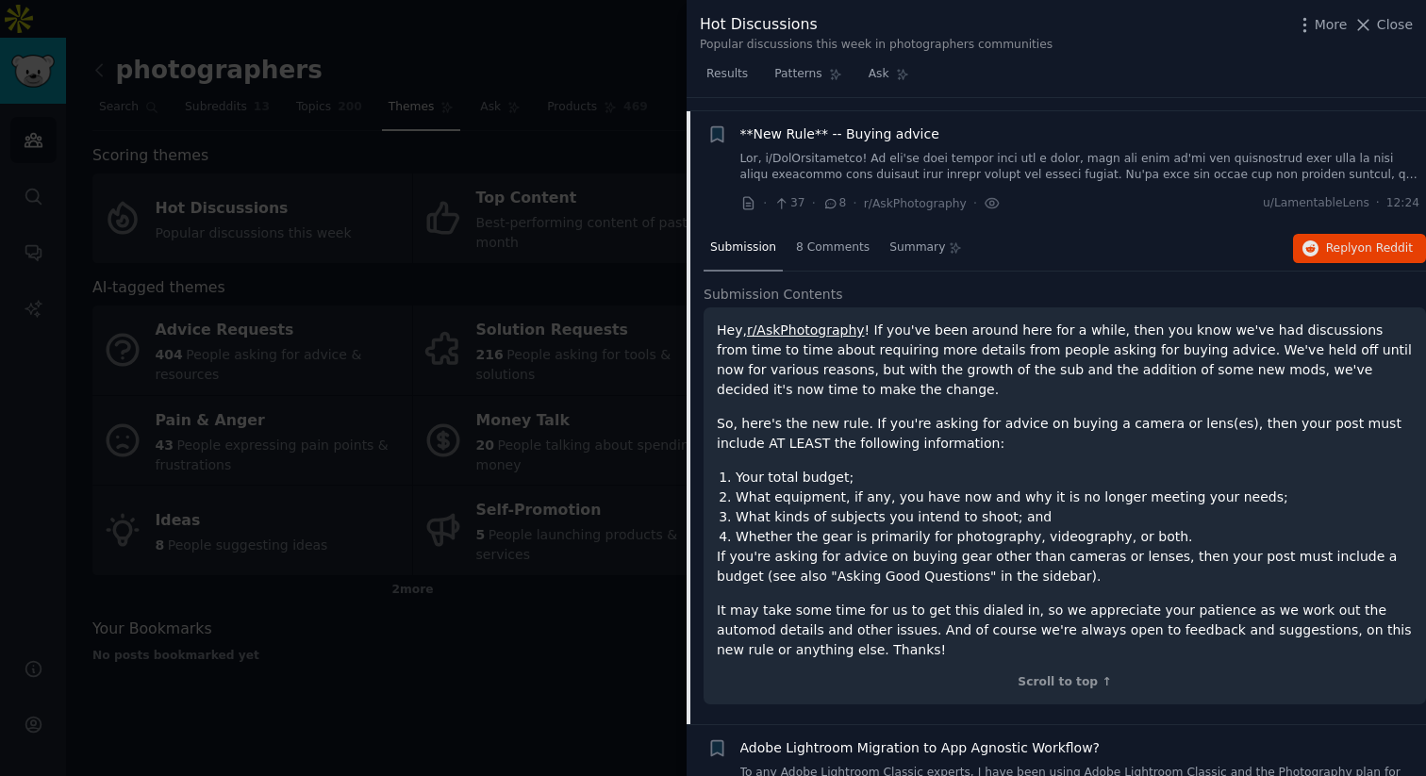
scroll to position [3714, 0]
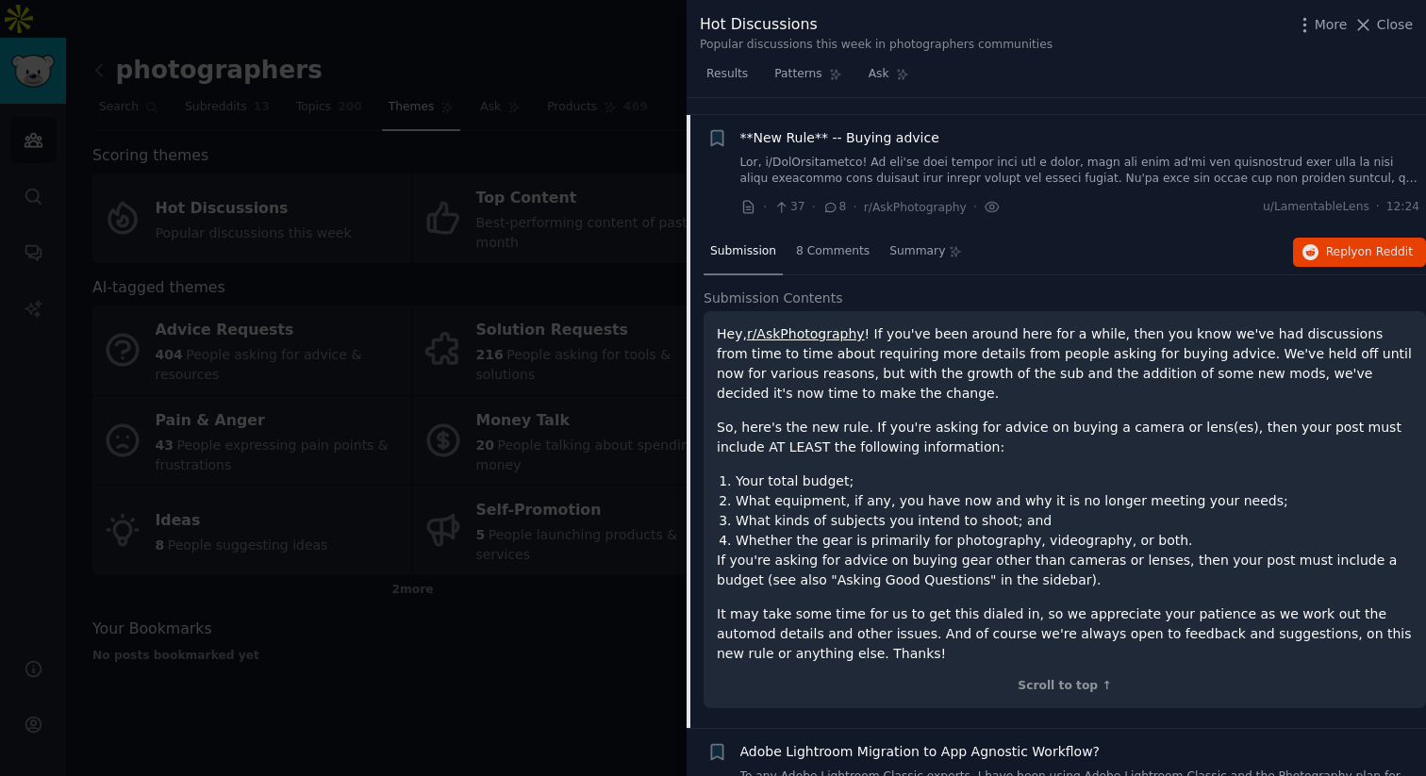
click at [972, 136] on div "**New Rule** -- Buying advice" at bounding box center [1080, 157] width 680 height 59
click at [959, 128] on div "**New Rule** -- Buying advice" at bounding box center [1080, 138] width 680 height 20
click at [934, 131] on div "**New Rule** -- Buying advice" at bounding box center [1080, 157] width 680 height 59
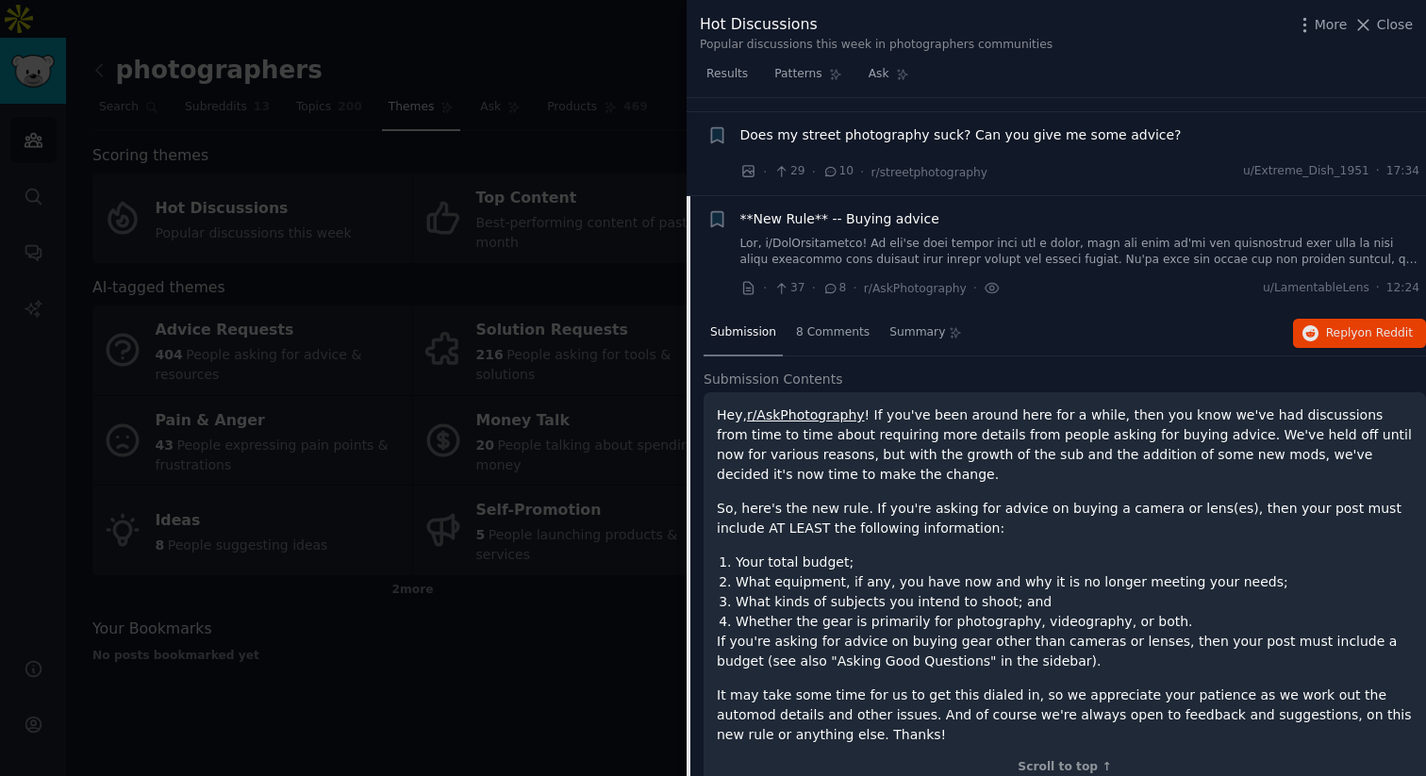
scroll to position [3631, 0]
click at [874, 211] on span "**New Rule** -- Buying advice" at bounding box center [839, 221] width 199 height 20
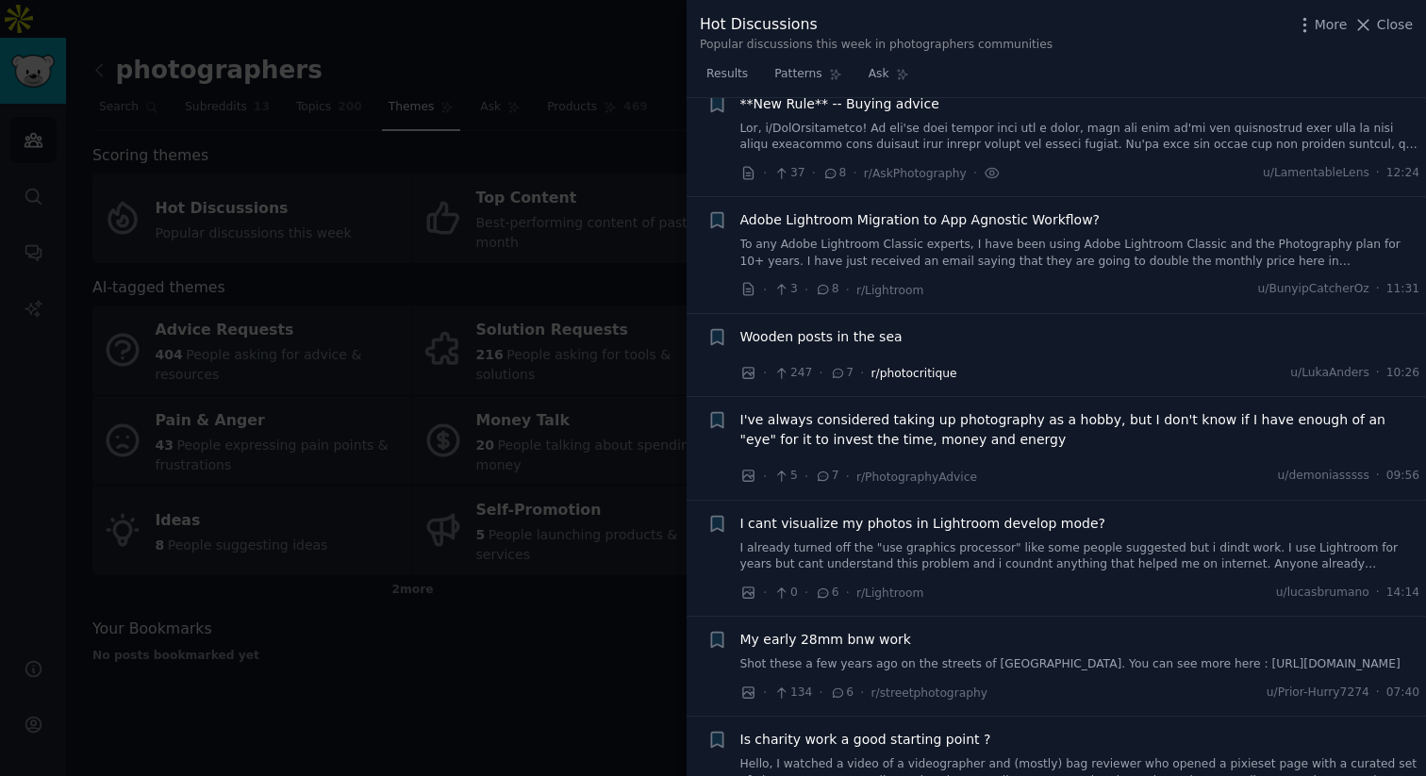
scroll to position [3762, 0]
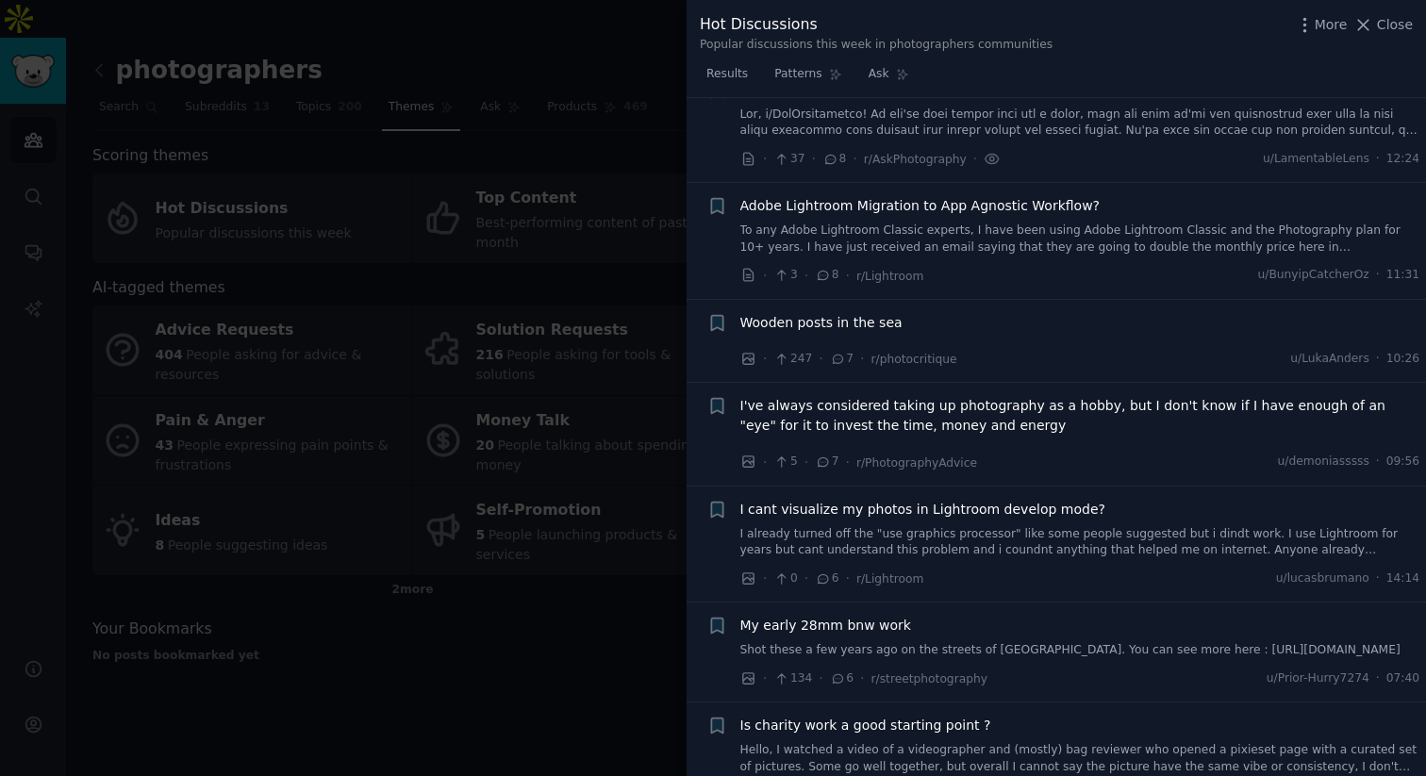
click at [892, 396] on span "I've always considered taking up photography as a hobby, but I don't know if I …" at bounding box center [1080, 416] width 680 height 40
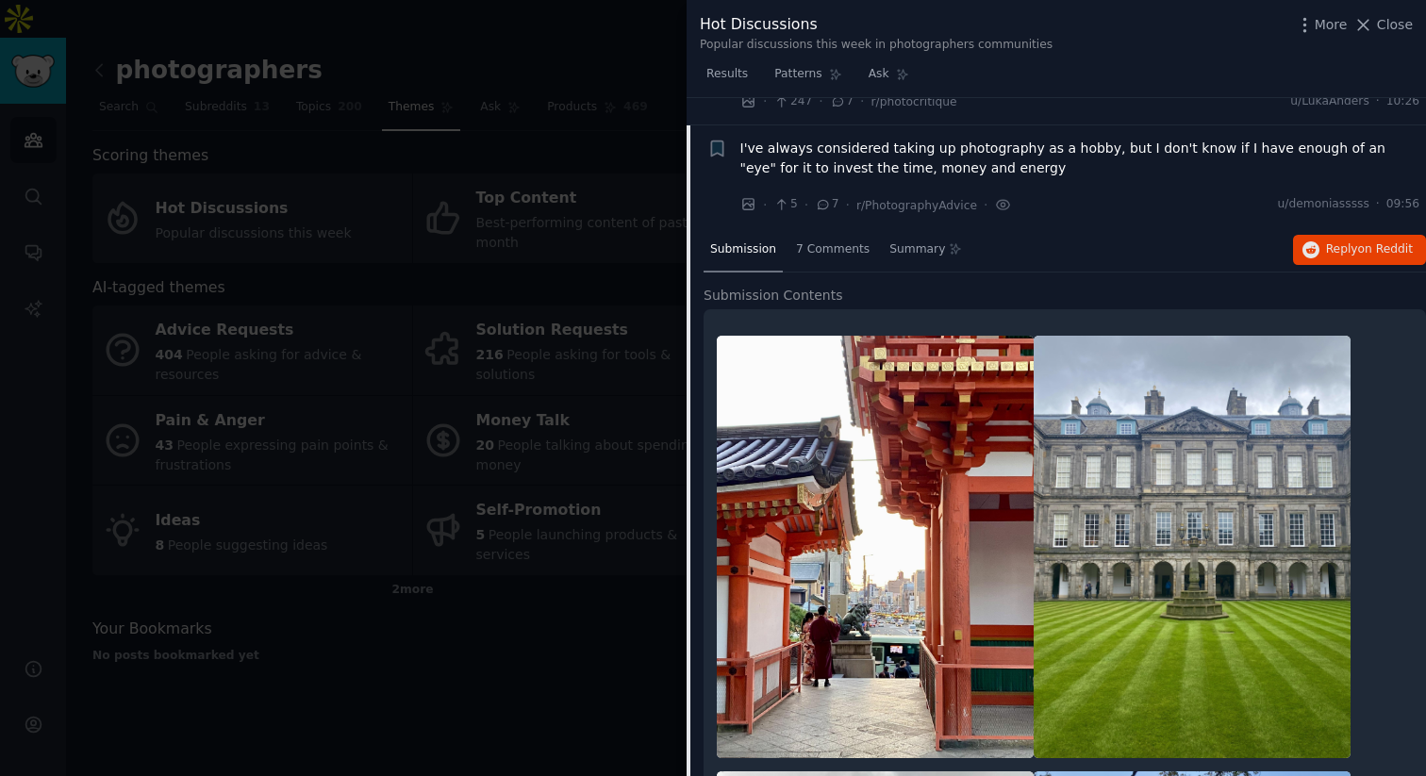
scroll to position [4030, 0]
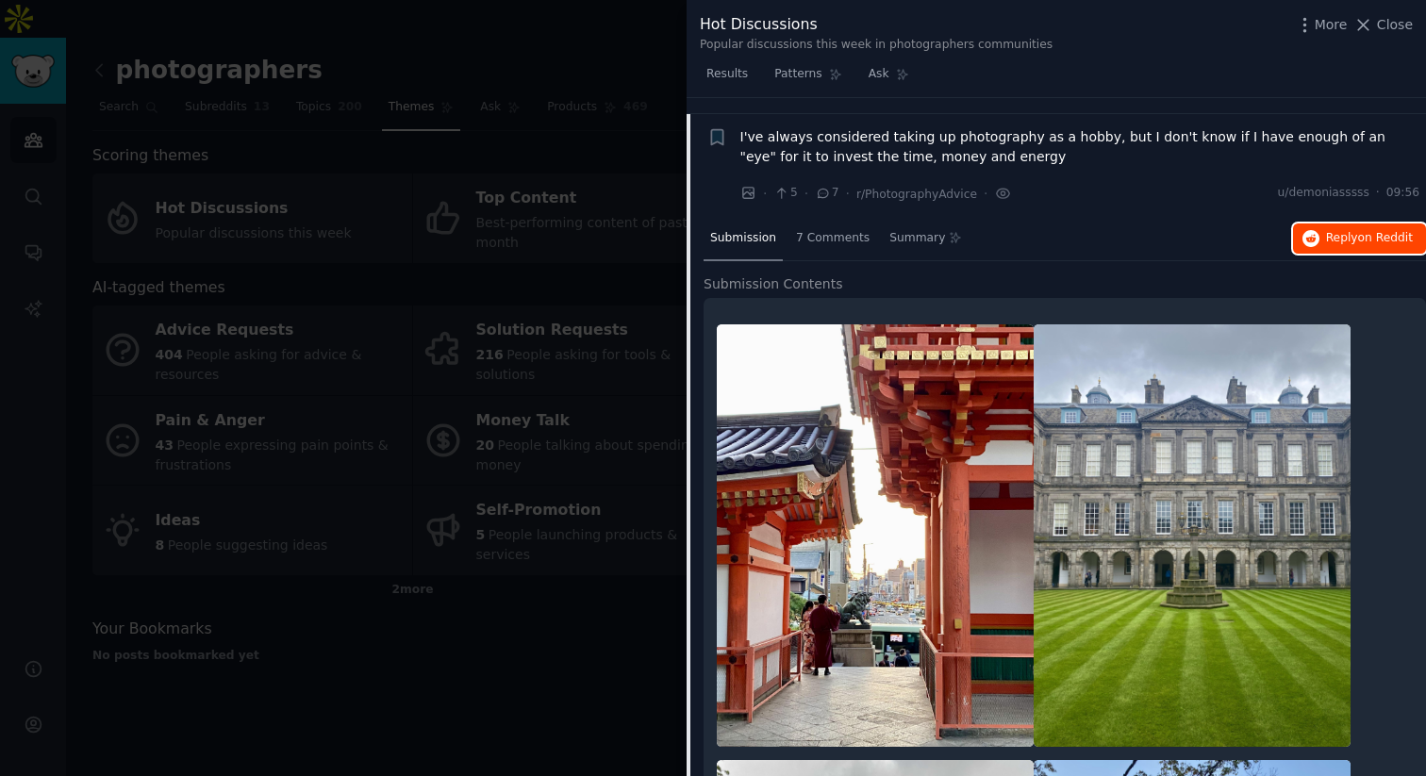
click at [1326, 230] on span "Reply on Reddit" at bounding box center [1369, 238] width 87 height 17
click at [909, 130] on span "I've always considered taking up photography as a hobby, but I don't know if I …" at bounding box center [1080, 147] width 680 height 40
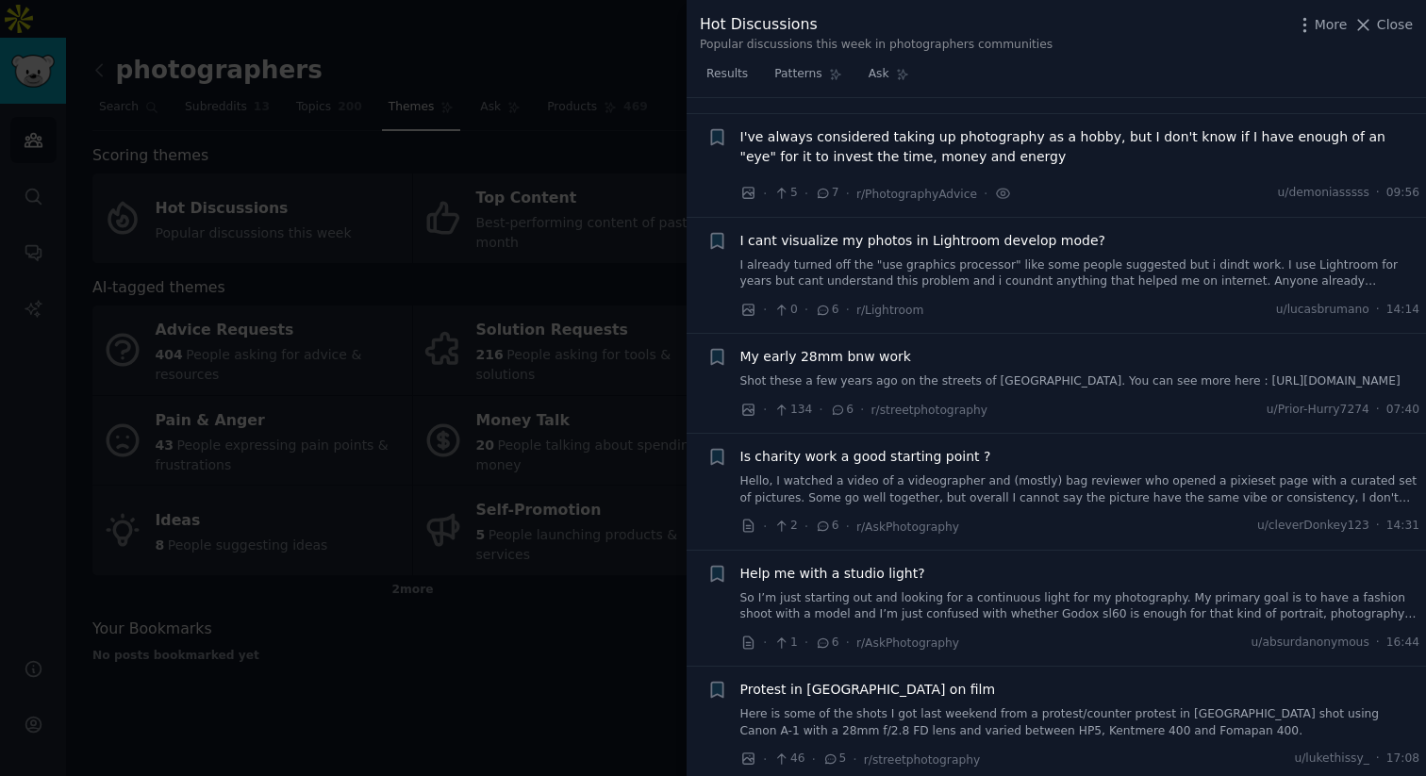
click at [881, 231] on span "I cant visualize my photos in Lightroom develop mode?" at bounding box center [922, 241] width 365 height 20
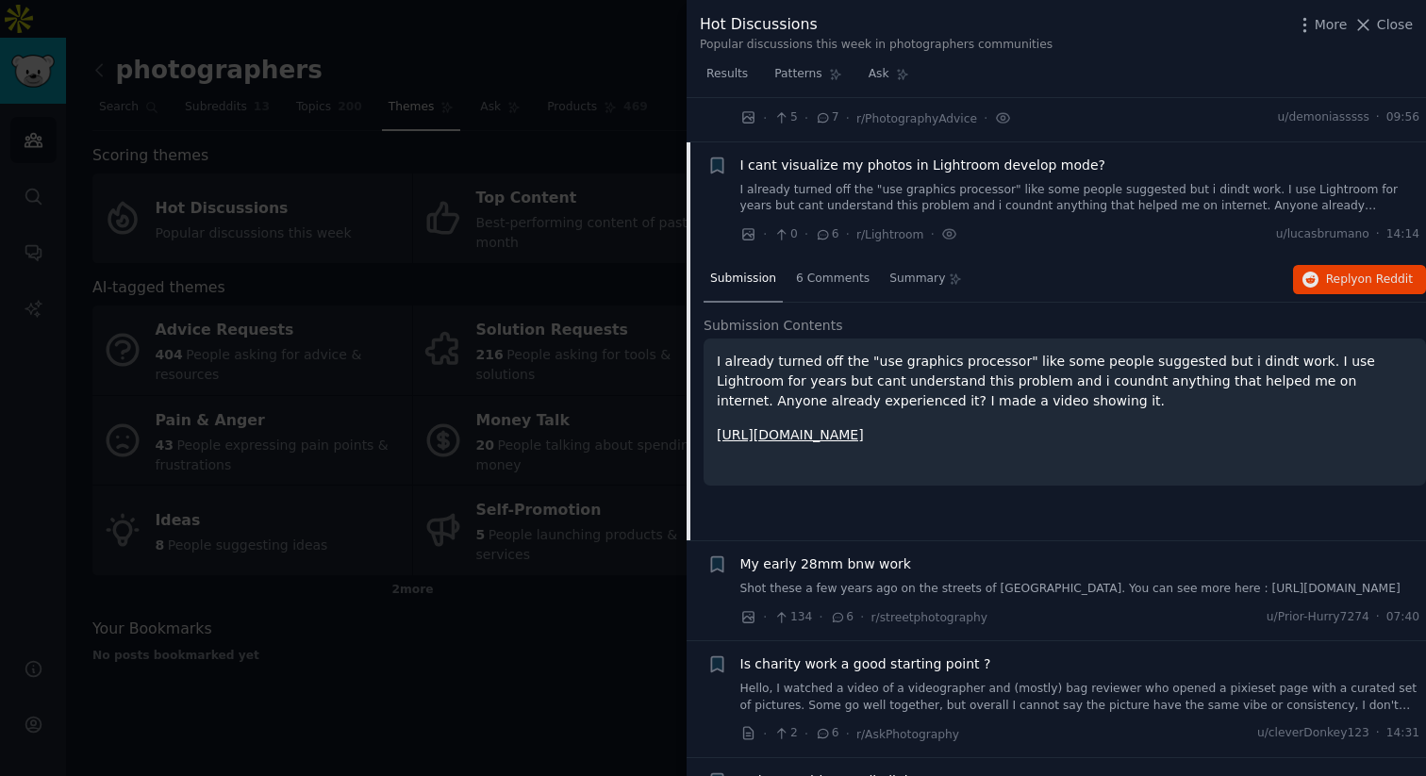
scroll to position [4133, 0]
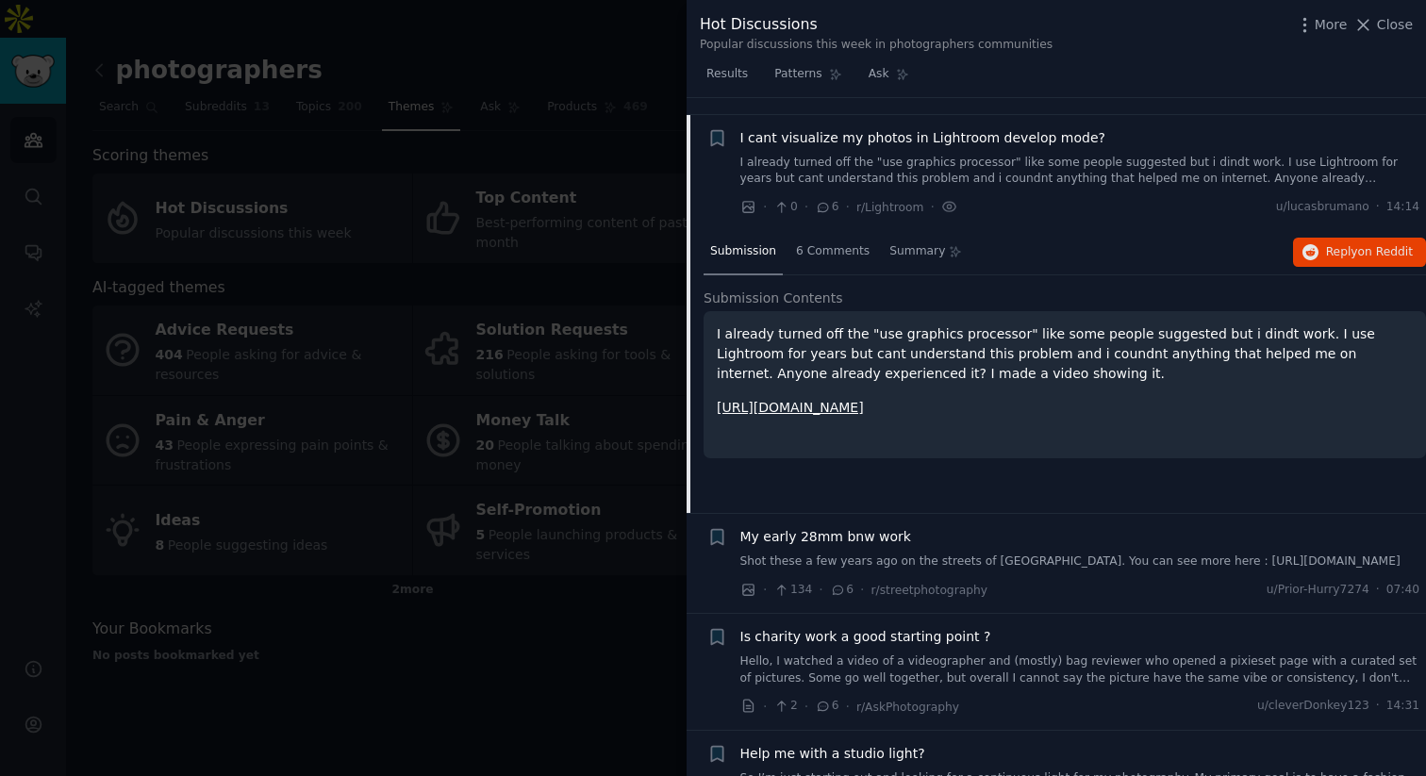
click at [918, 155] on link "I already turned off the "use graphics processor" like some people suggested bu…" at bounding box center [1080, 171] width 680 height 33
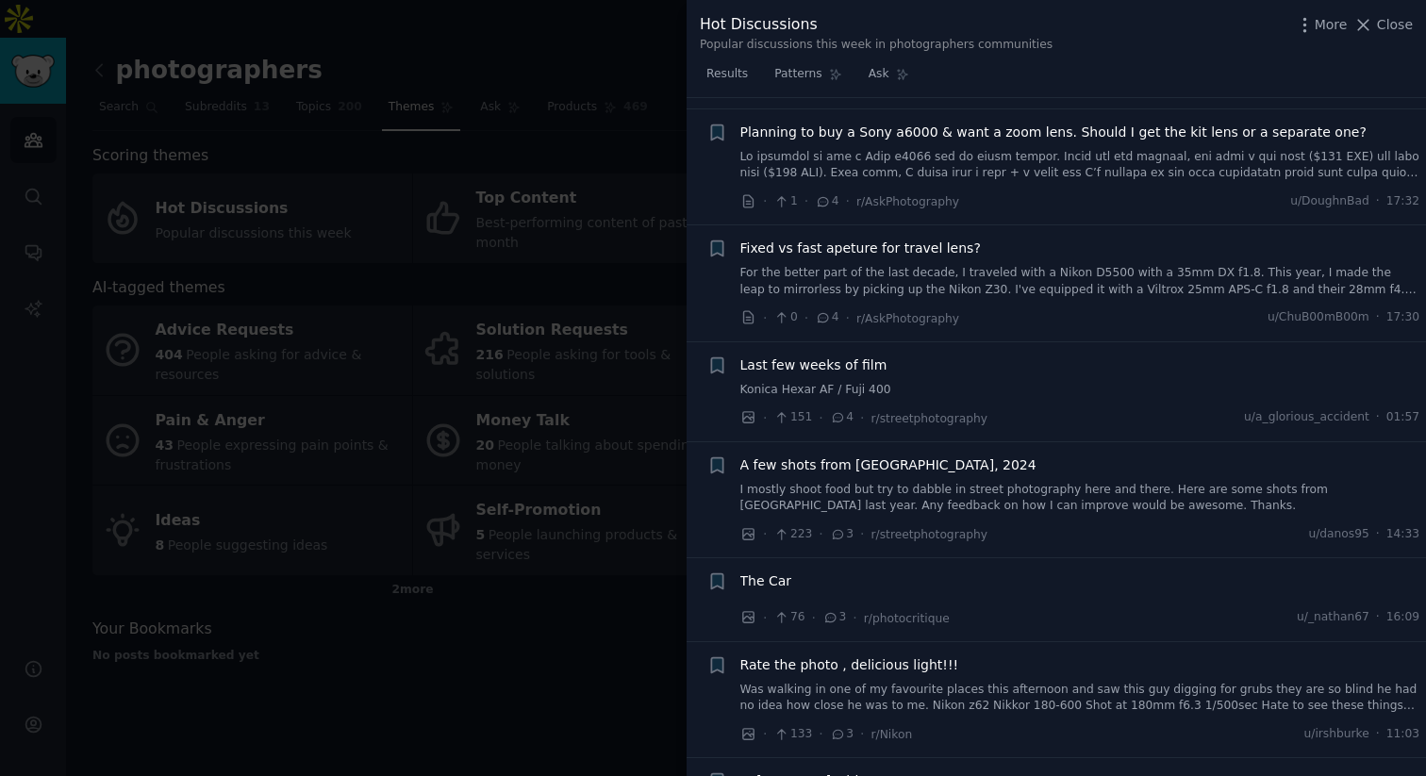
scroll to position [5804, 0]
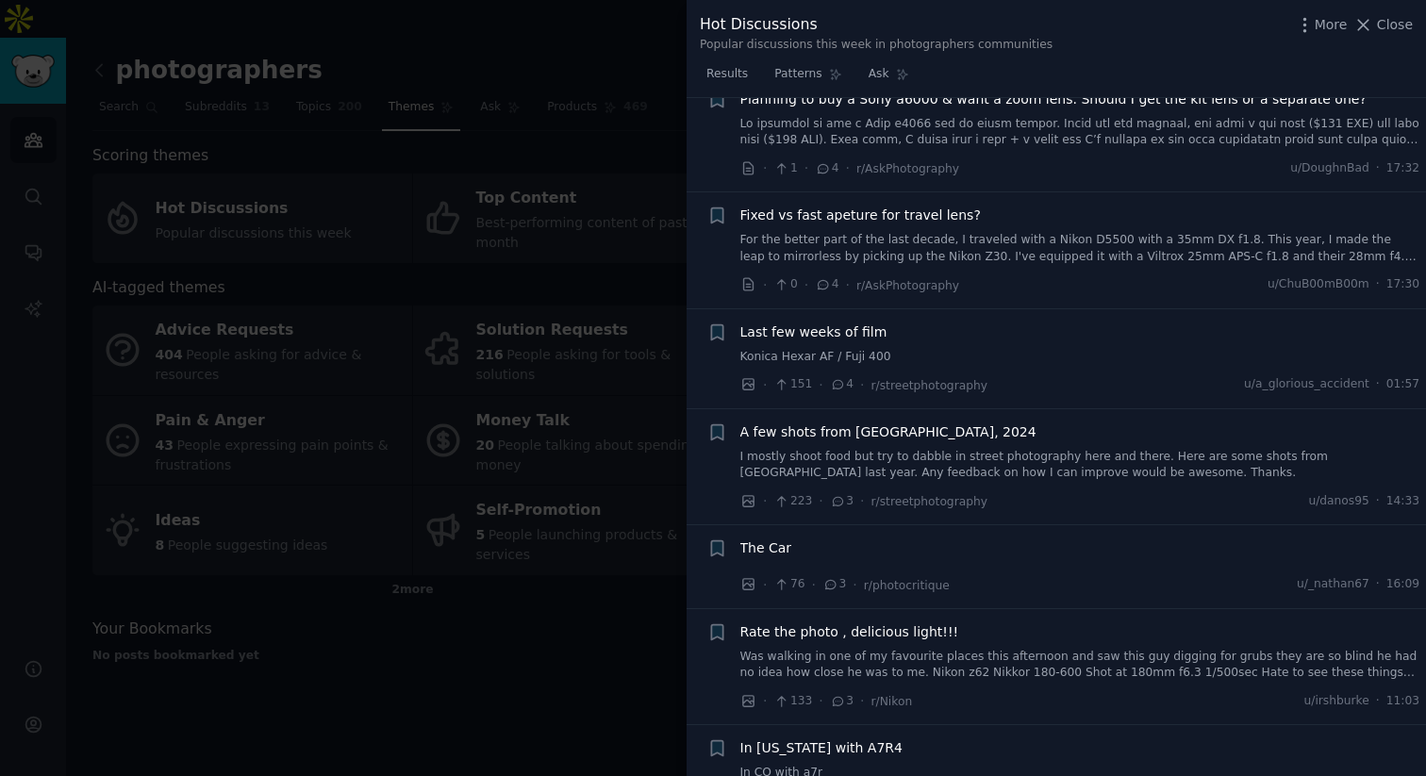
click at [836, 430] on span "A few shots from Istanbul, 2024" at bounding box center [888, 432] width 296 height 20
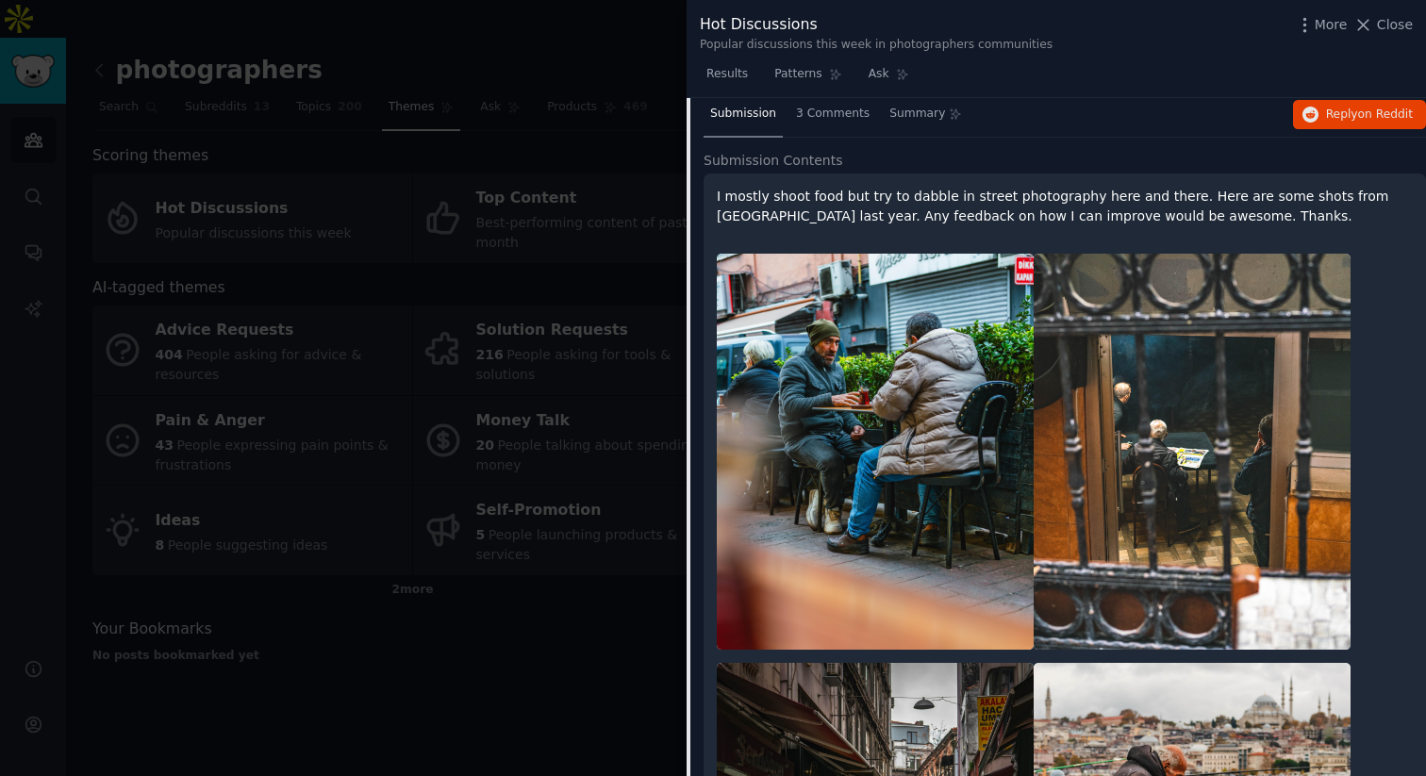
scroll to position [6233, 0]
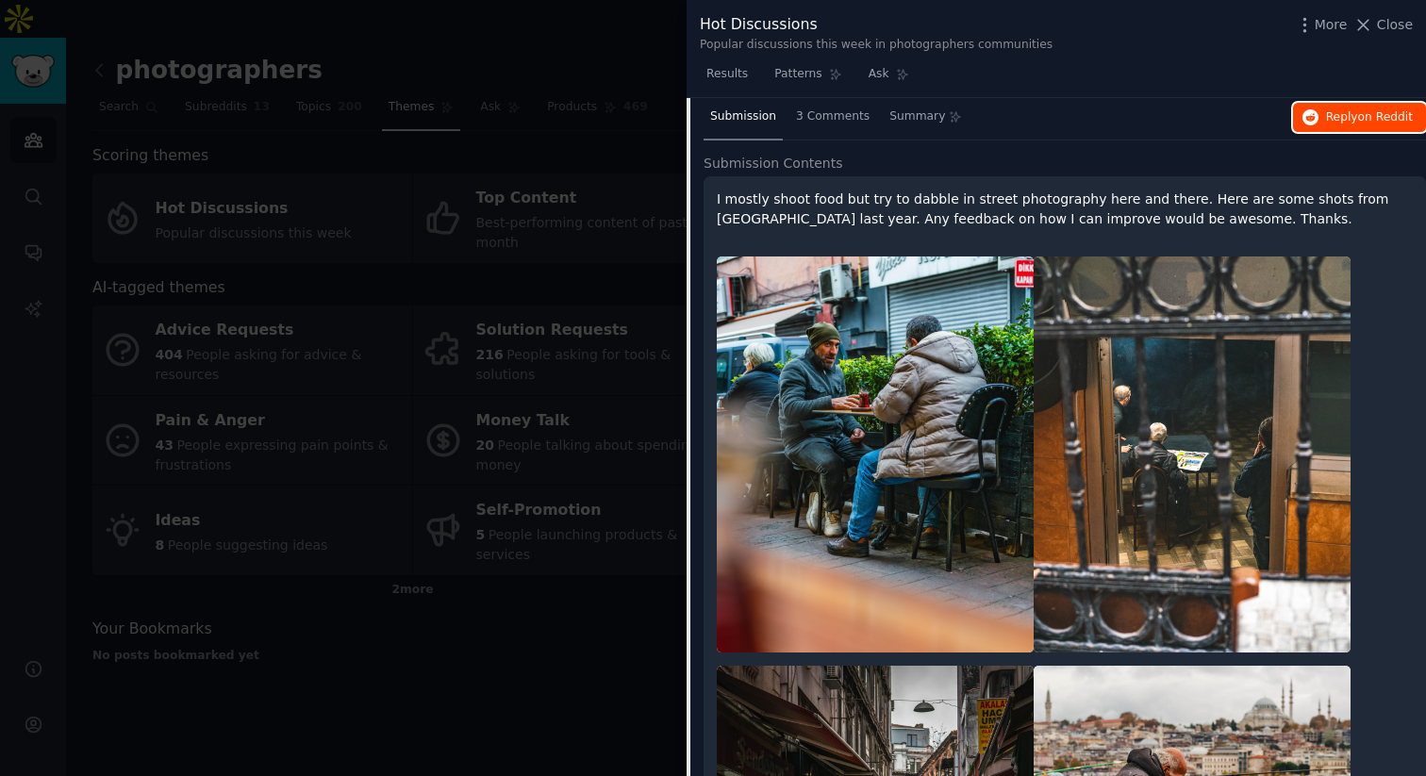
click at [1316, 113] on button "Reply on Reddit" at bounding box center [1359, 118] width 133 height 30
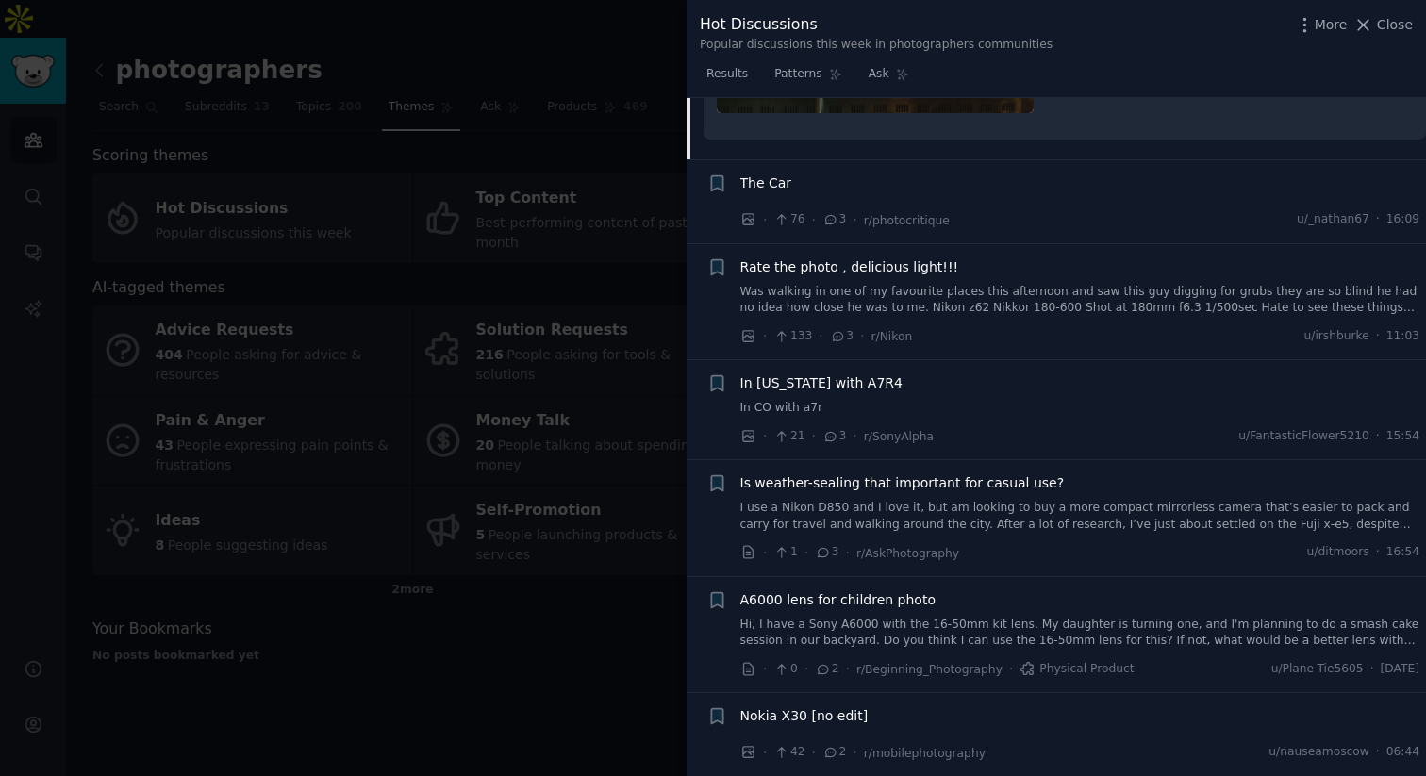
scroll to position [7815, 0]
click at [942, 287] on link "Was walking in one of my favourite places this afternoon and saw this guy diggi…" at bounding box center [1080, 301] width 680 height 33
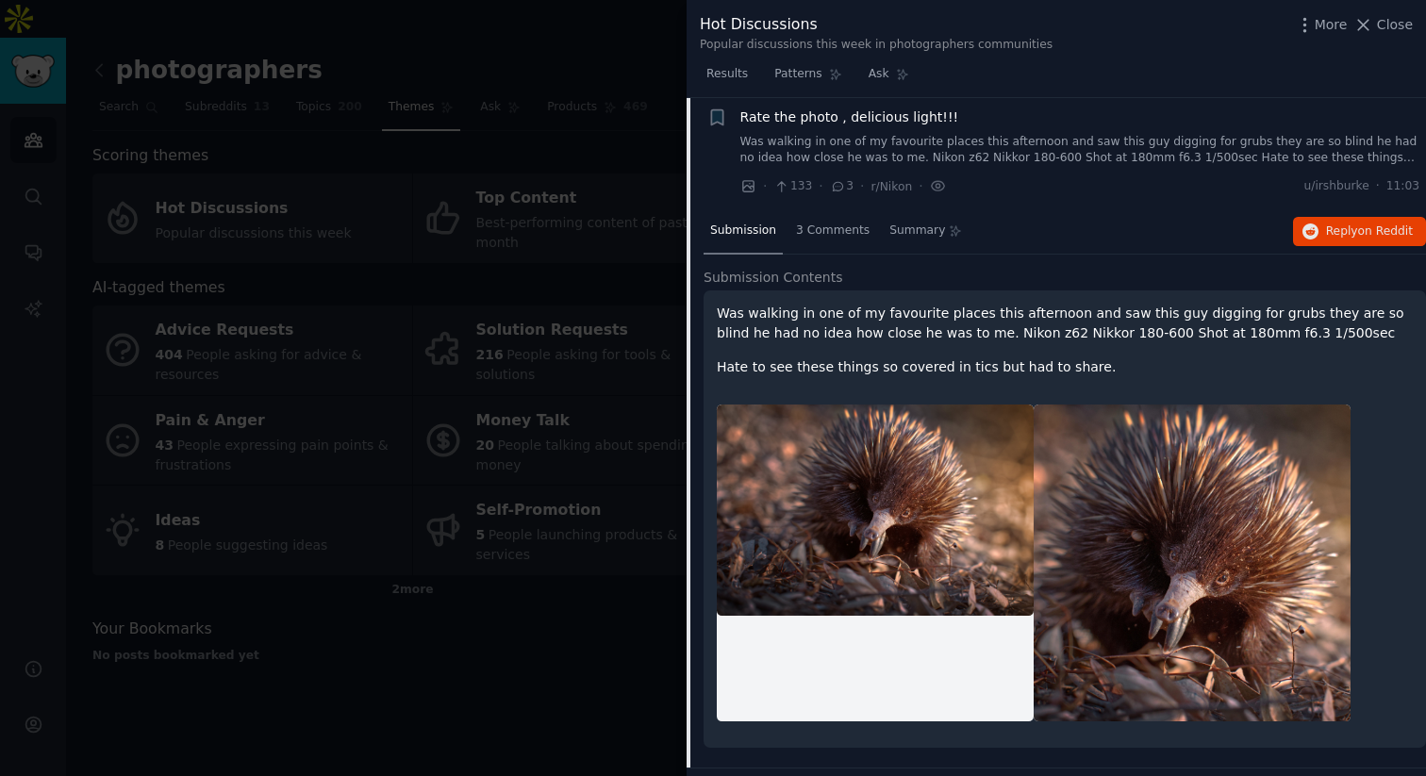
scroll to position [6315, 0]
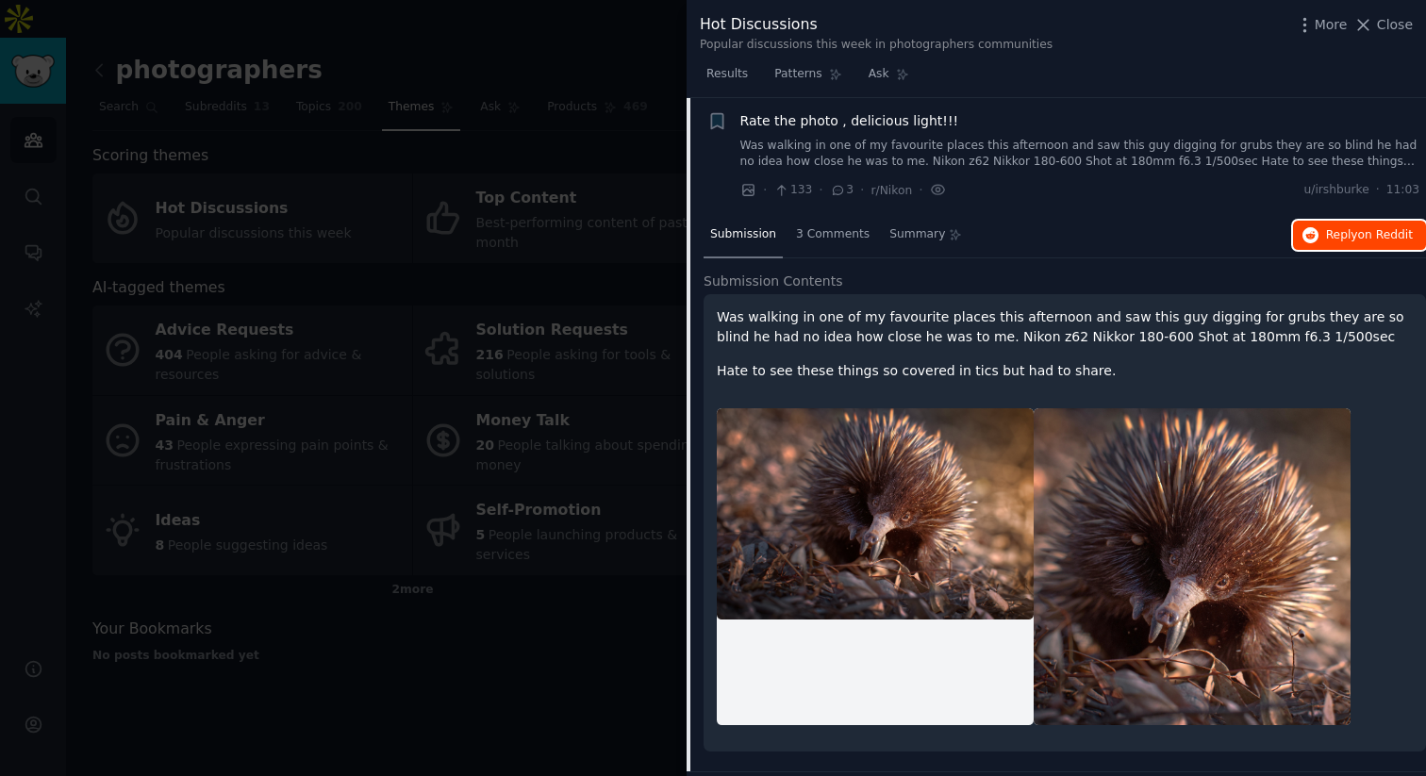
click at [1326, 230] on span "Reply on Reddit" at bounding box center [1369, 235] width 87 height 17
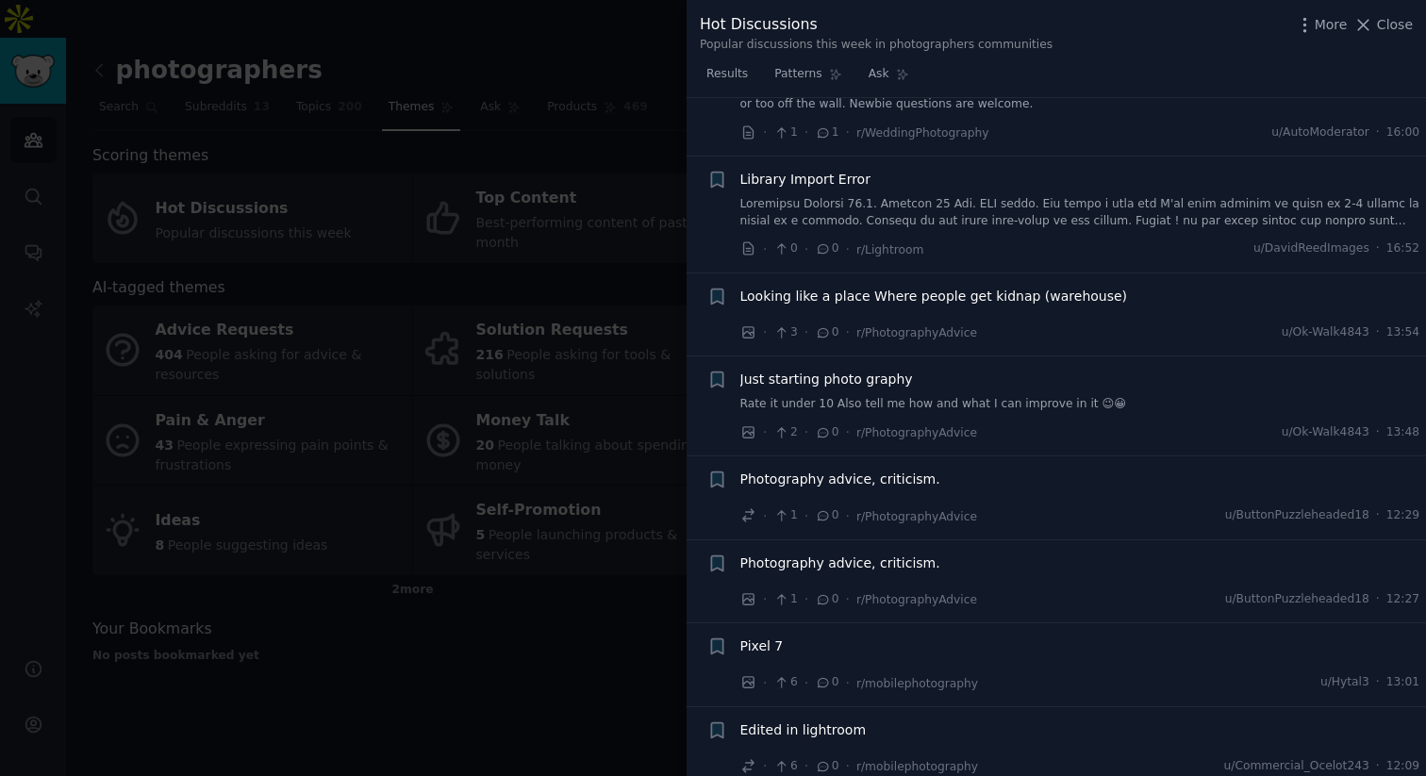
scroll to position [8792, 0]
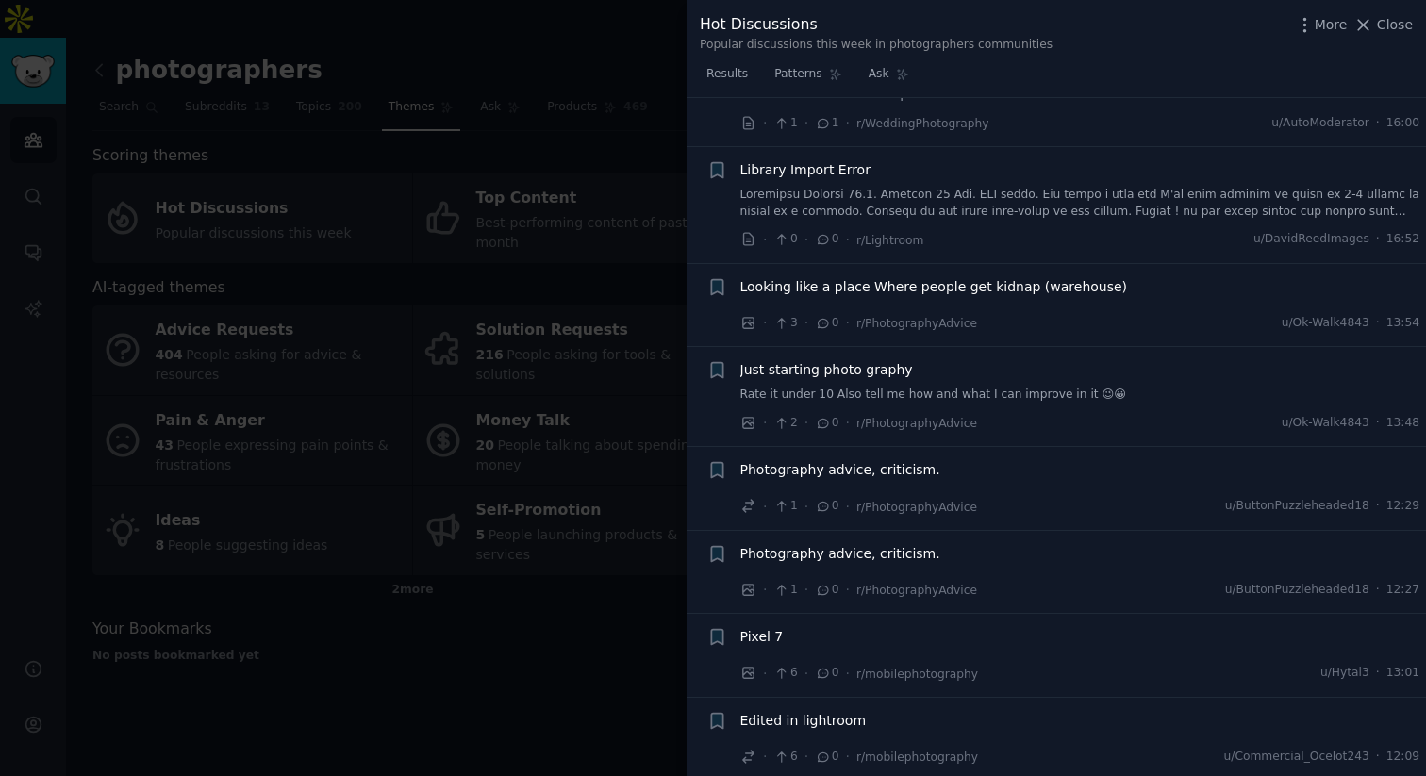
click at [929, 460] on div "Photography advice, criticism." at bounding box center [1080, 470] width 680 height 20
click at [880, 463] on div "Photography advice, criticism." at bounding box center [1080, 473] width 680 height 26
click at [880, 460] on span "Photography advice, criticism." at bounding box center [840, 470] width 200 height 20
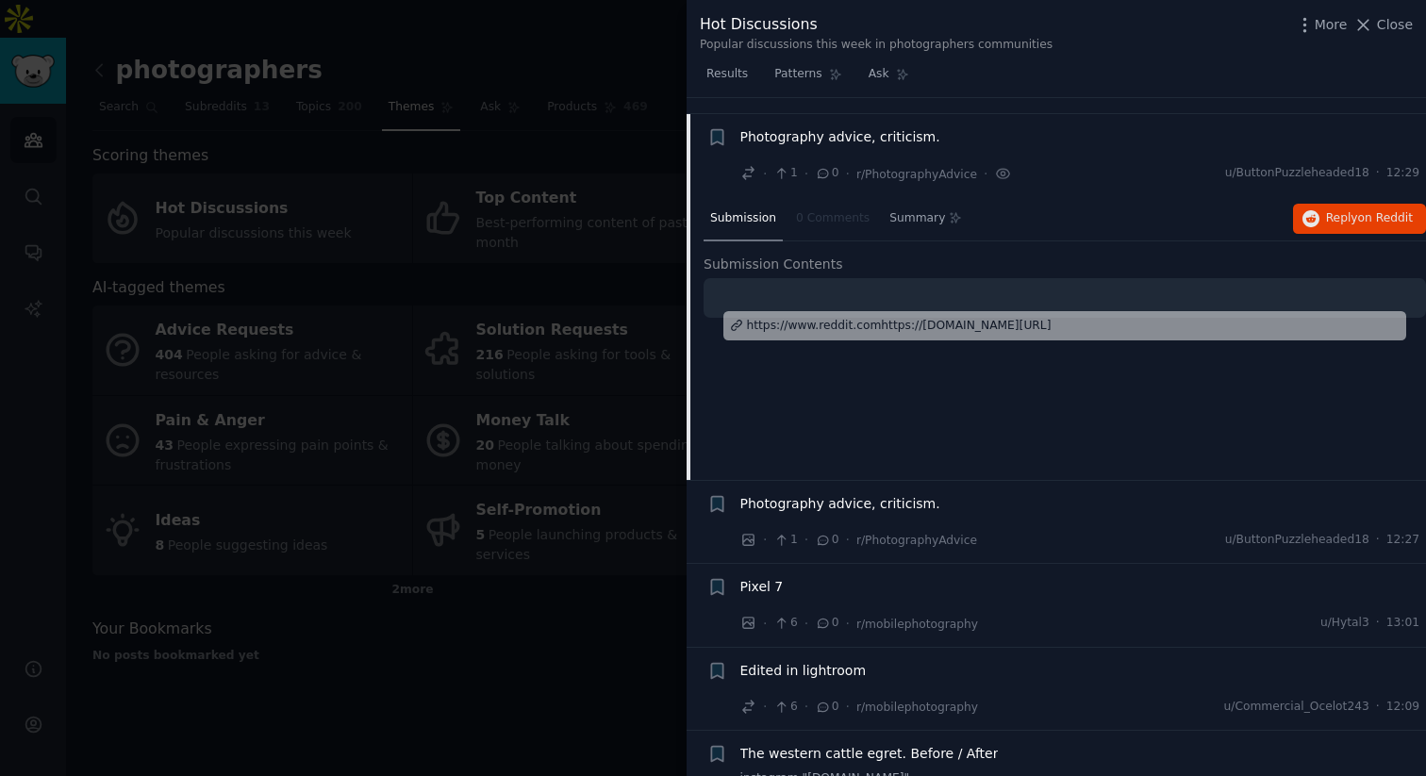
scroll to position [8546, 0]
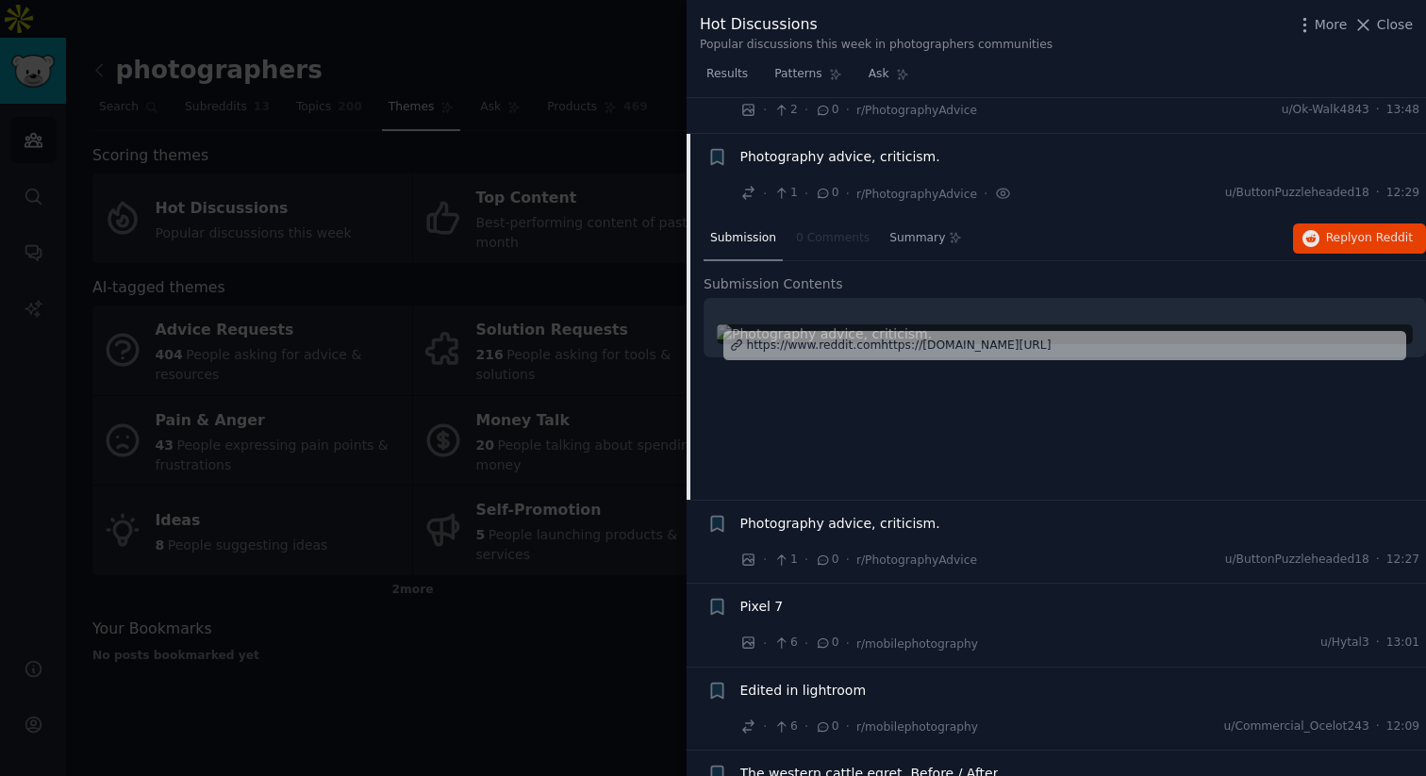
click at [864, 147] on span "Photography advice, criticism." at bounding box center [840, 157] width 200 height 20
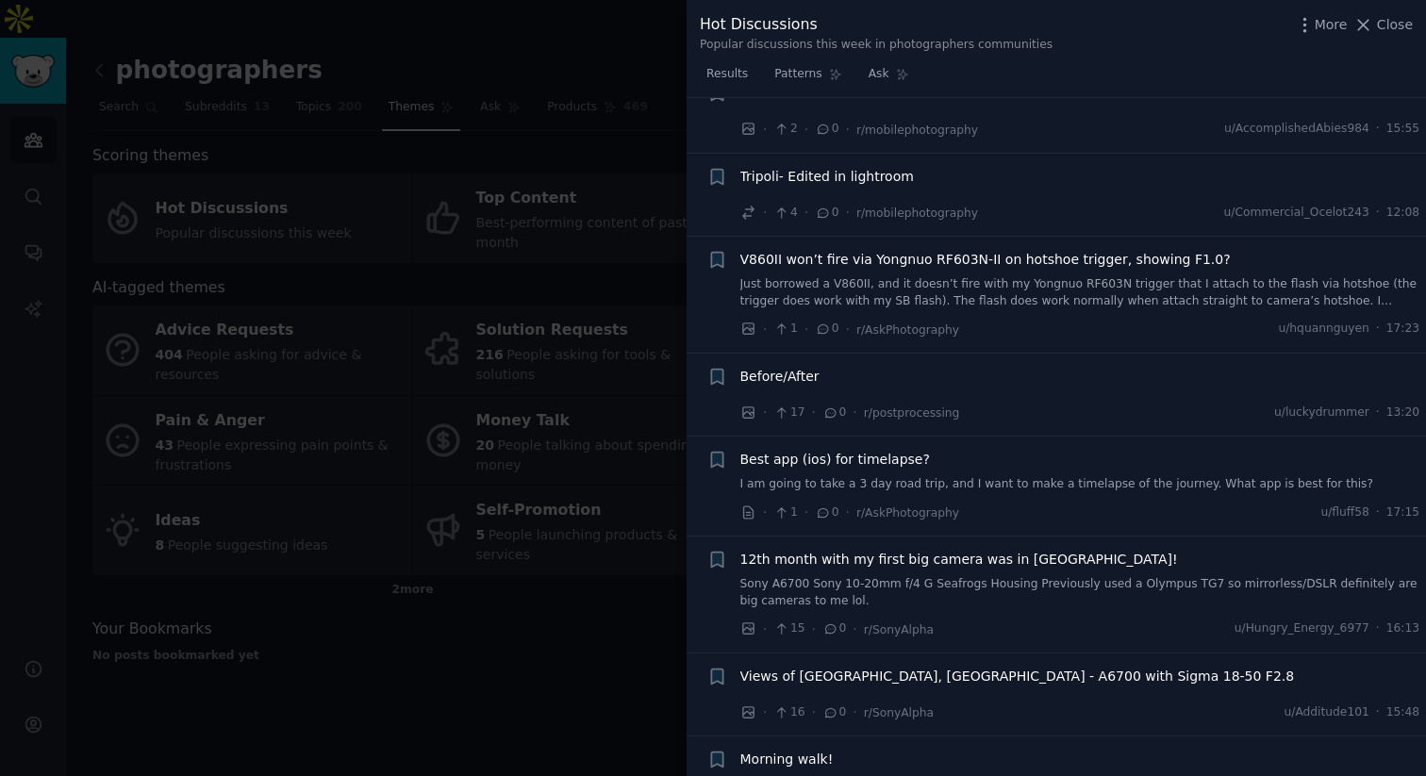
scroll to position [9555, 0]
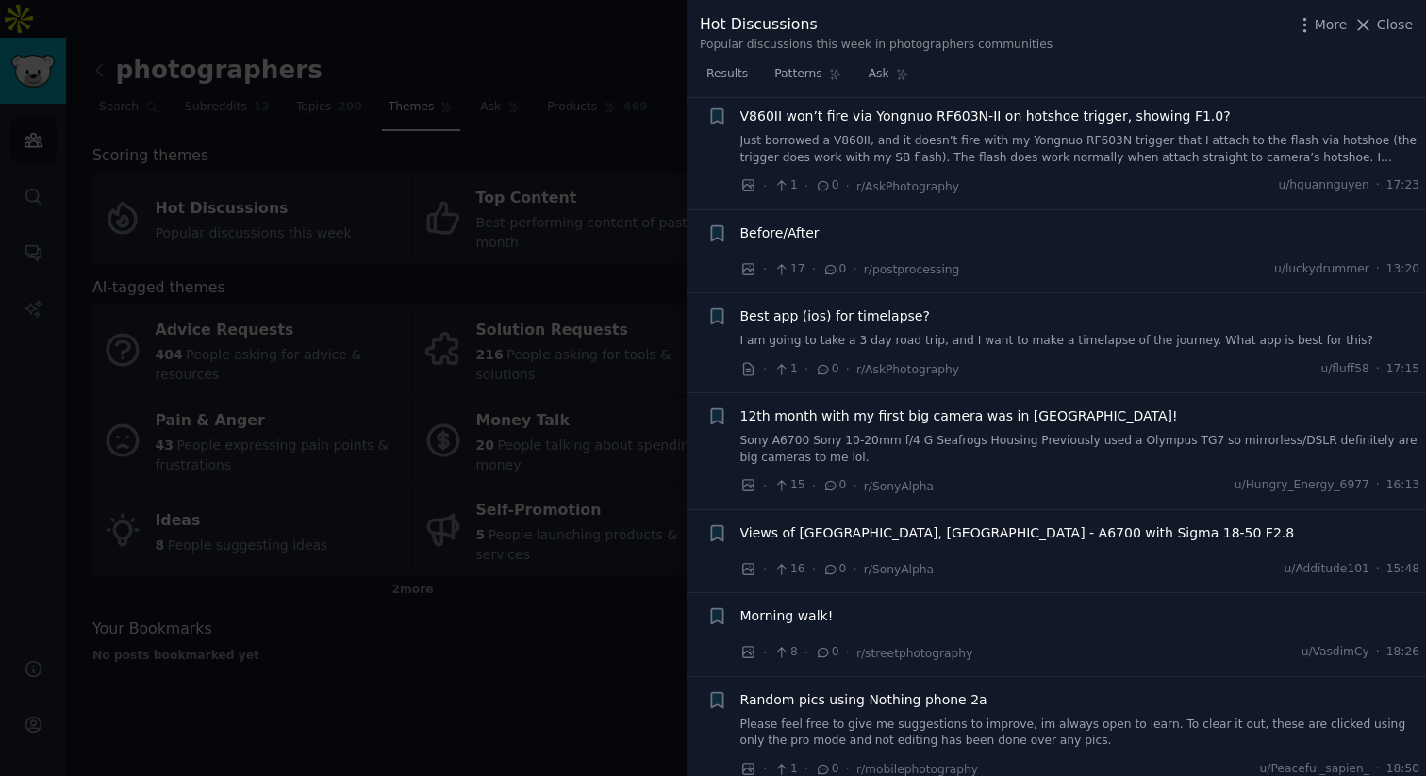
click at [536, 628] on div at bounding box center [713, 388] width 1426 height 776
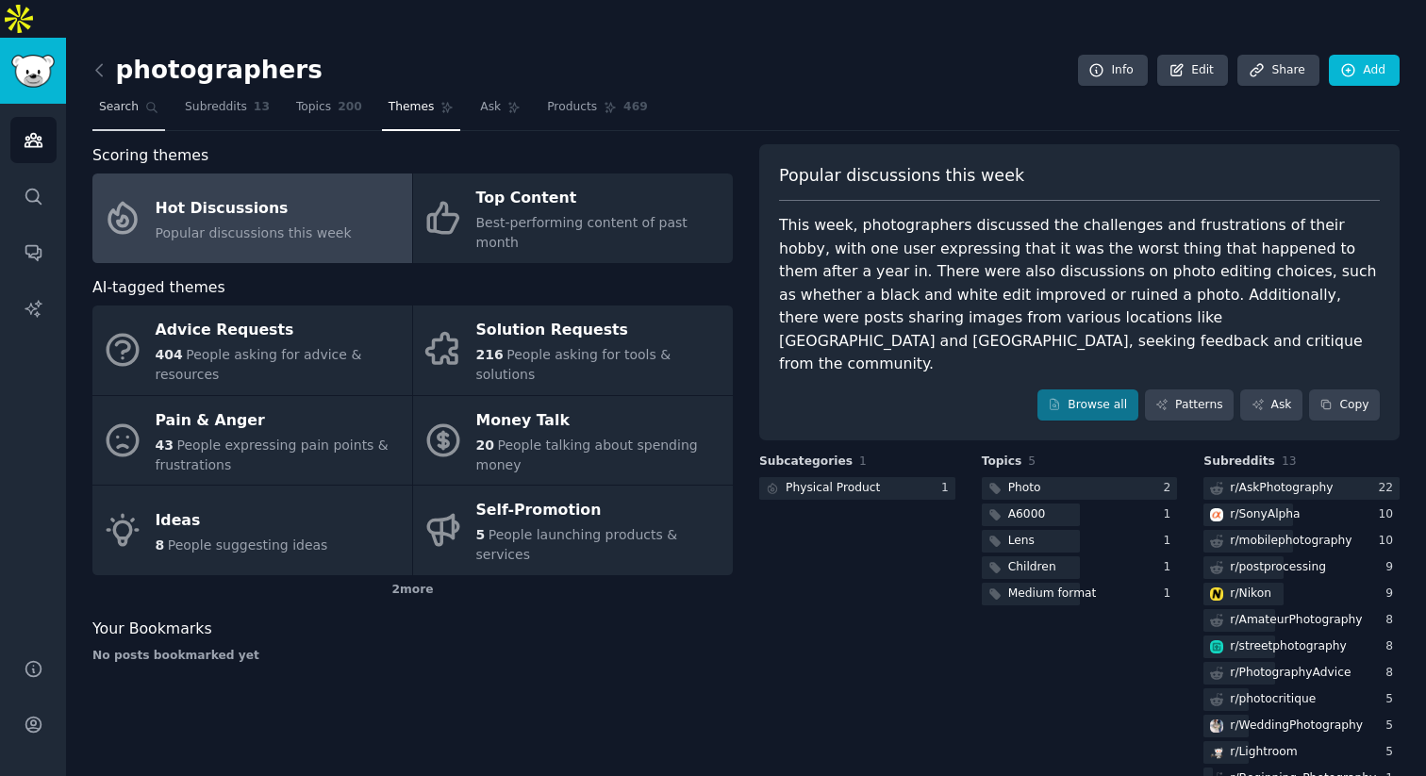
click at [130, 99] on span "Search" at bounding box center [119, 107] width 40 height 17
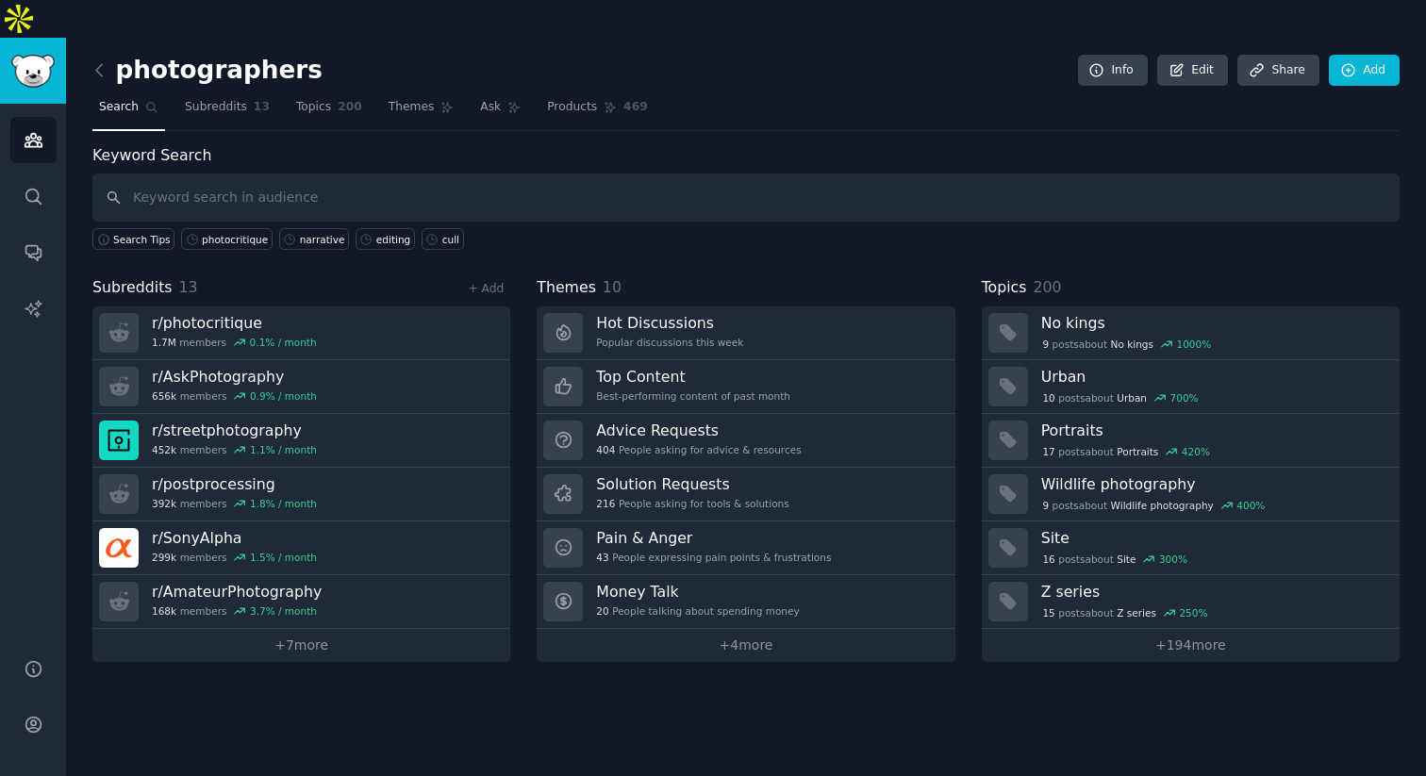
click at [266, 174] on input "text" at bounding box center [745, 198] width 1307 height 48
type input "cull"
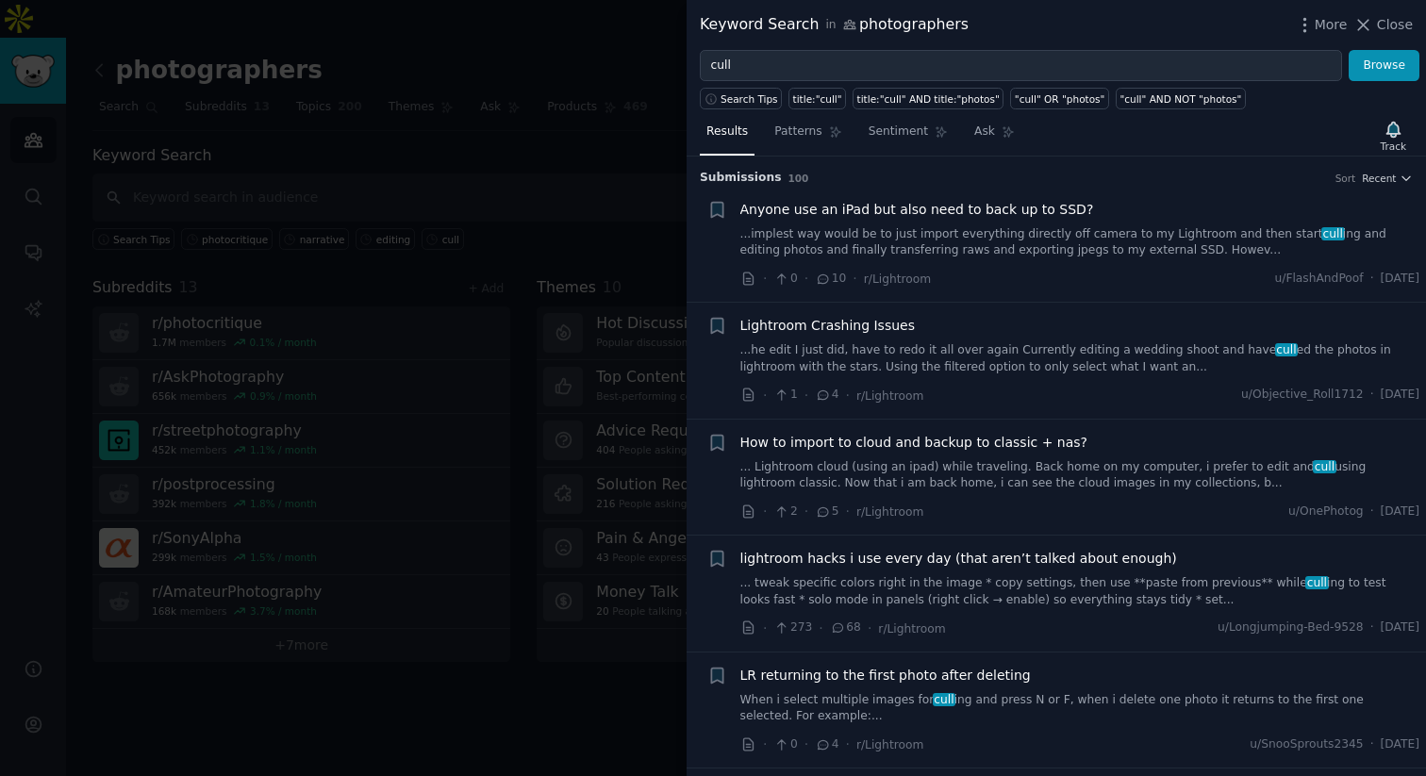
click at [993, 242] on link "...implest way would be to just import everything directly off camera to my Lig…" at bounding box center [1080, 242] width 680 height 33
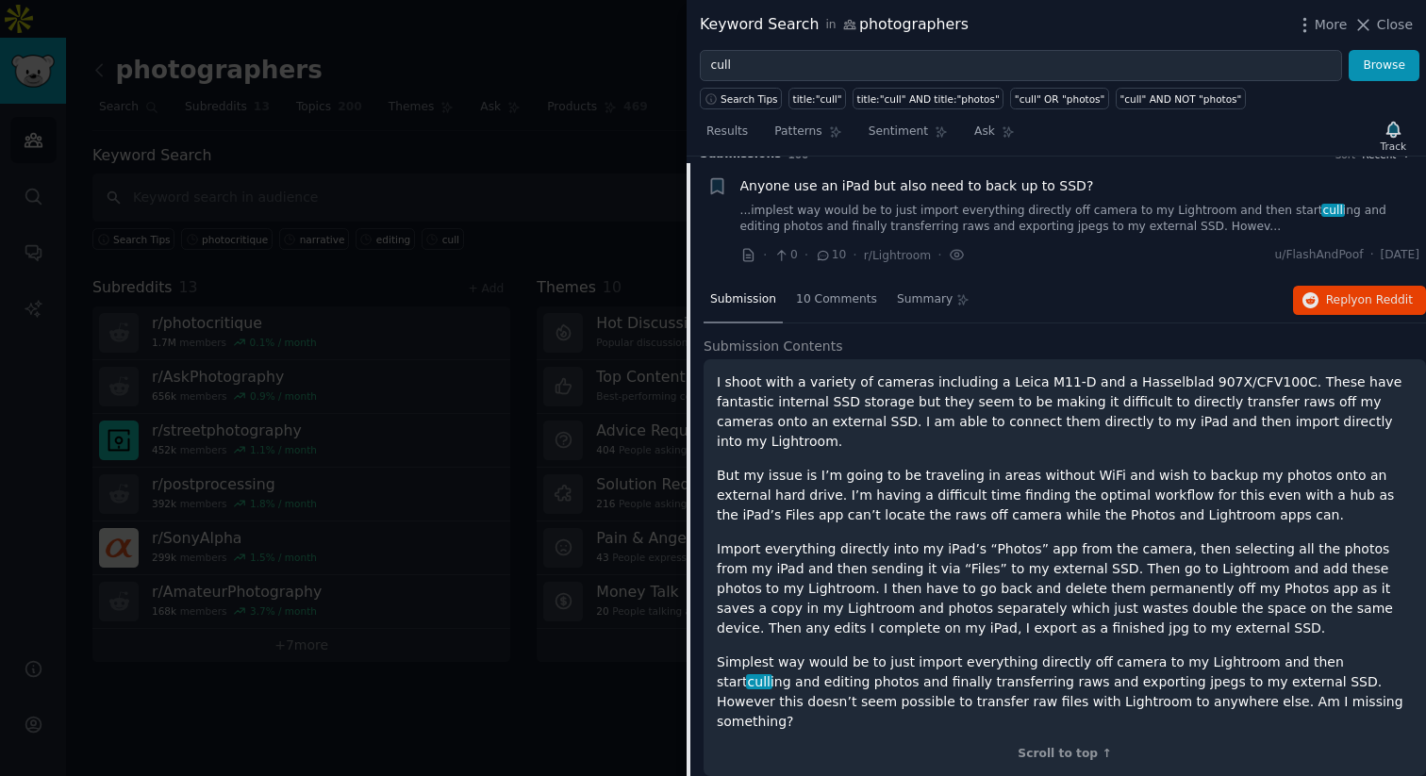
scroll to position [29, 0]
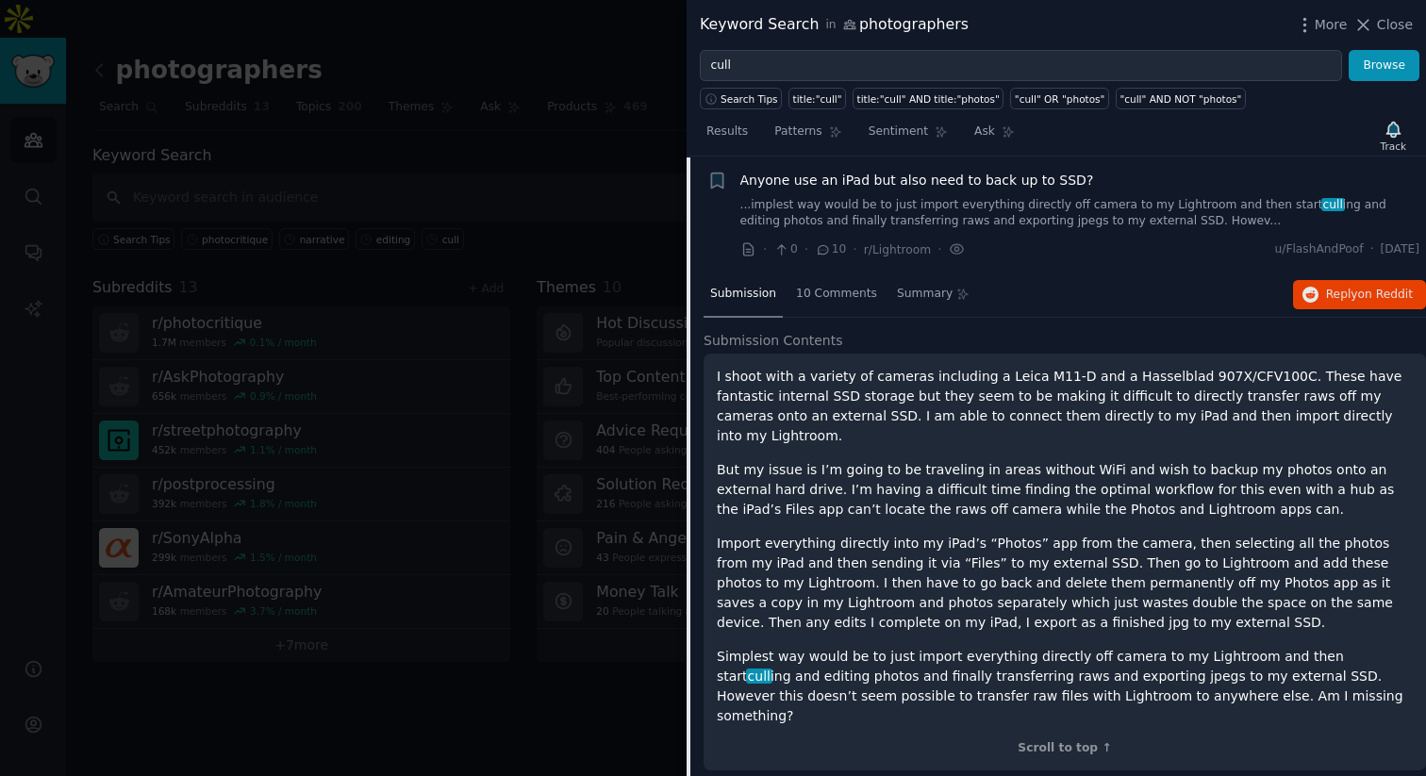
click at [838, 174] on span "Anyone use an iPad but also need to back up to SSD?" at bounding box center [917, 181] width 354 height 20
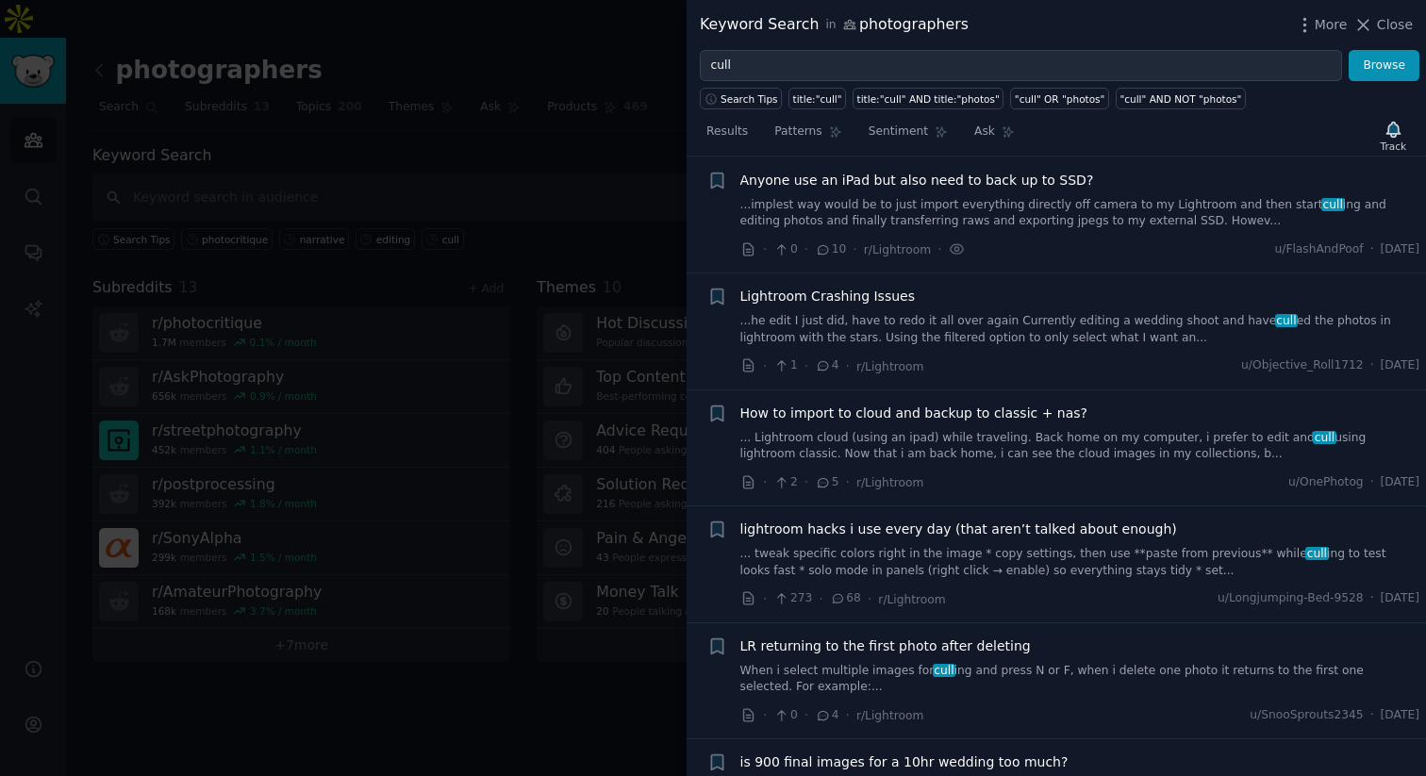
click at [885, 287] on span "Lightroom Crashing Issues" at bounding box center [827, 297] width 174 height 20
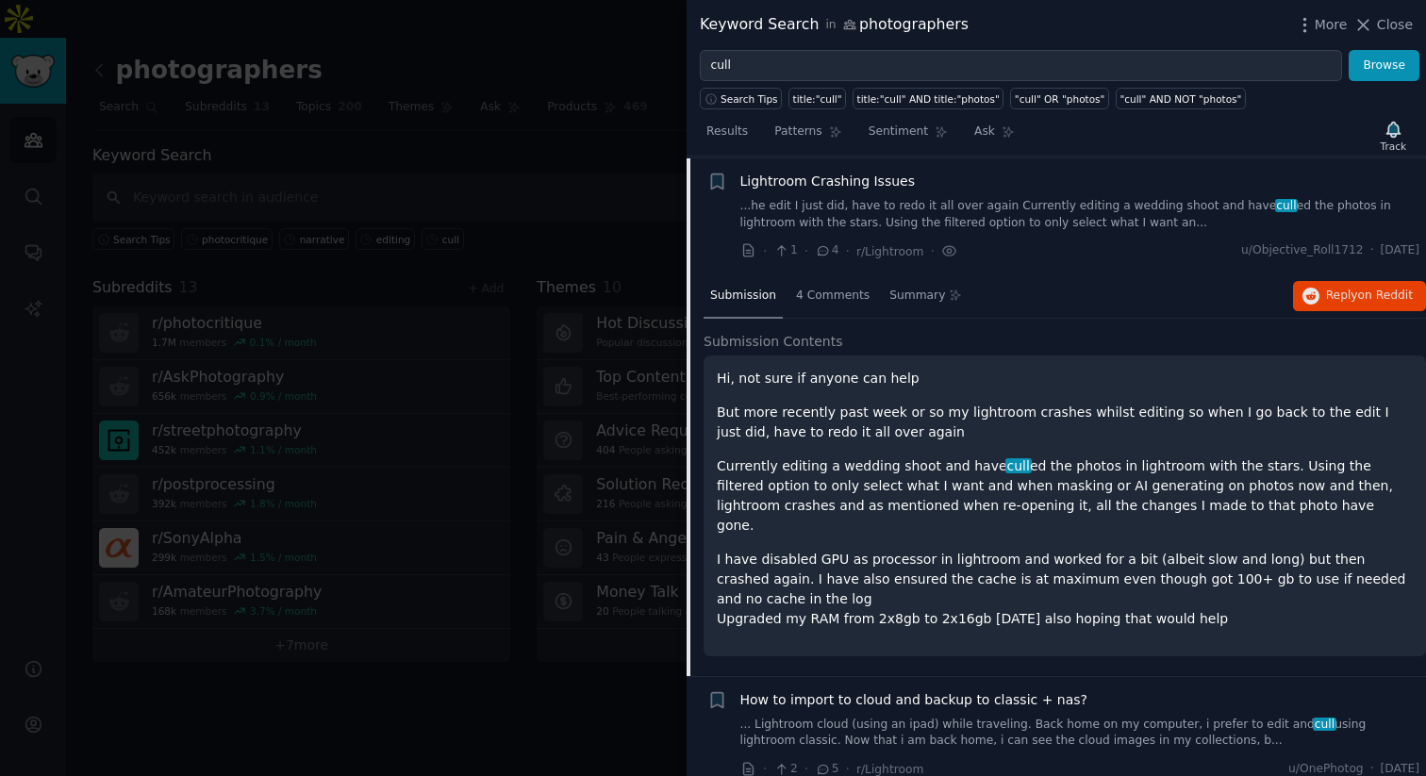
scroll to position [146, 0]
click at [1308, 297] on icon "button" at bounding box center [1310, 294] width 17 height 17
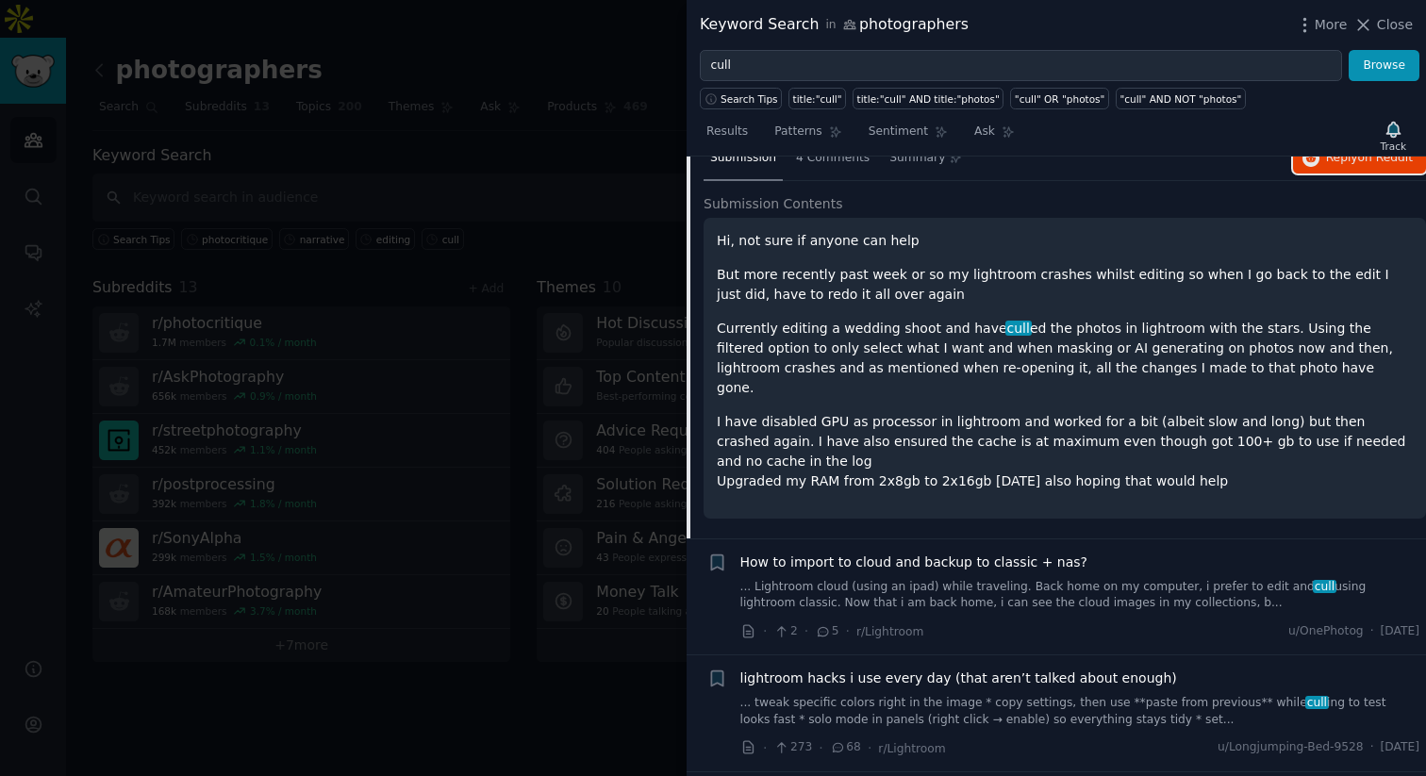
scroll to position [303, 0]
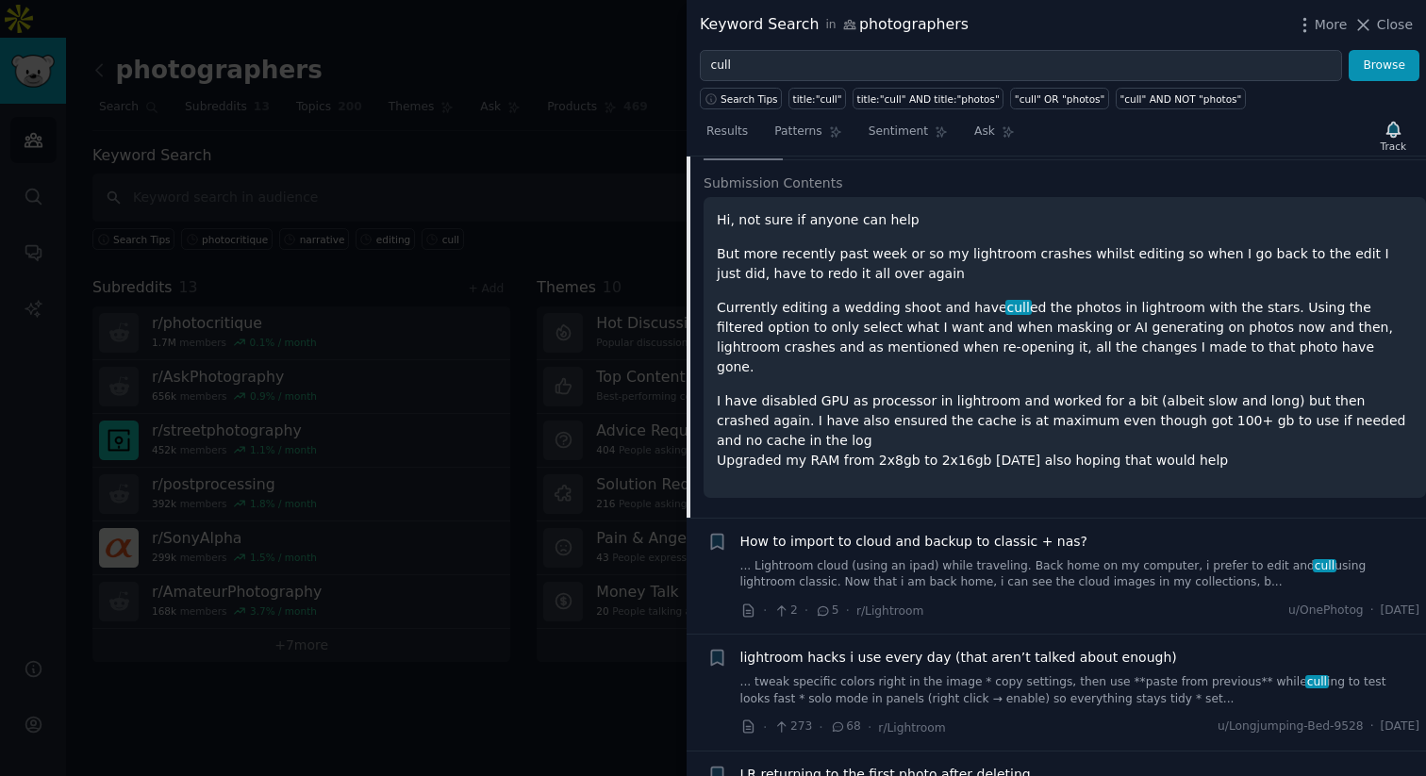
click at [1053, 648] on span "lightroom hacks i use every day (that aren’t talked about enough)" at bounding box center [958, 658] width 437 height 20
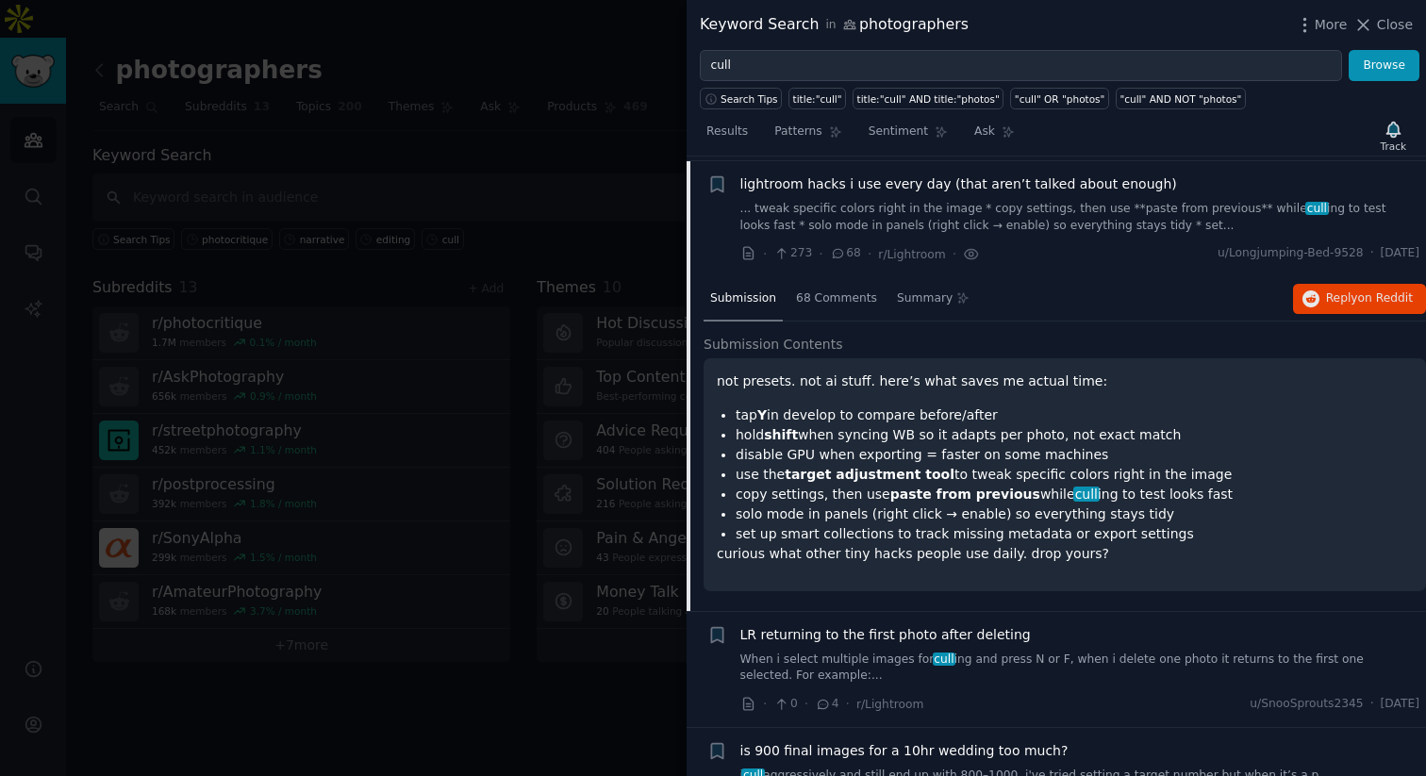
scroll to position [379, 0]
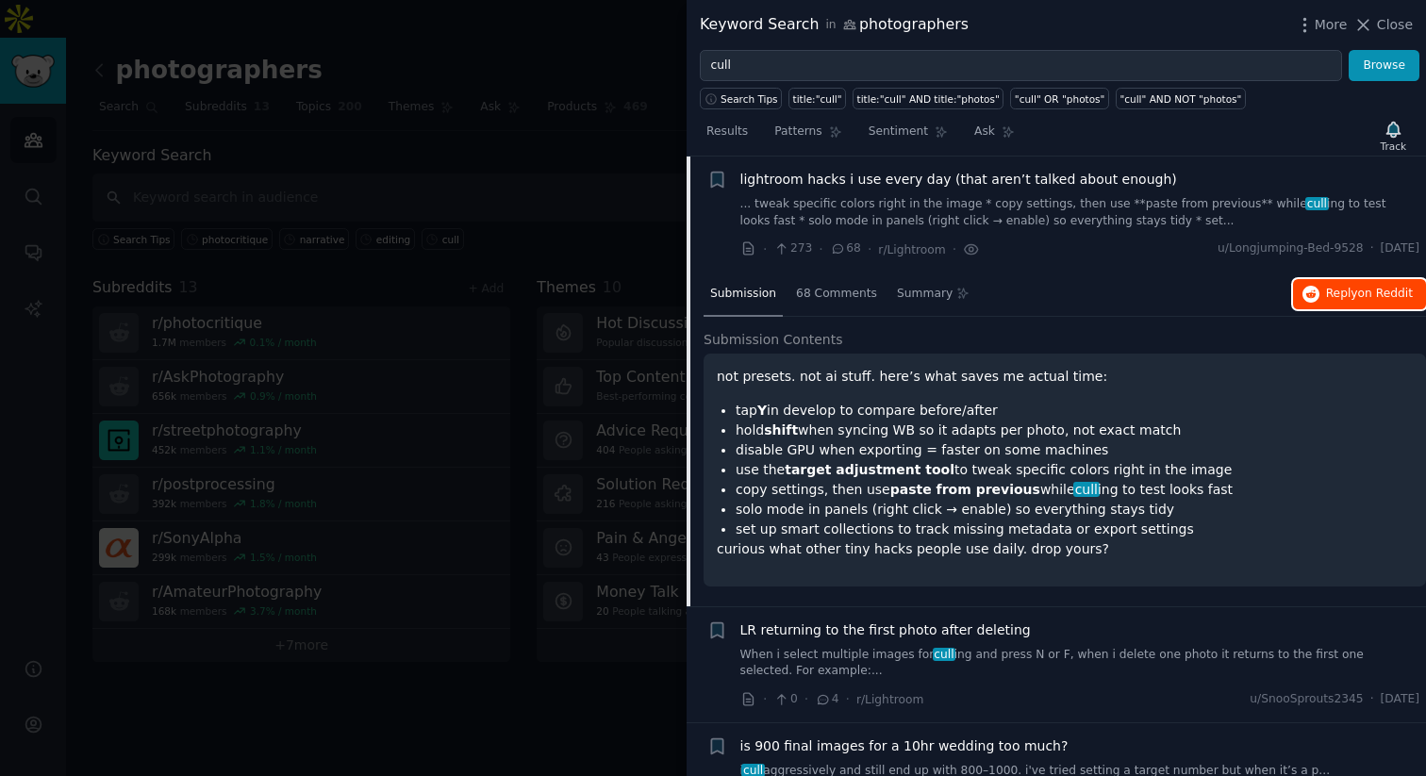
click at [1333, 289] on span "Reply on Reddit" at bounding box center [1369, 294] width 87 height 17
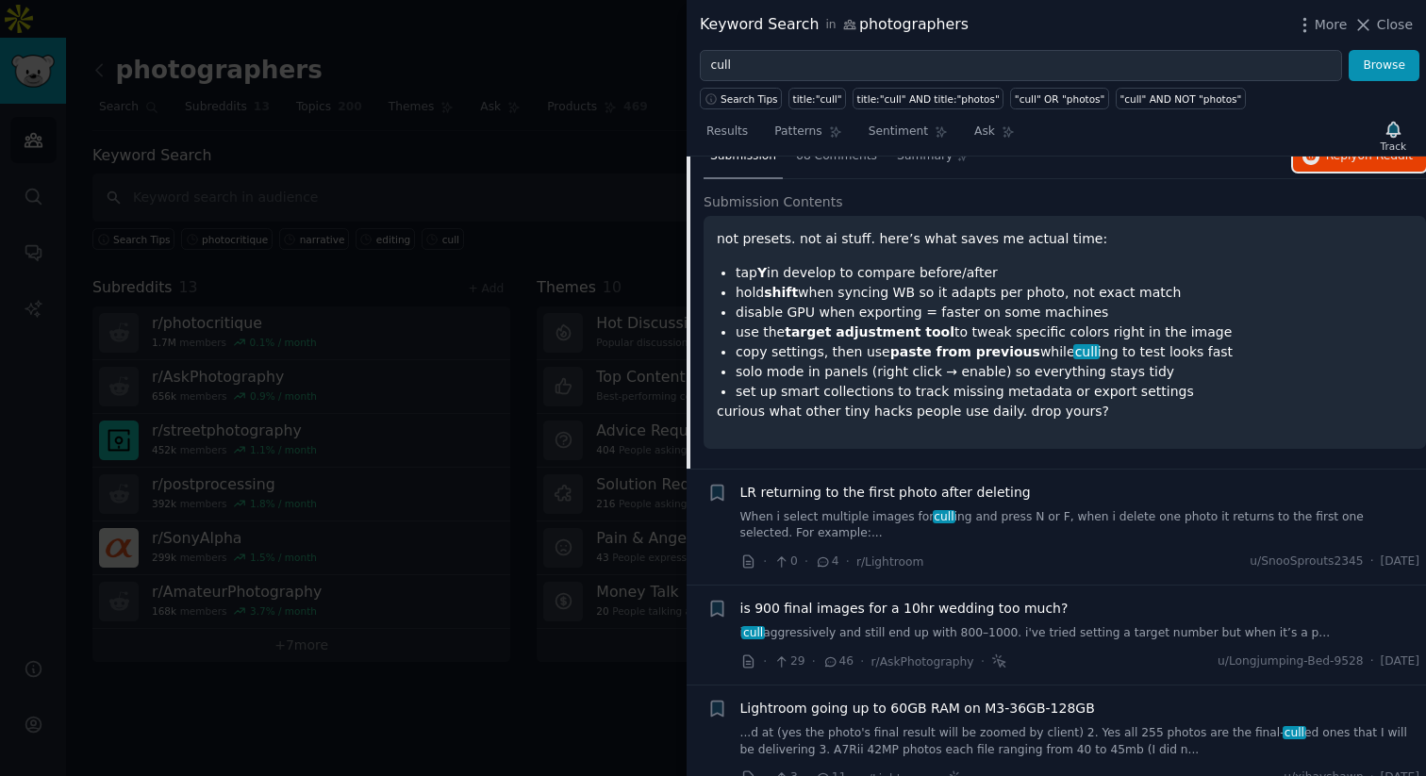
scroll to position [511, 0]
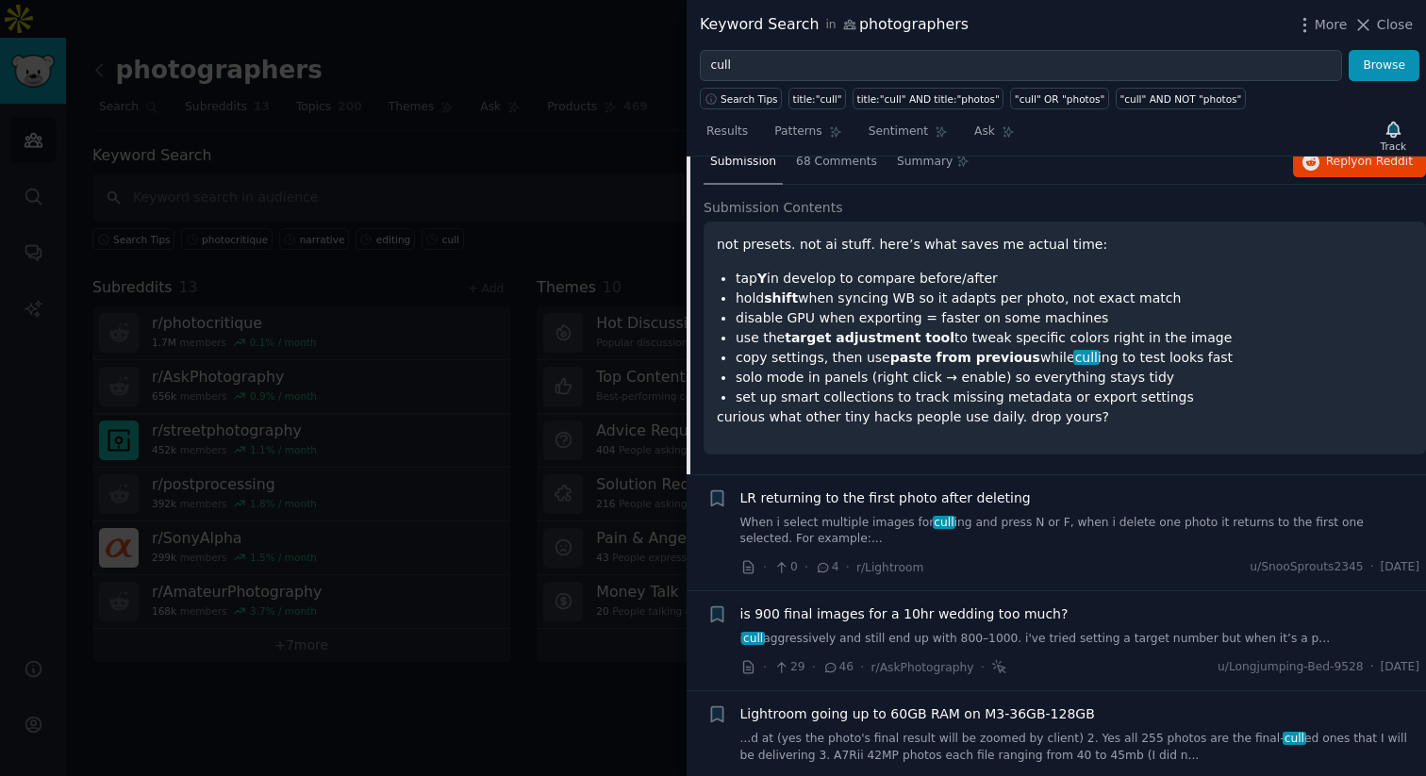
click at [1034, 505] on div "LR returning to the first photo after deleting" at bounding box center [1080, 498] width 680 height 20
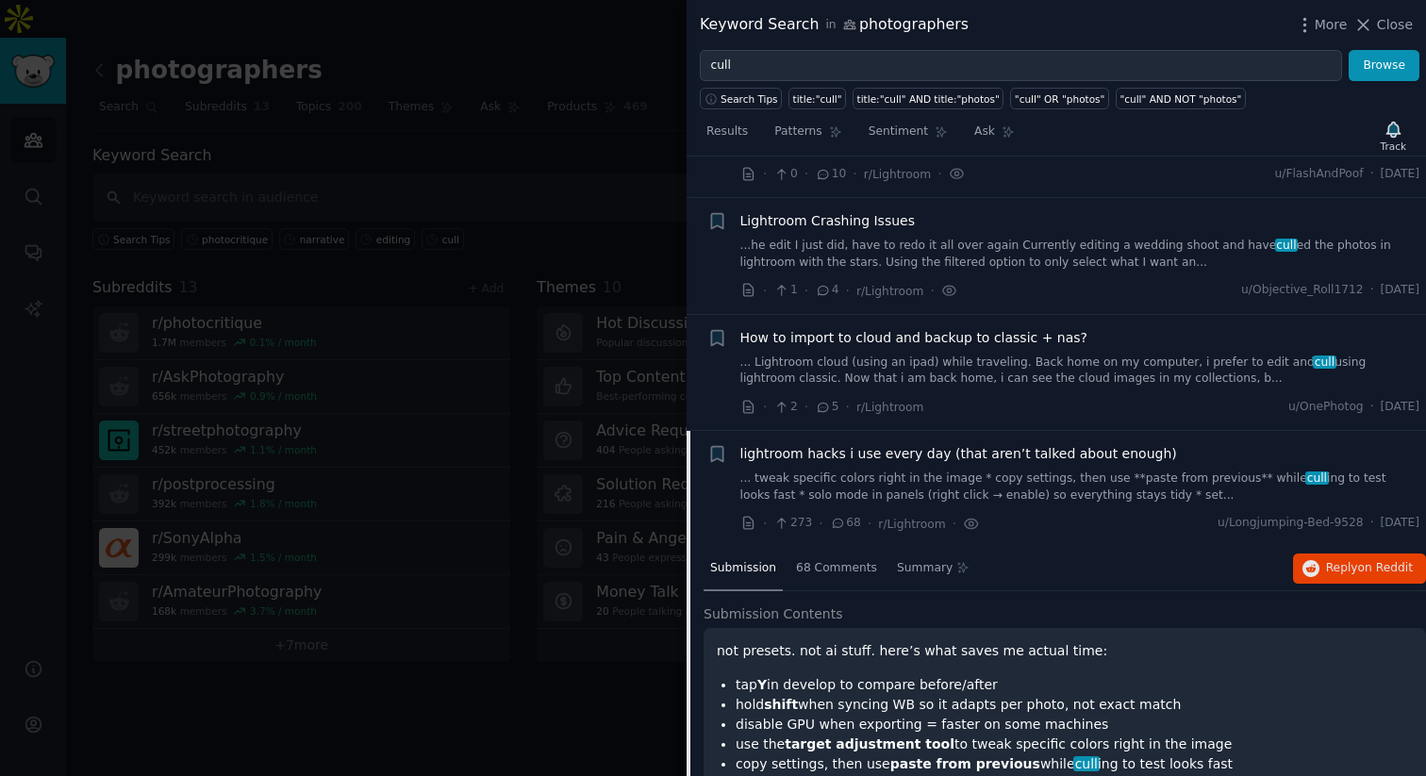
scroll to position [99, 0]
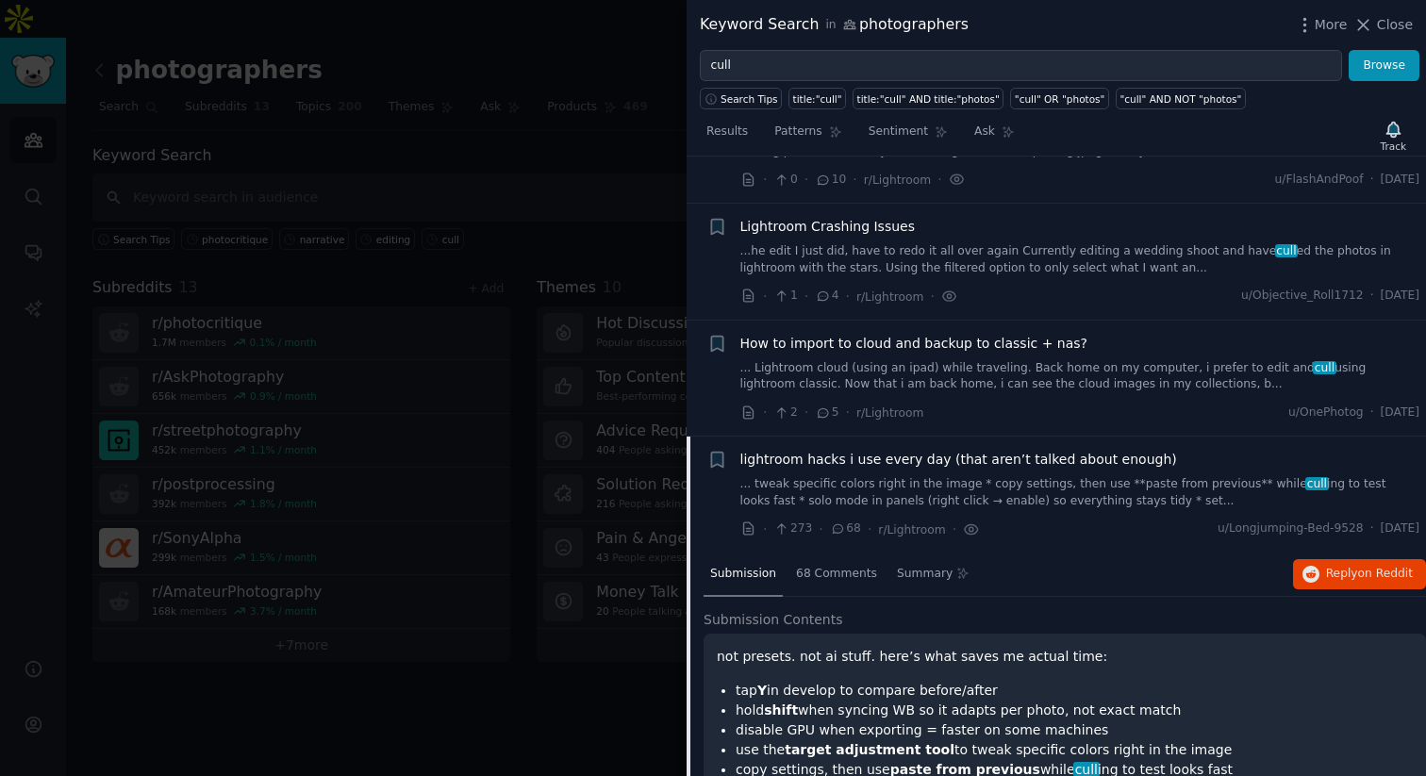
click at [1027, 486] on link "... tweak specific colors right in the image * copy settings, then use **paste …" at bounding box center [1080, 492] width 680 height 33
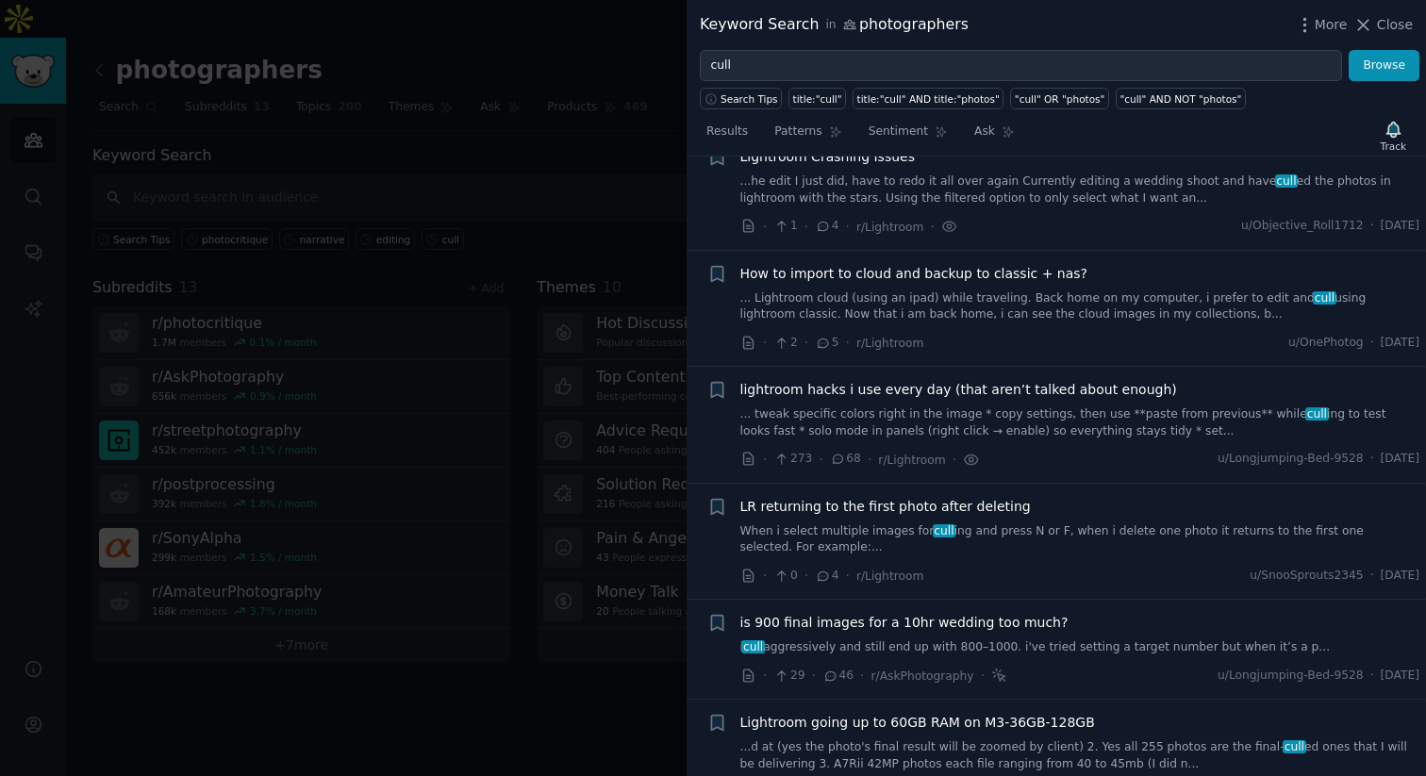
scroll to position [153, 0]
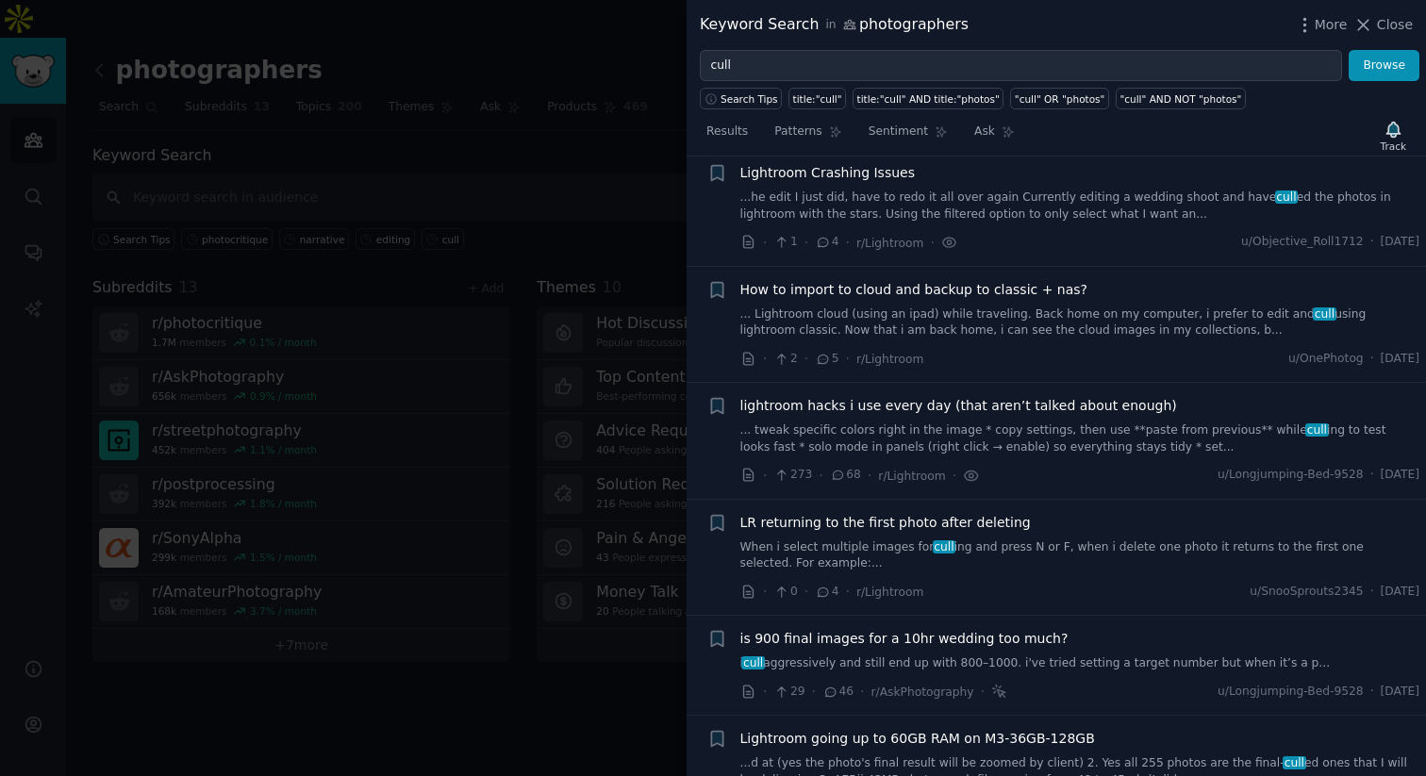
click at [1001, 297] on span "How to import to cloud and backup to classic + nas?" at bounding box center [914, 290] width 348 height 20
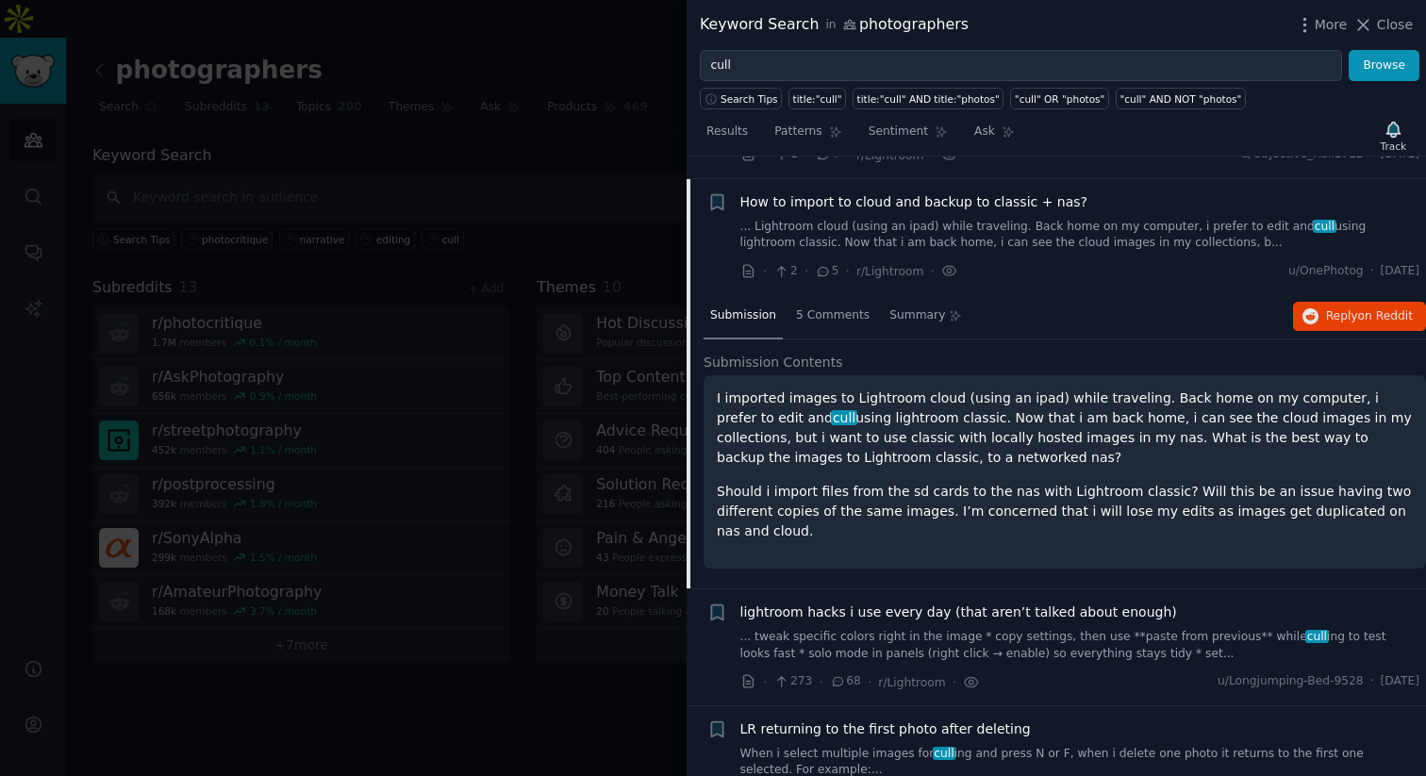
scroll to position [262, 0]
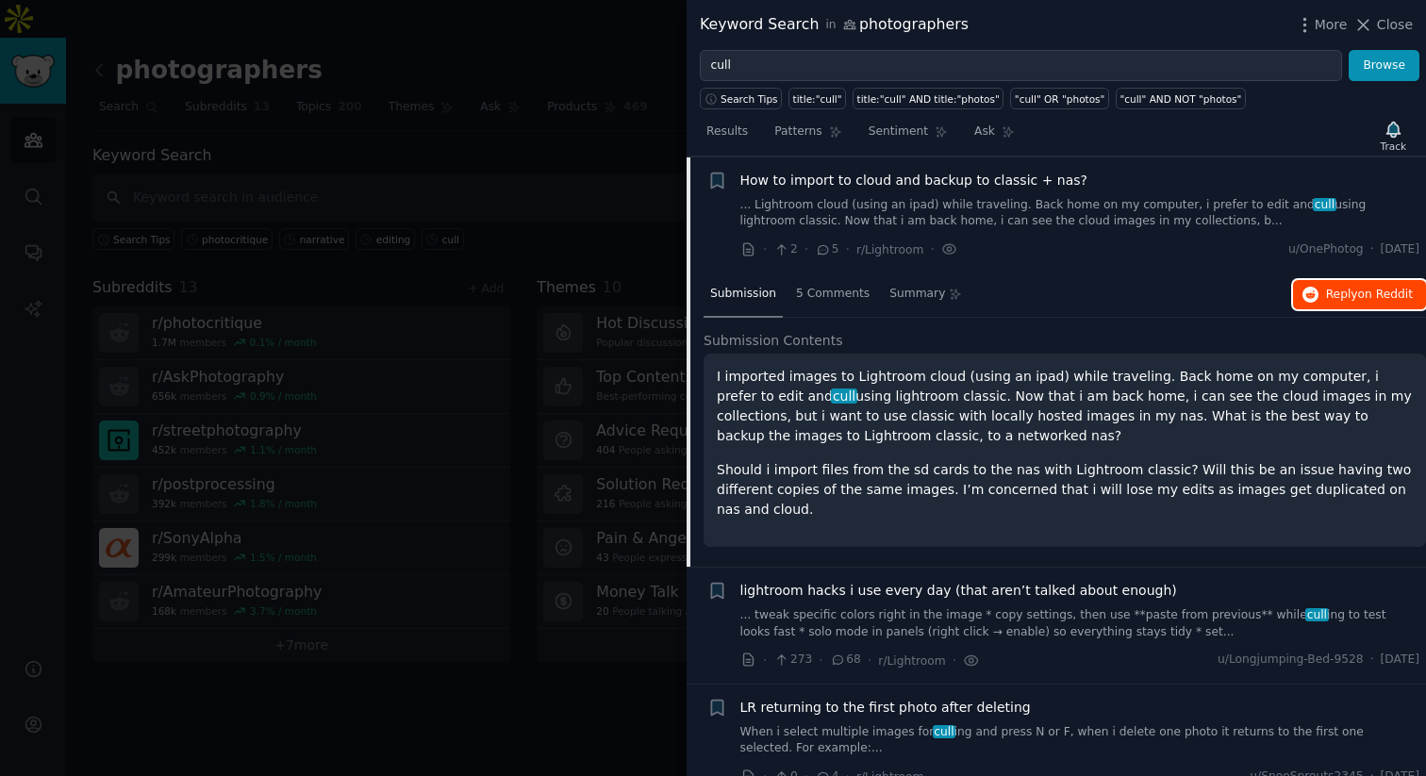
click at [1332, 284] on button "Reply on Reddit" at bounding box center [1359, 295] width 133 height 30
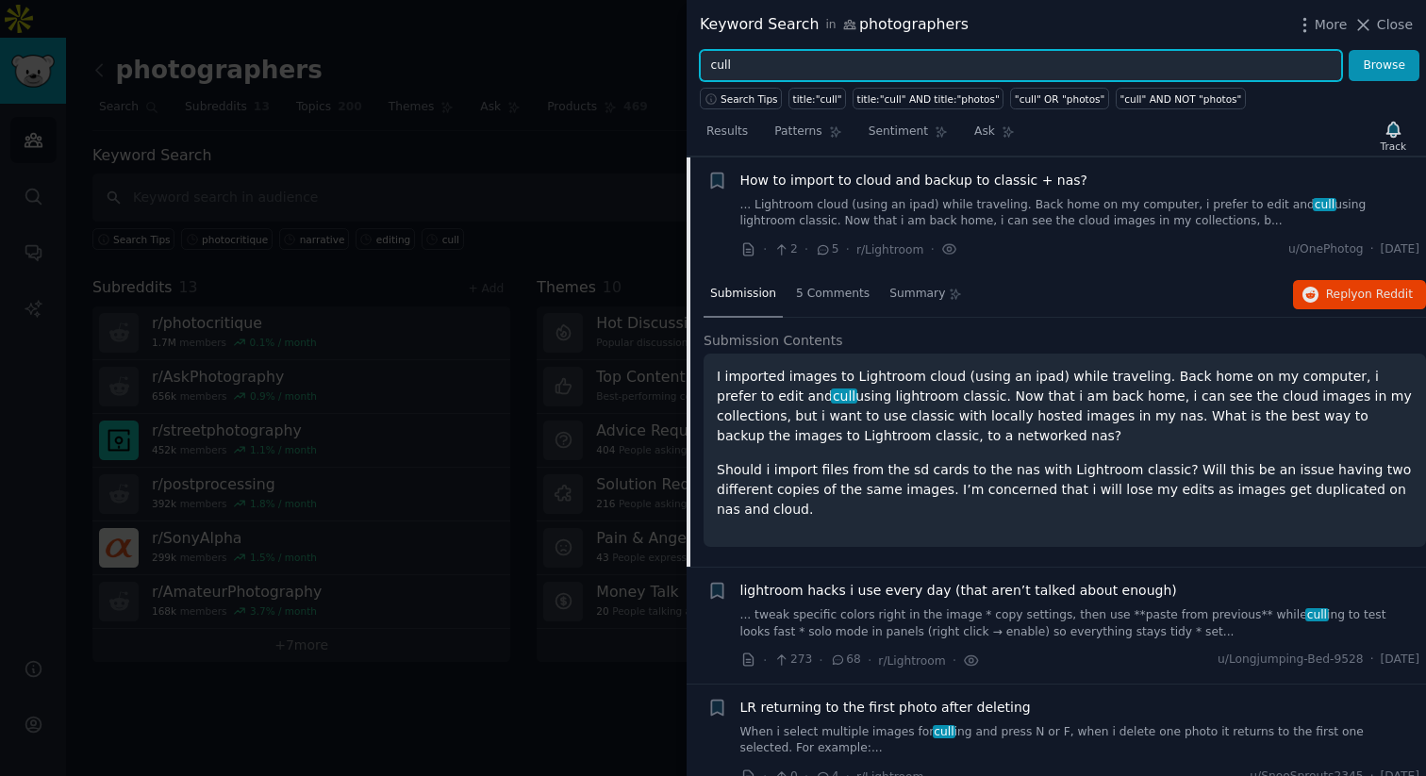
drag, startPoint x: 807, startPoint y: 65, endPoint x: 628, endPoint y: 17, distance: 185.5
click at [628, 17] on div "Keyword Search in photographers More Close cull Browse Search Tips title:"cull"…" at bounding box center [713, 388] width 1426 height 776
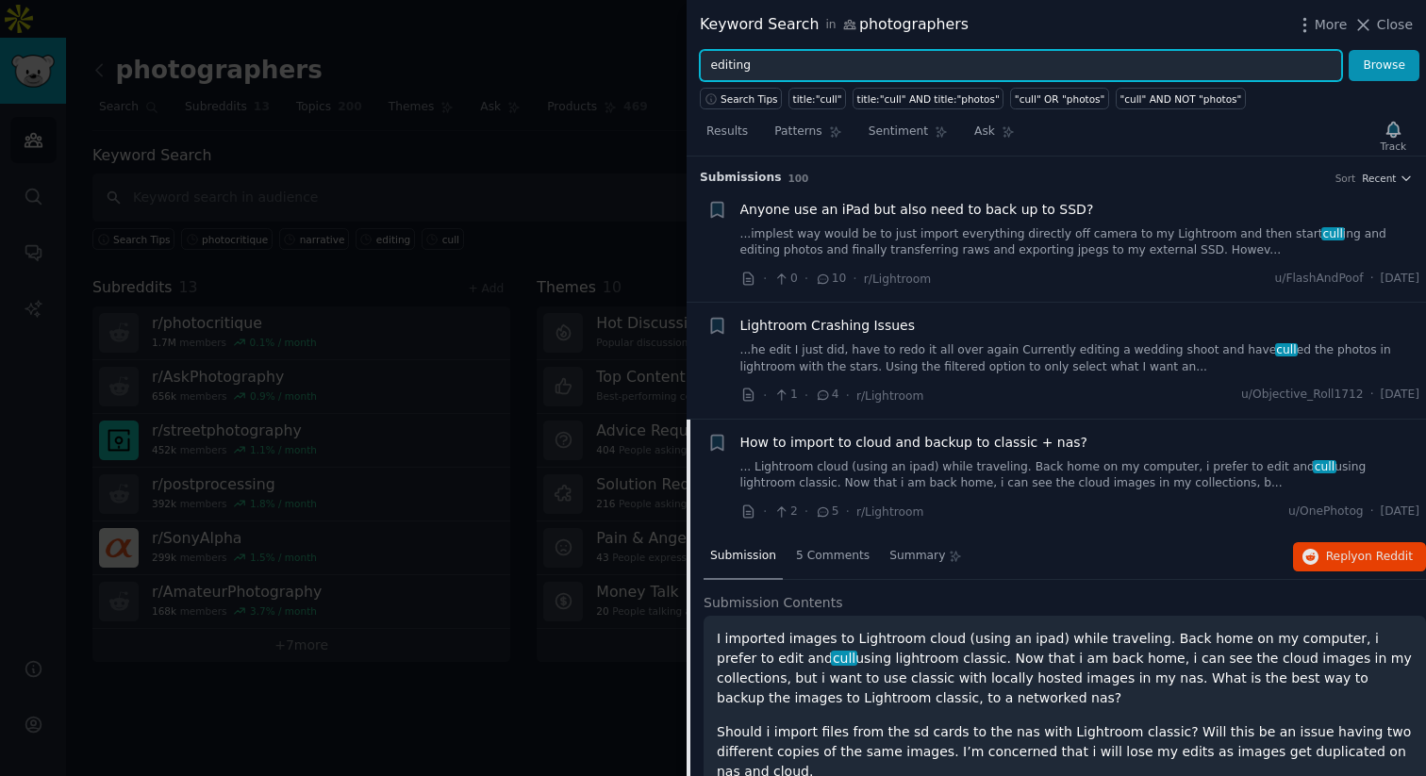
type input "editing"
click at [1348, 50] on button "Browse" at bounding box center [1383, 66] width 71 height 32
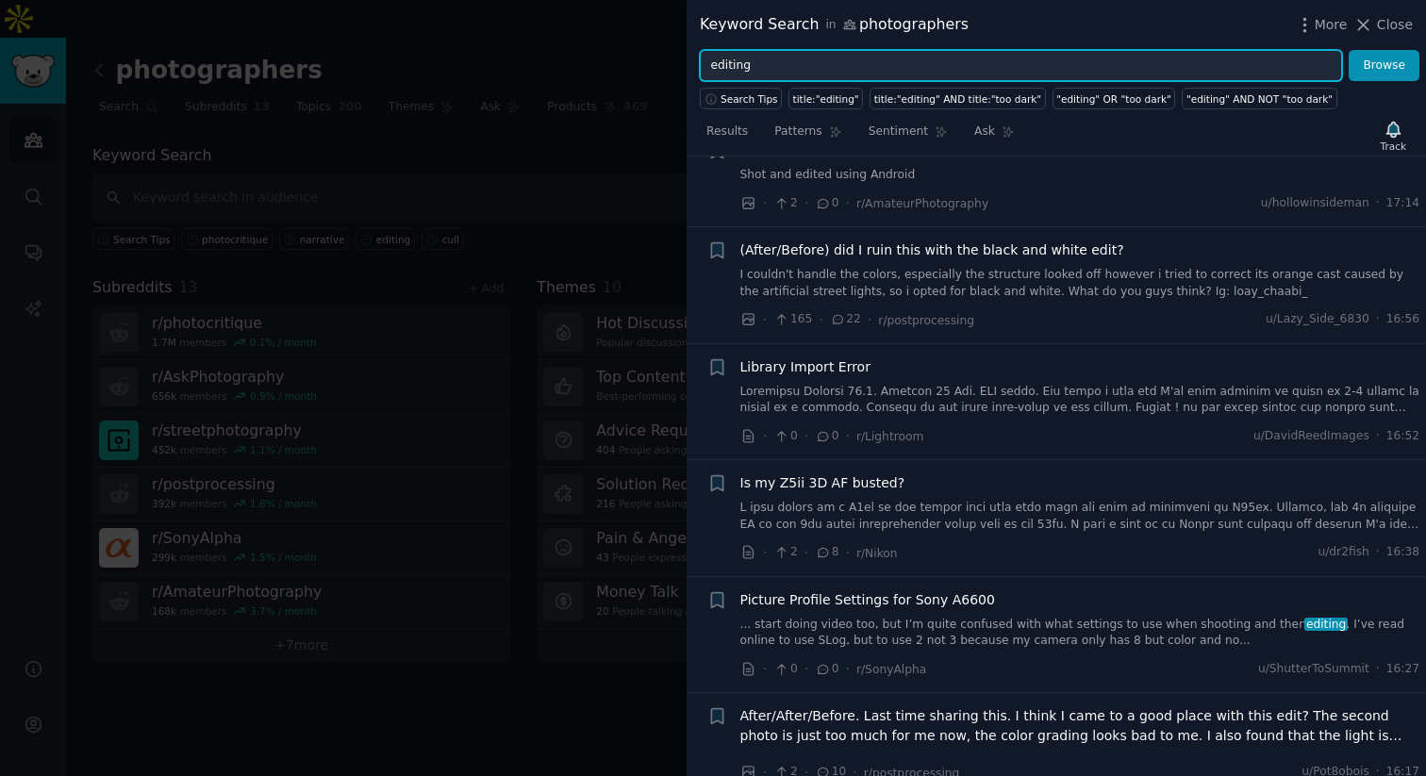
scroll to position [842, 0]
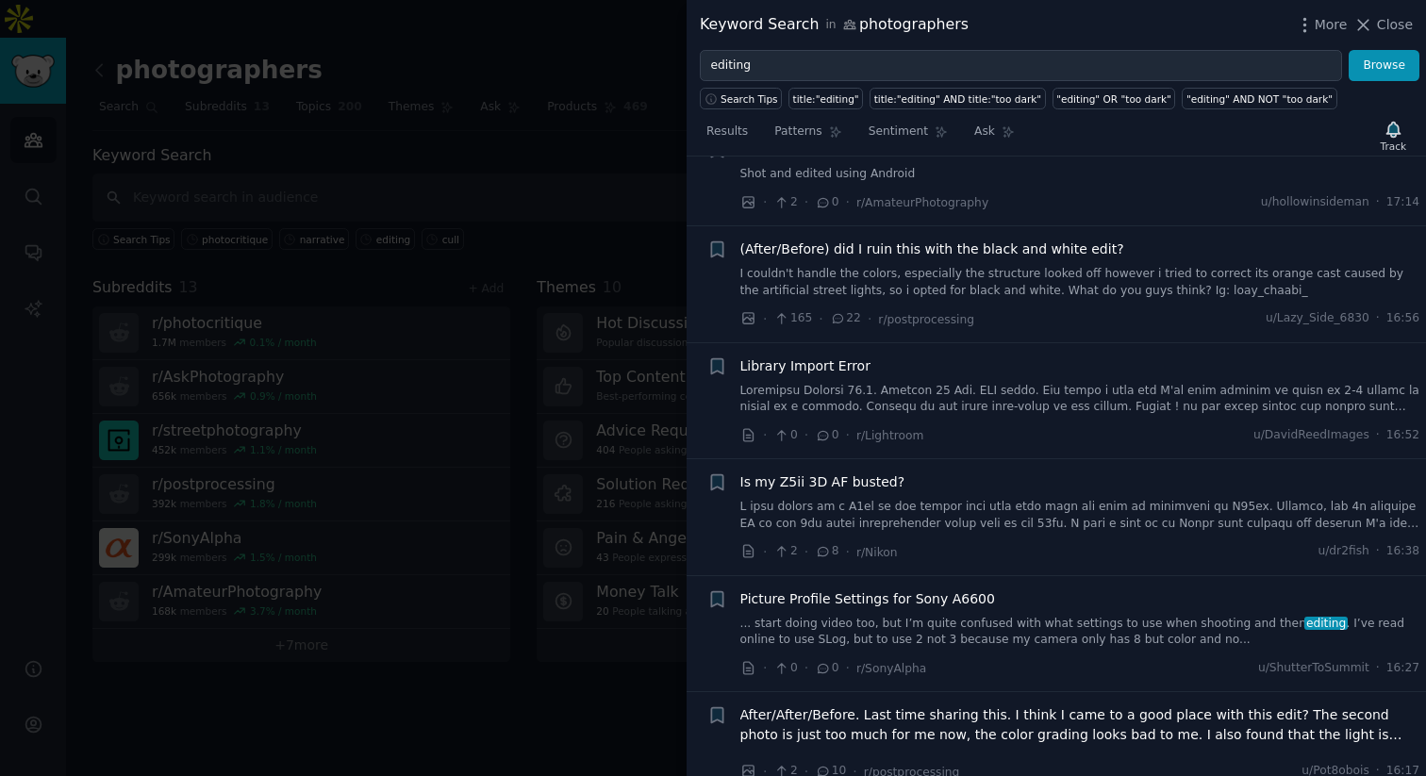
click at [941, 374] on div "Library Import Error" at bounding box center [1080, 366] width 680 height 20
click at [852, 383] on link at bounding box center [1080, 399] width 680 height 33
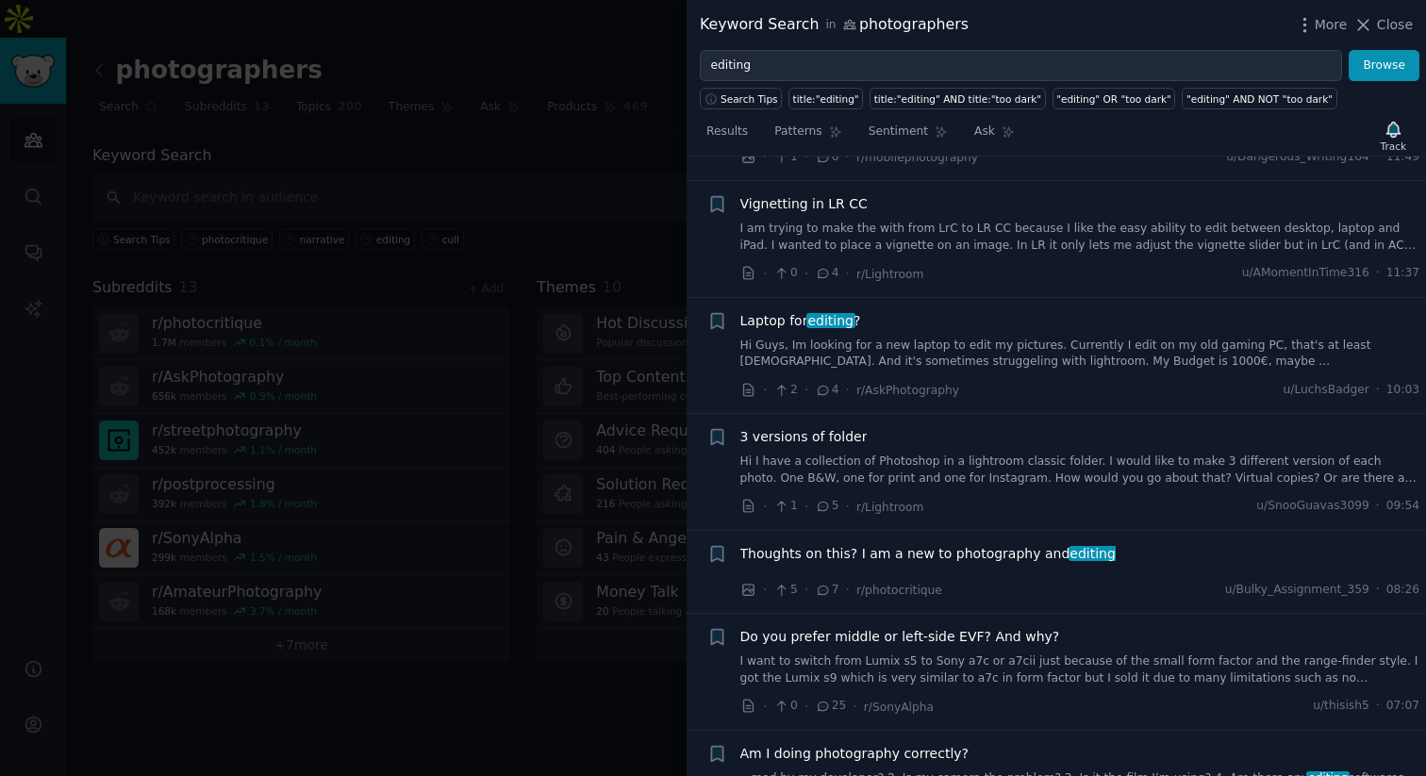
scroll to position [3455, 0]
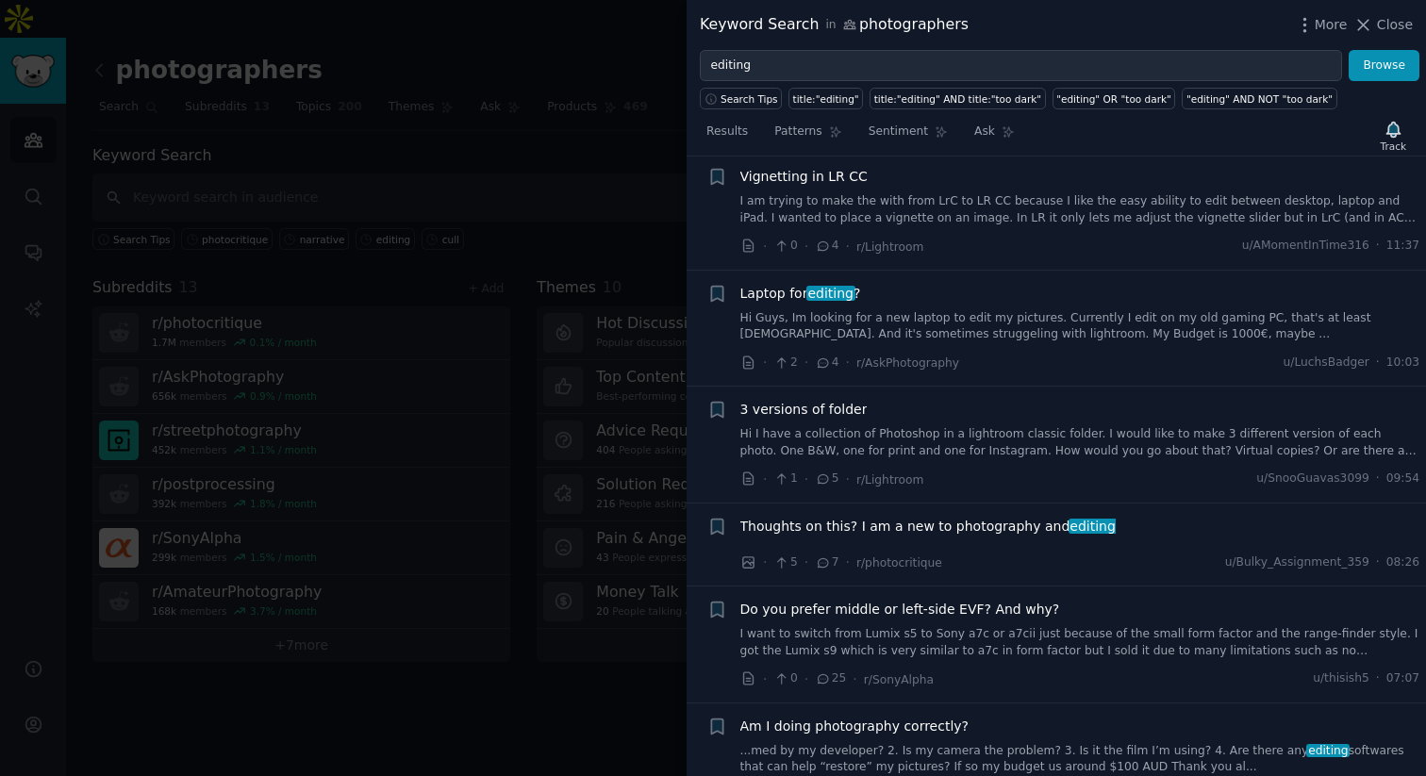
click at [902, 310] on link "Hi Guys, Im looking for a new laptop to edit my pictures. Currently I edit on m…" at bounding box center [1080, 326] width 680 height 33
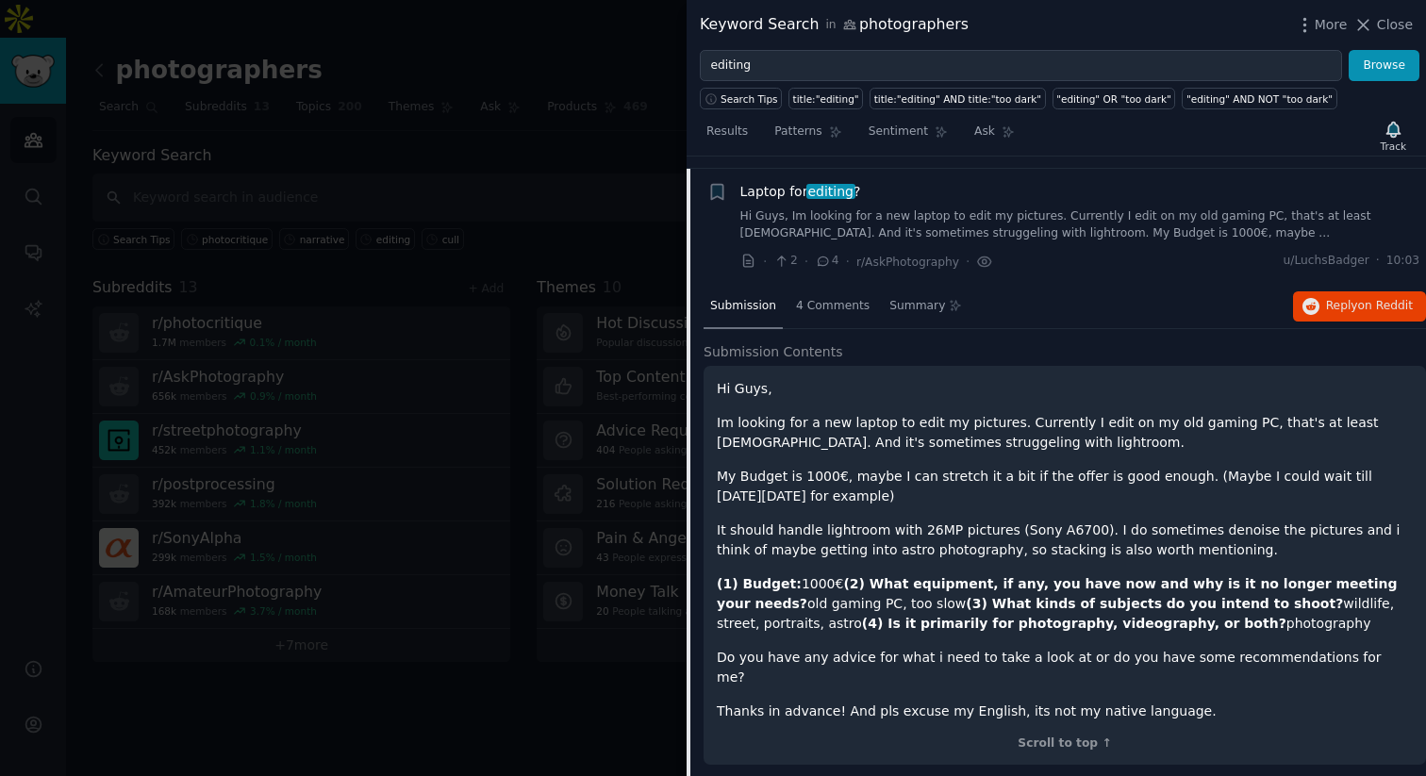
scroll to position [3063, 0]
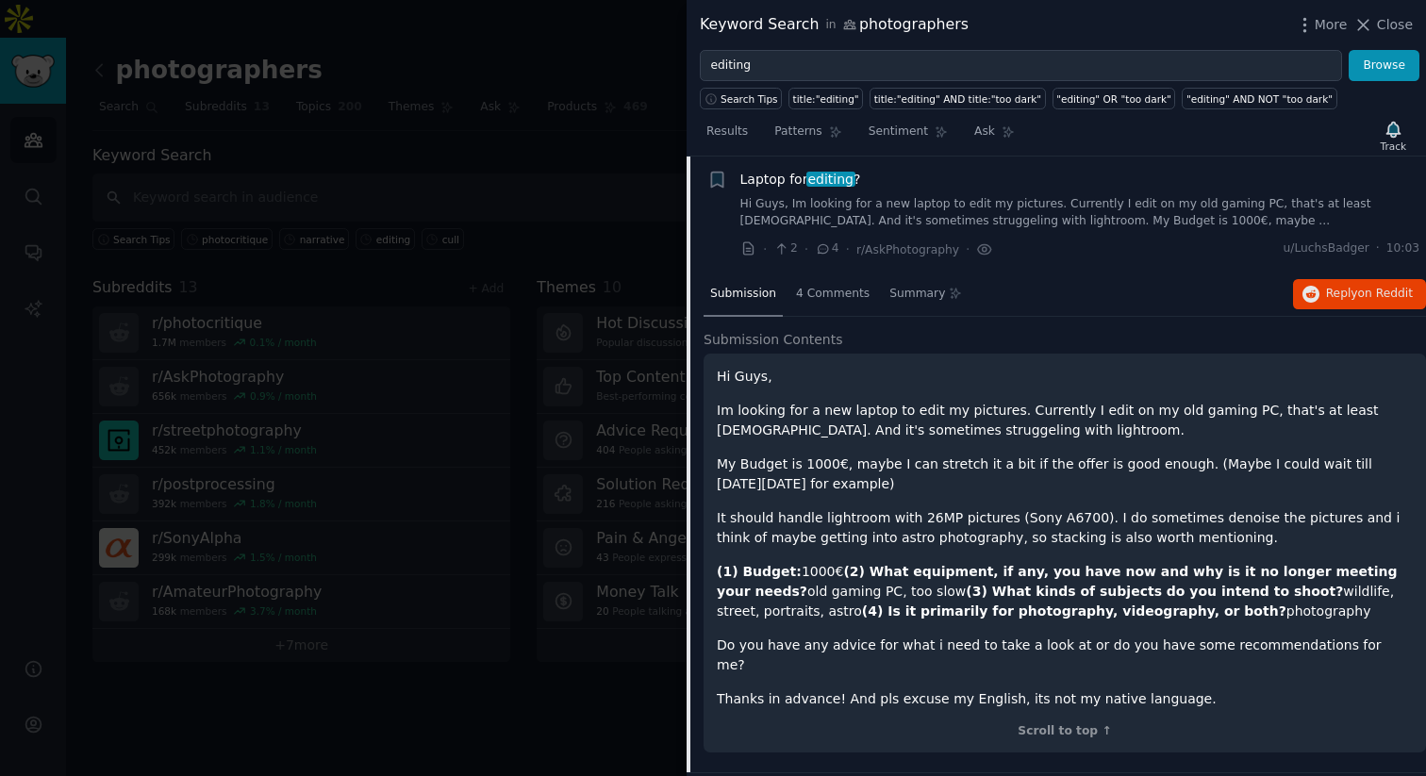
click at [964, 195] on div "Laptop for editing ? Hi Guys, Im looking for a new laptop to edit my pictures. …" at bounding box center [1080, 199] width 680 height 59
click at [964, 196] on link "Hi Guys, Im looking for a new laptop to edit my pictures. Currently I edit on m…" at bounding box center [1080, 212] width 680 height 33
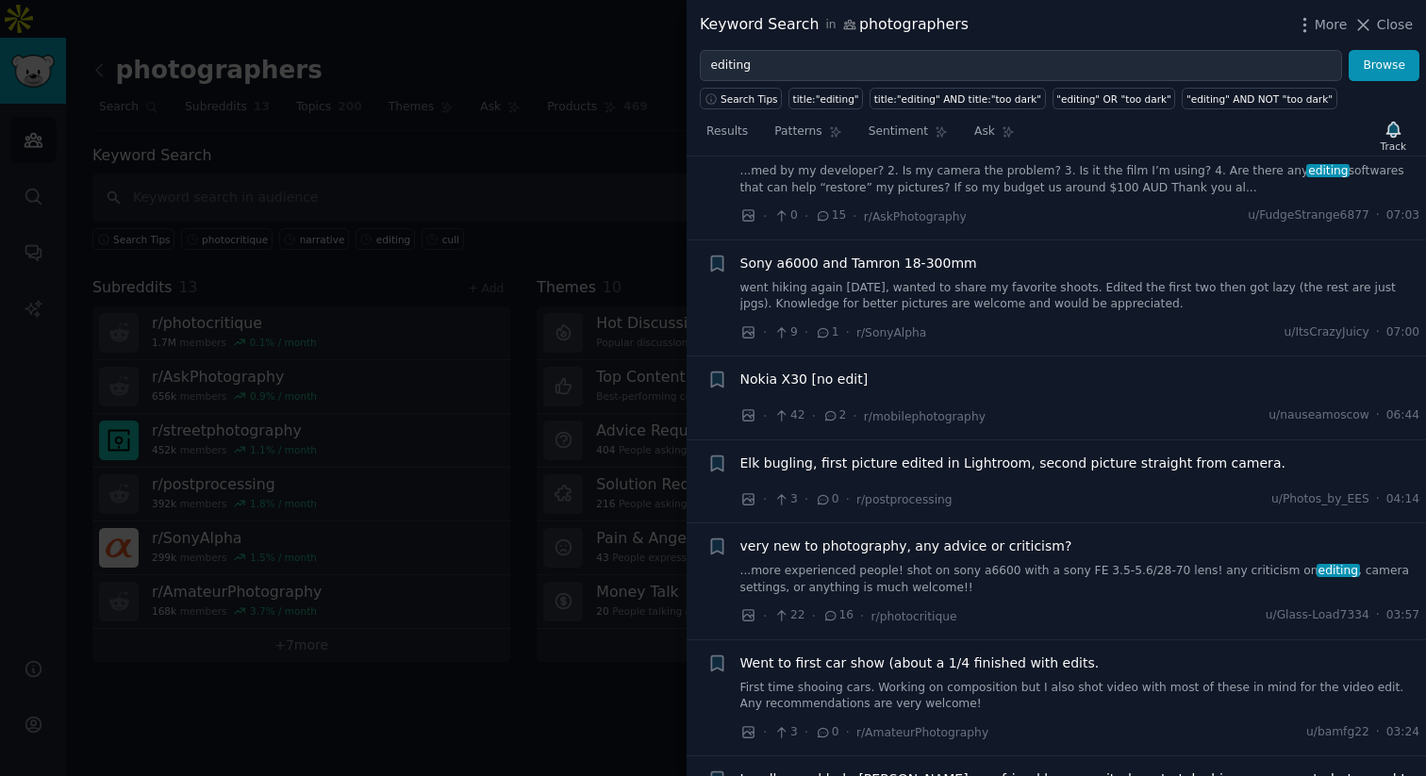
scroll to position [3575, 0]
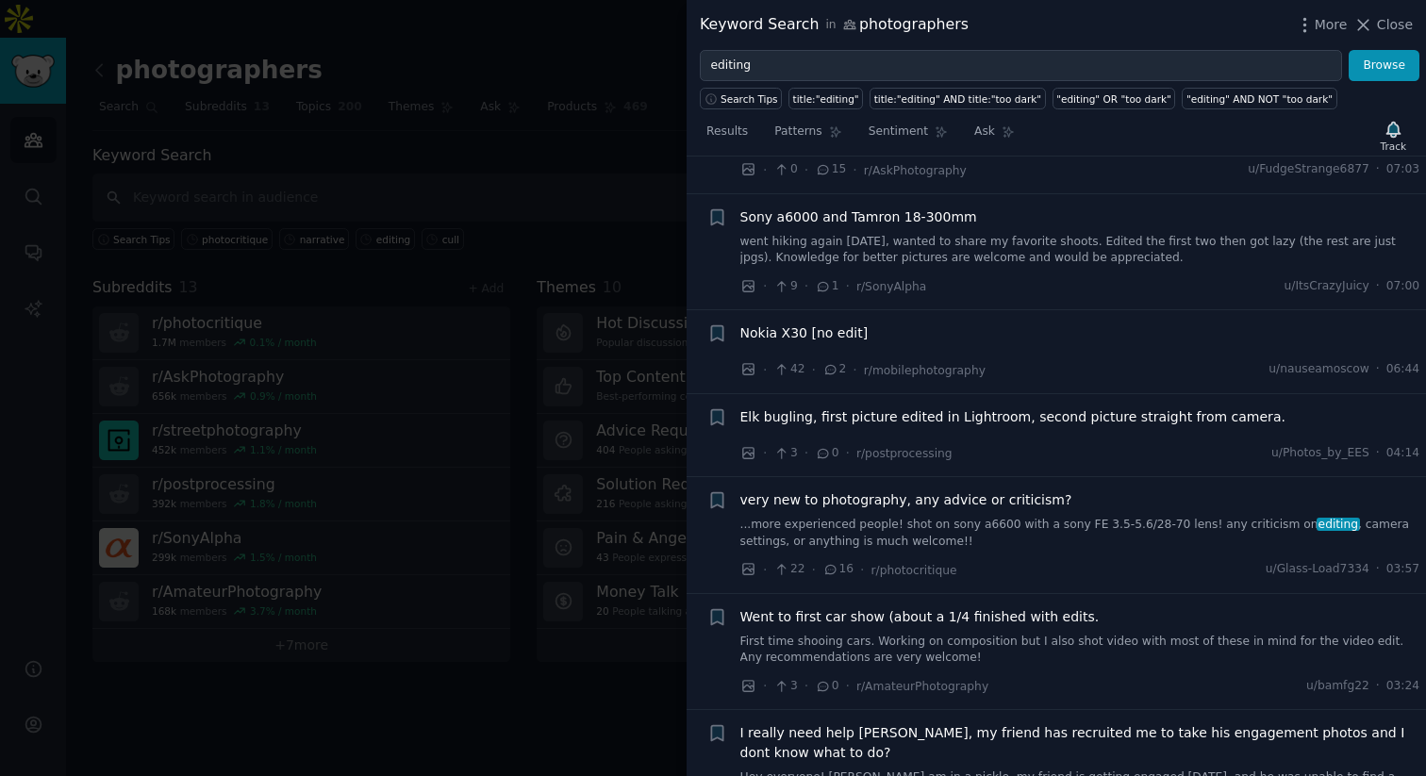
click at [951, 517] on link "...more experienced people! shot on sony a6600 with a sony FE 3.5-5.6/28-70 len…" at bounding box center [1080, 533] width 680 height 33
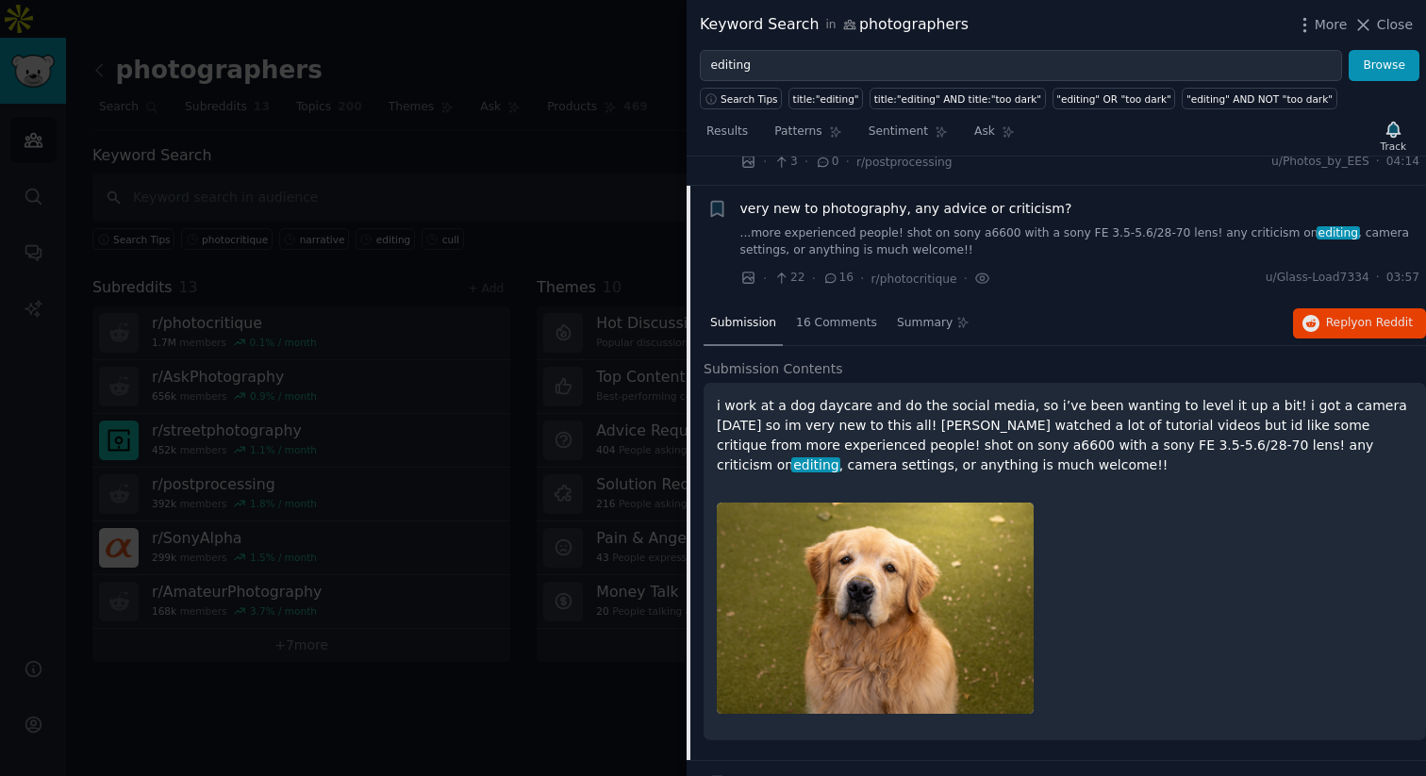
scroll to position [3896, 0]
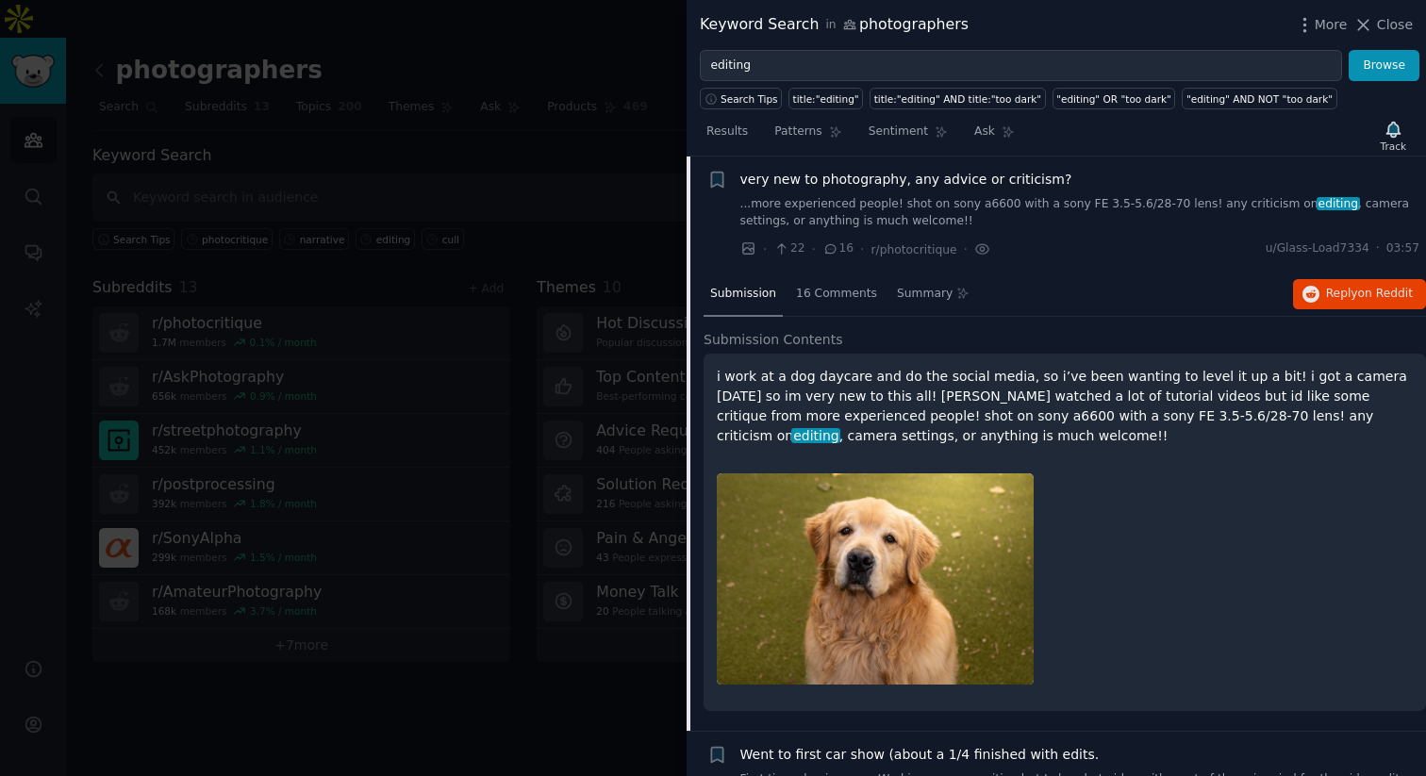
click at [956, 180] on span "very new to photography, any advice or criticism?" at bounding box center [906, 180] width 332 height 20
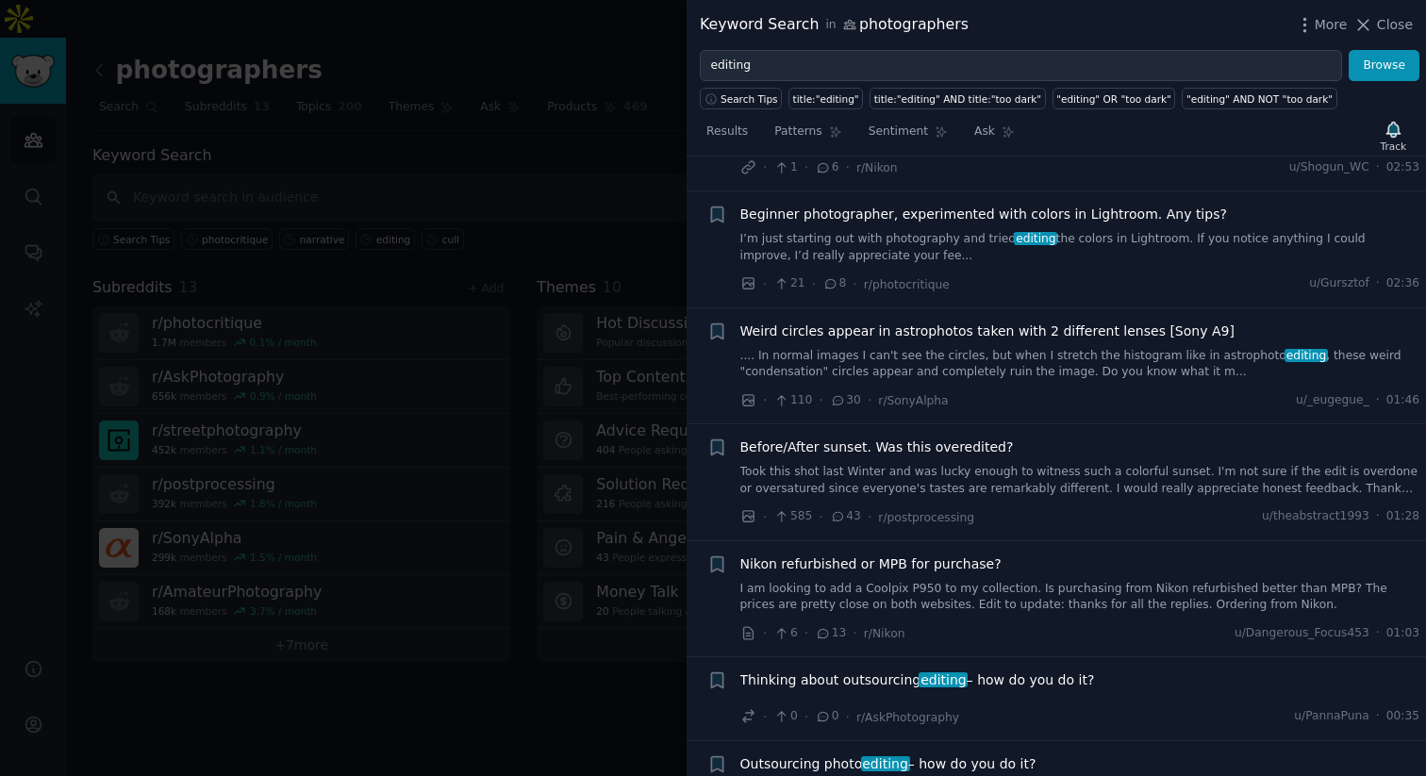
scroll to position [4347, 0]
